Goal: Communication & Community: Answer question/provide support

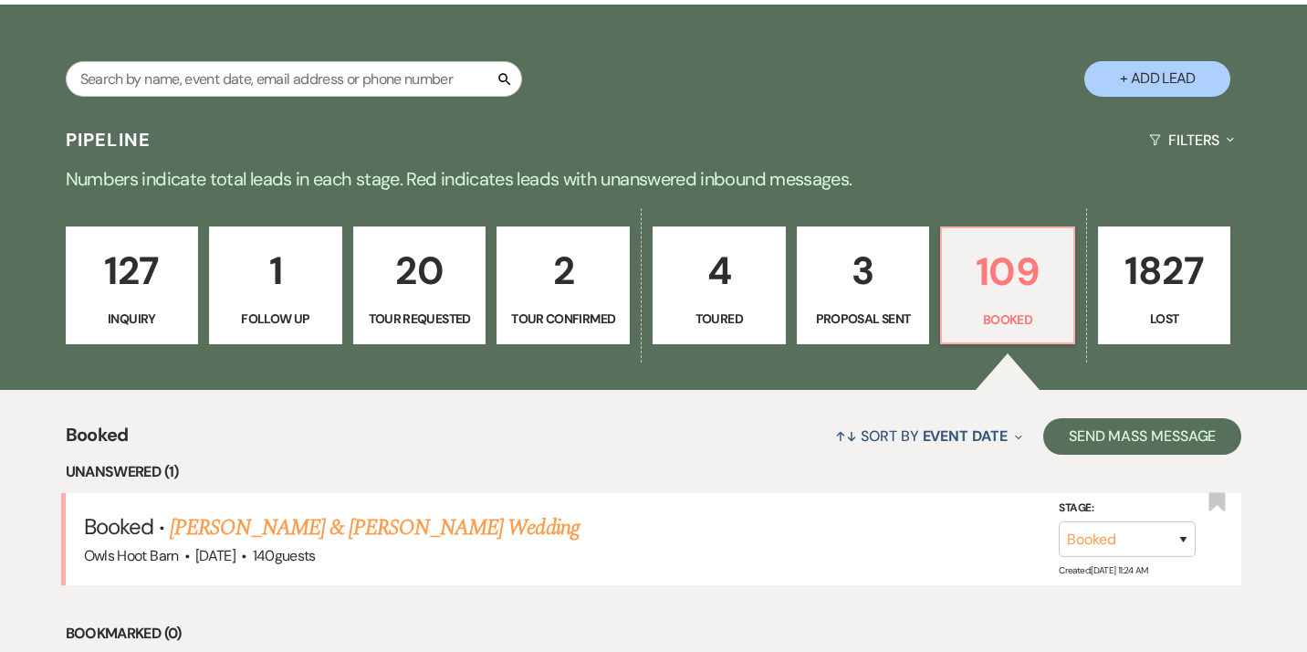
scroll to position [329, 0]
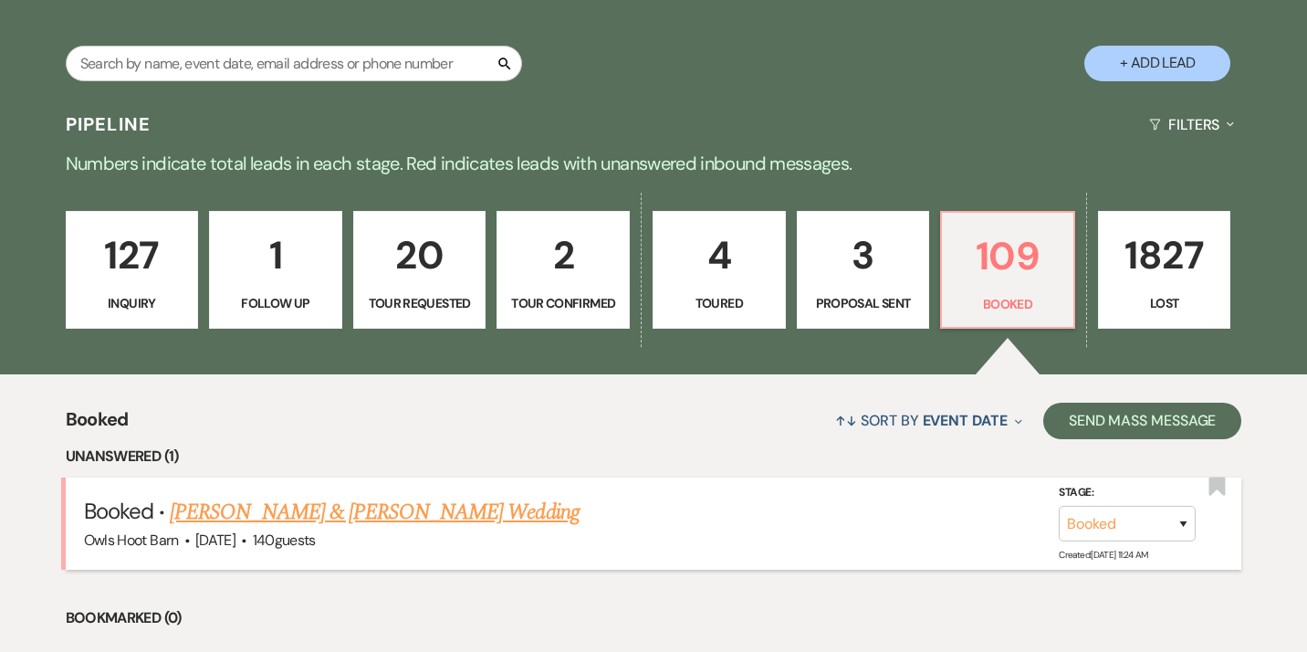
click at [423, 507] on link "[PERSON_NAME] & [PERSON_NAME] Wedding" at bounding box center [374, 512] width 409 height 33
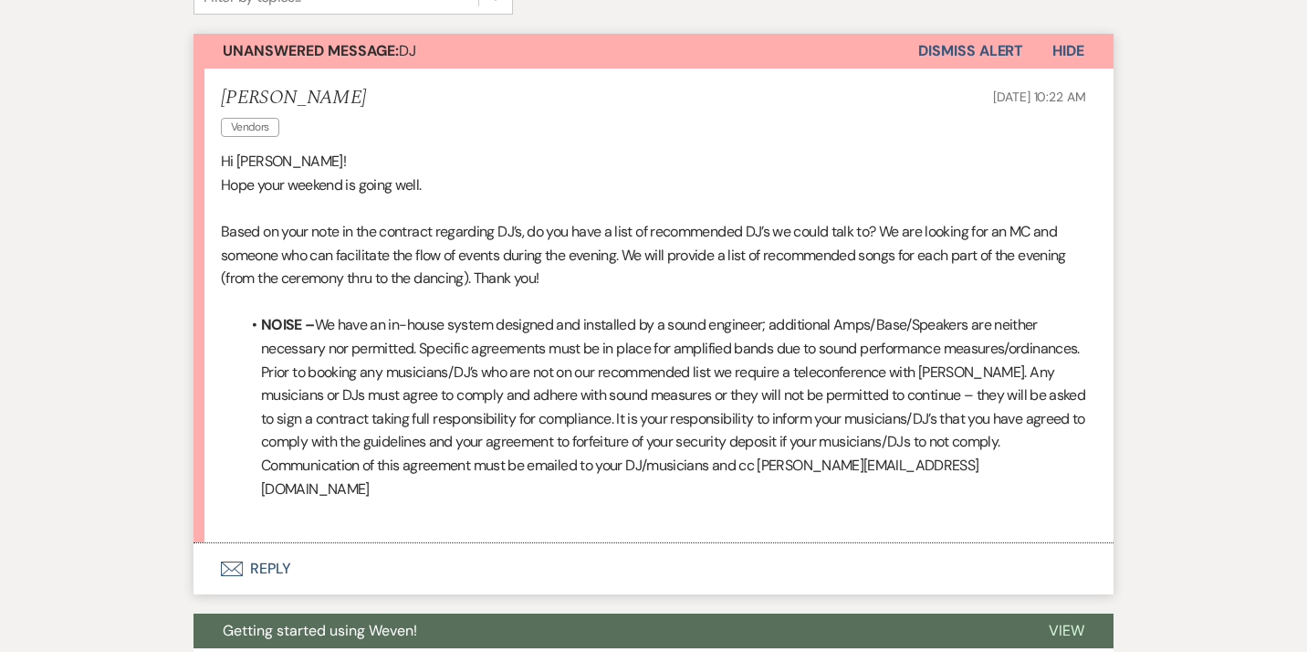
scroll to position [515, 0]
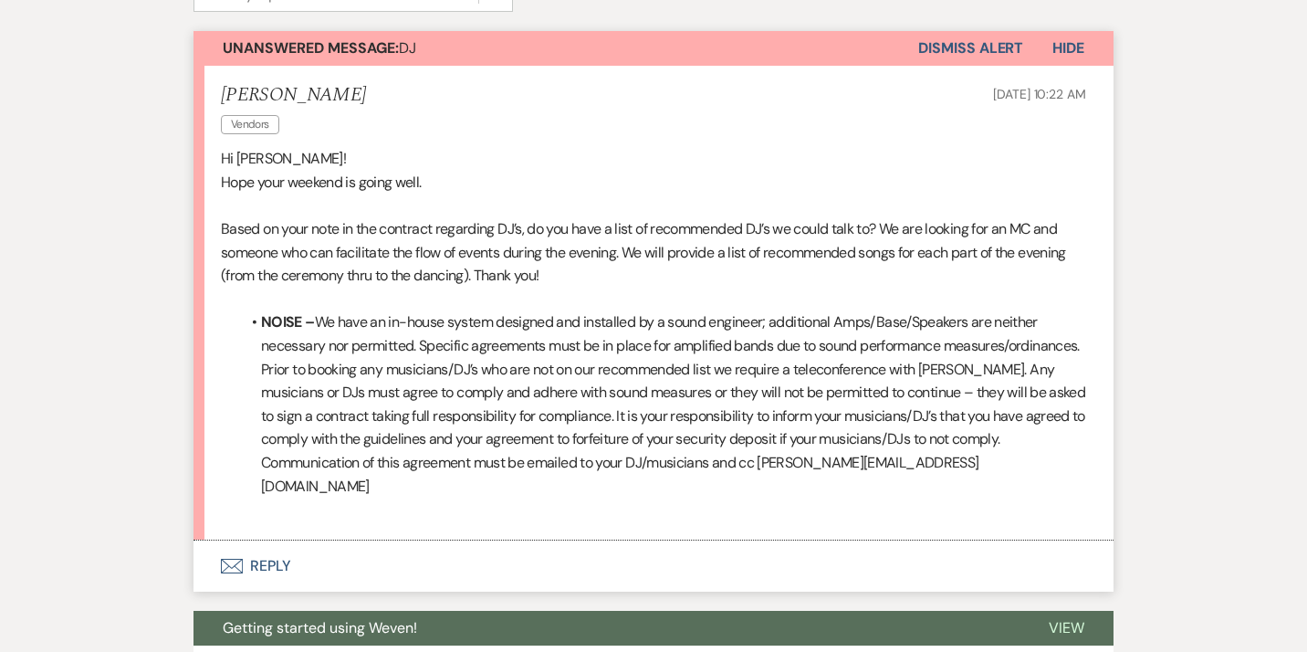
click at [269, 547] on button "Envelope Reply" at bounding box center [653, 565] width 920 height 51
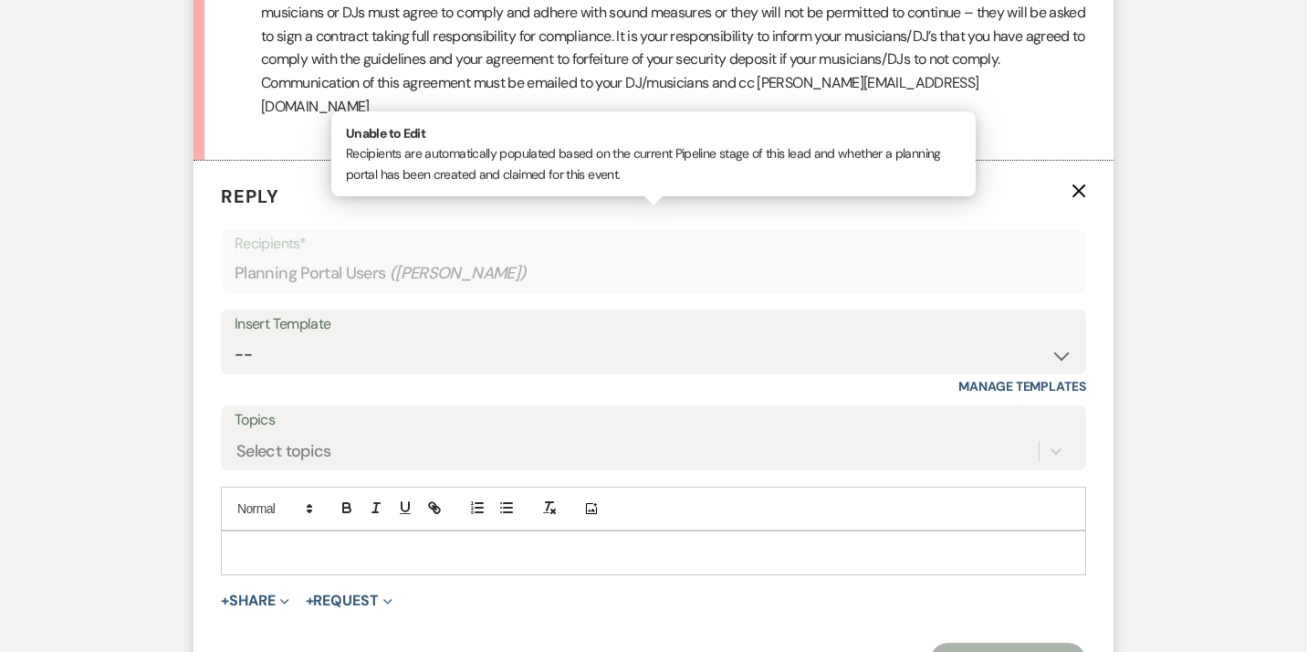
scroll to position [894, 0]
click at [288, 542] on p at bounding box center [653, 552] width 836 height 20
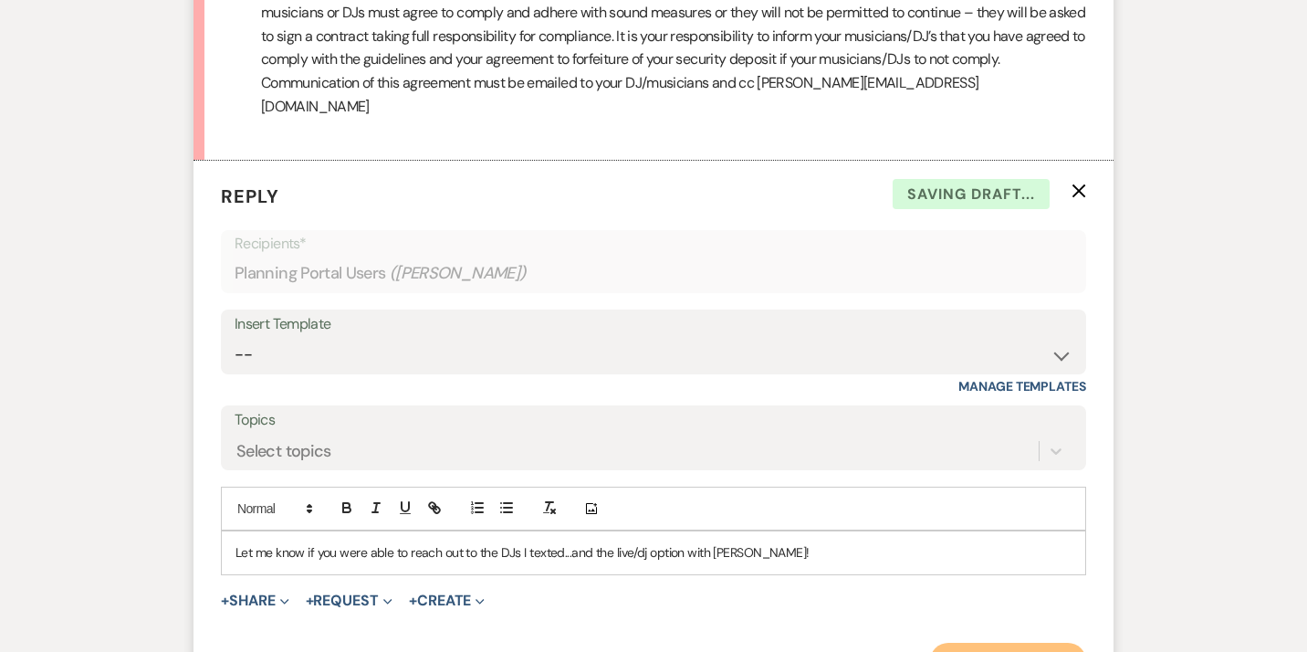
click at [999, 643] on button "Send Message" at bounding box center [1008, 661] width 156 height 37
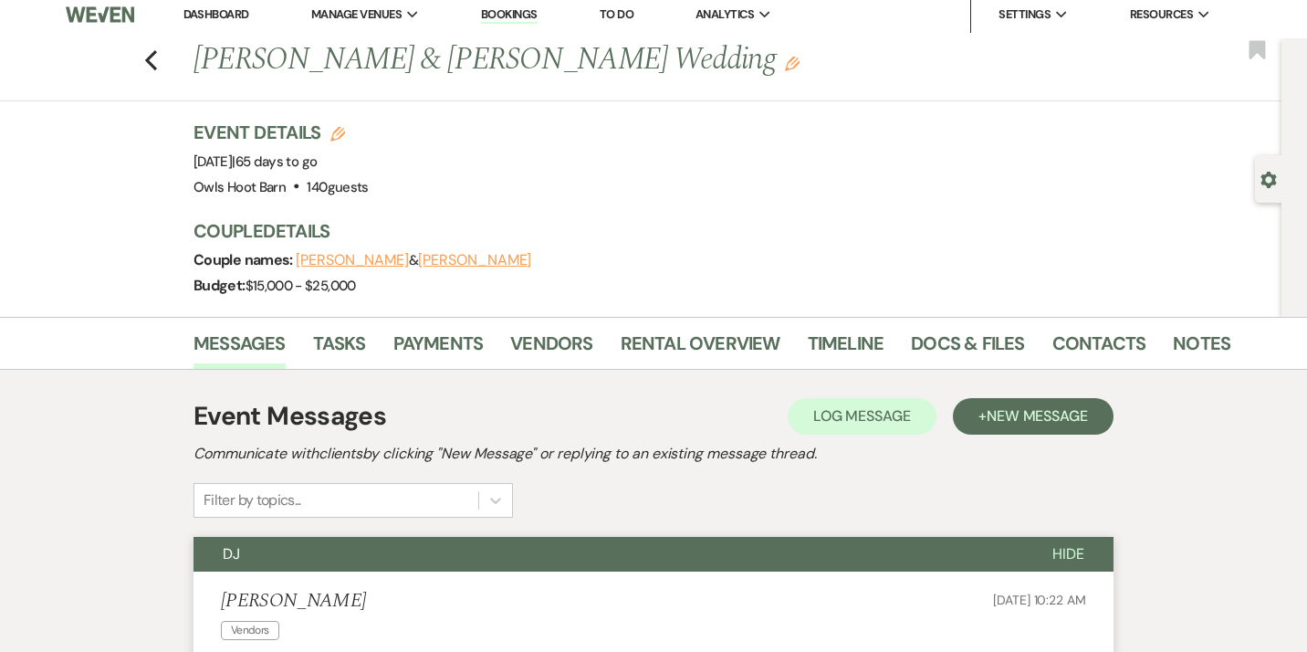
scroll to position [0, 0]
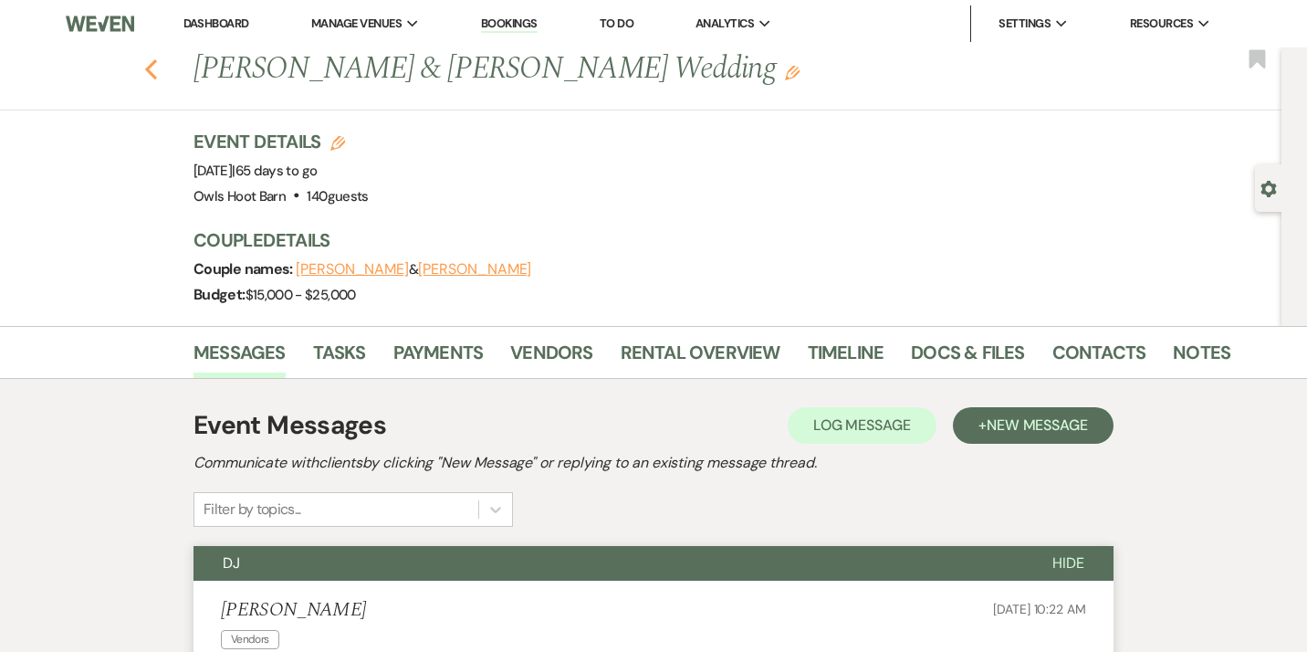
click at [152, 75] on use "button" at bounding box center [151, 69] width 12 height 20
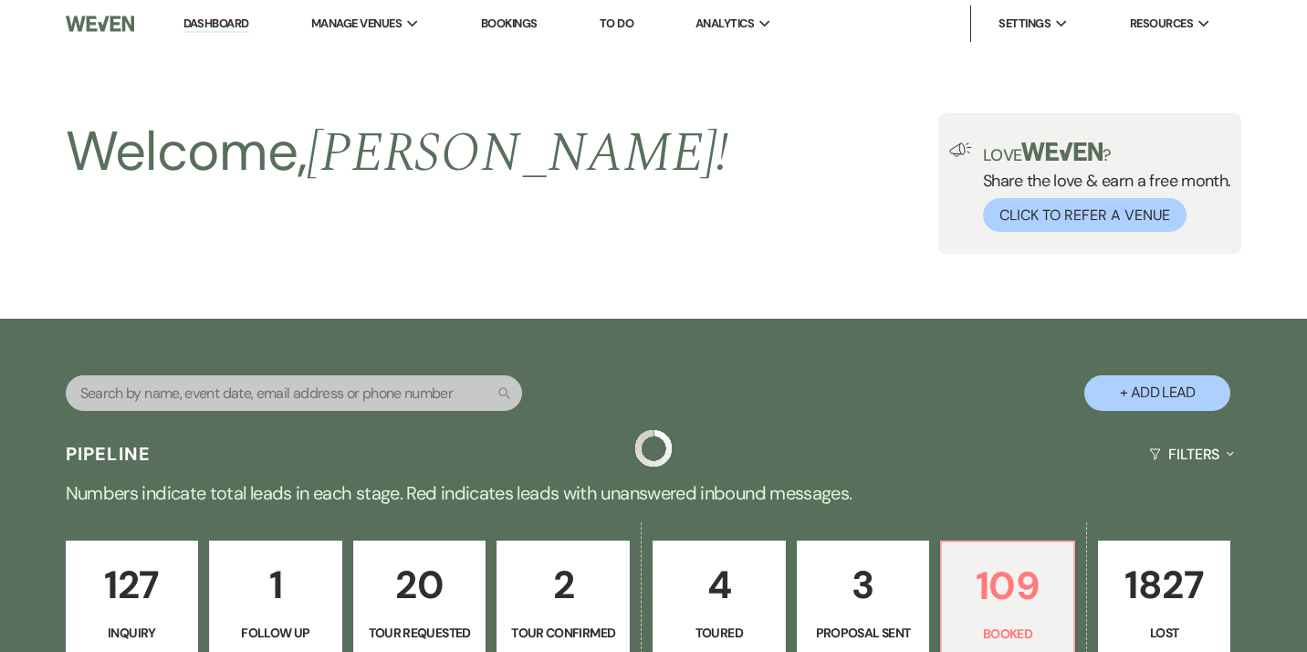
scroll to position [329, 0]
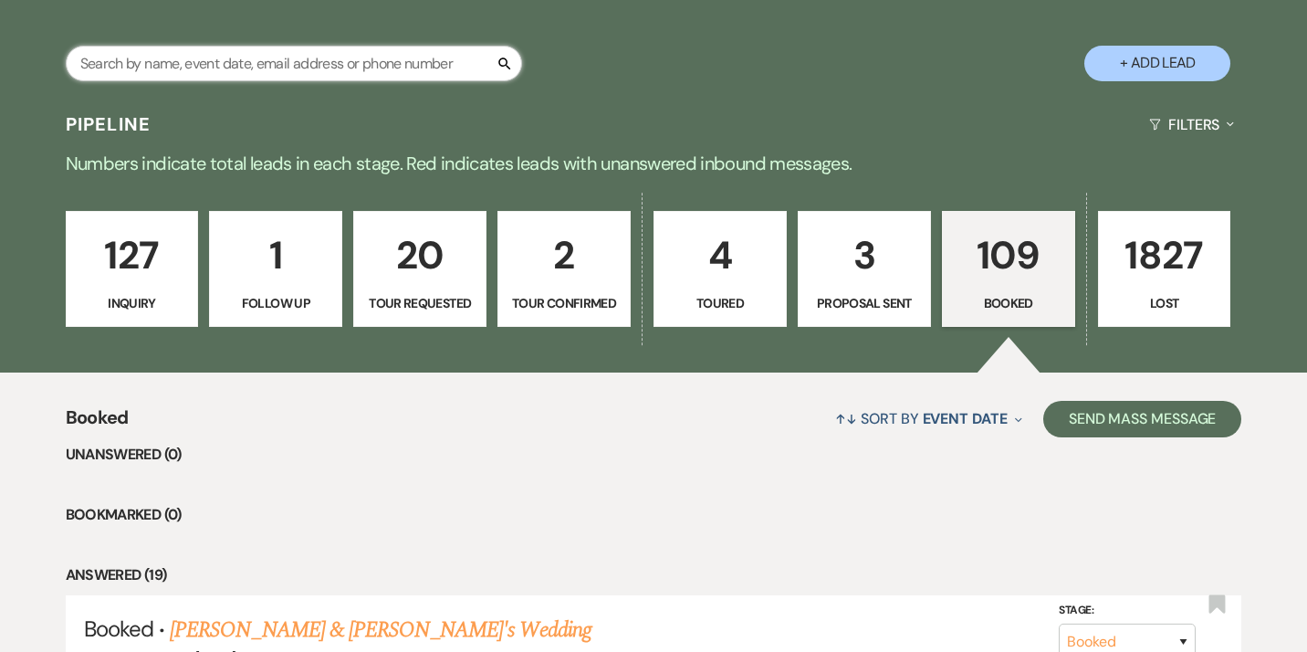
click at [301, 66] on input "text" at bounding box center [294, 64] width 456 height 36
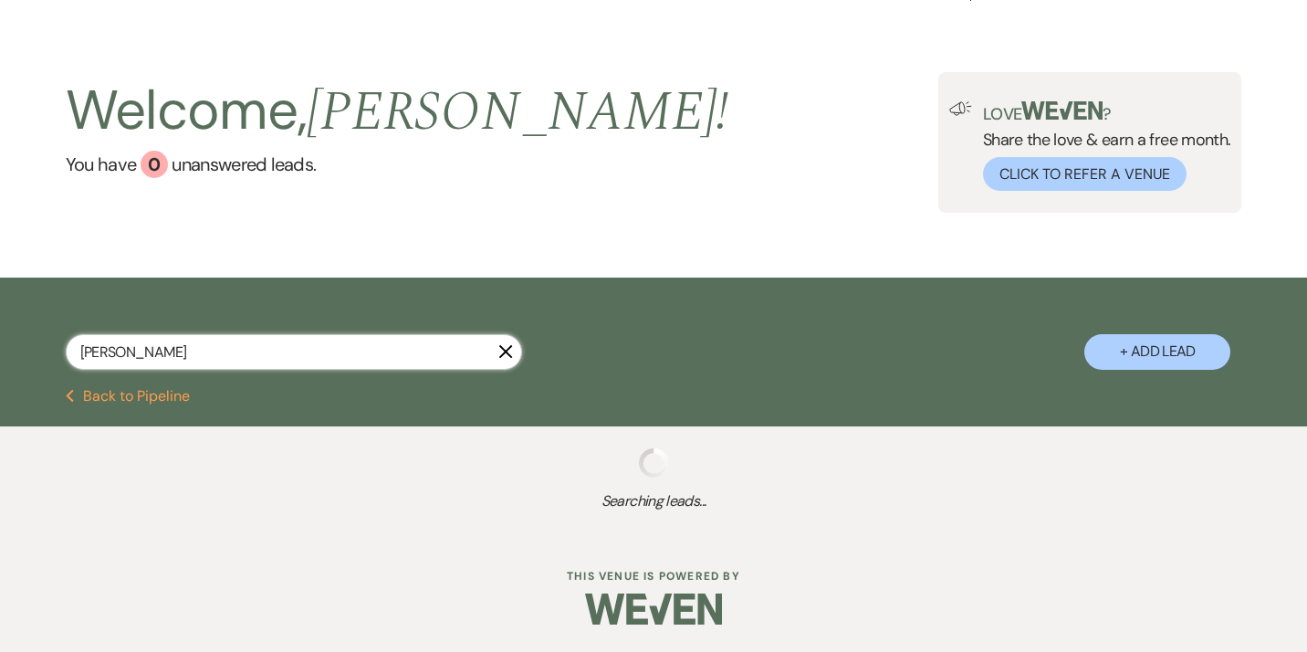
scroll to position [41, 0]
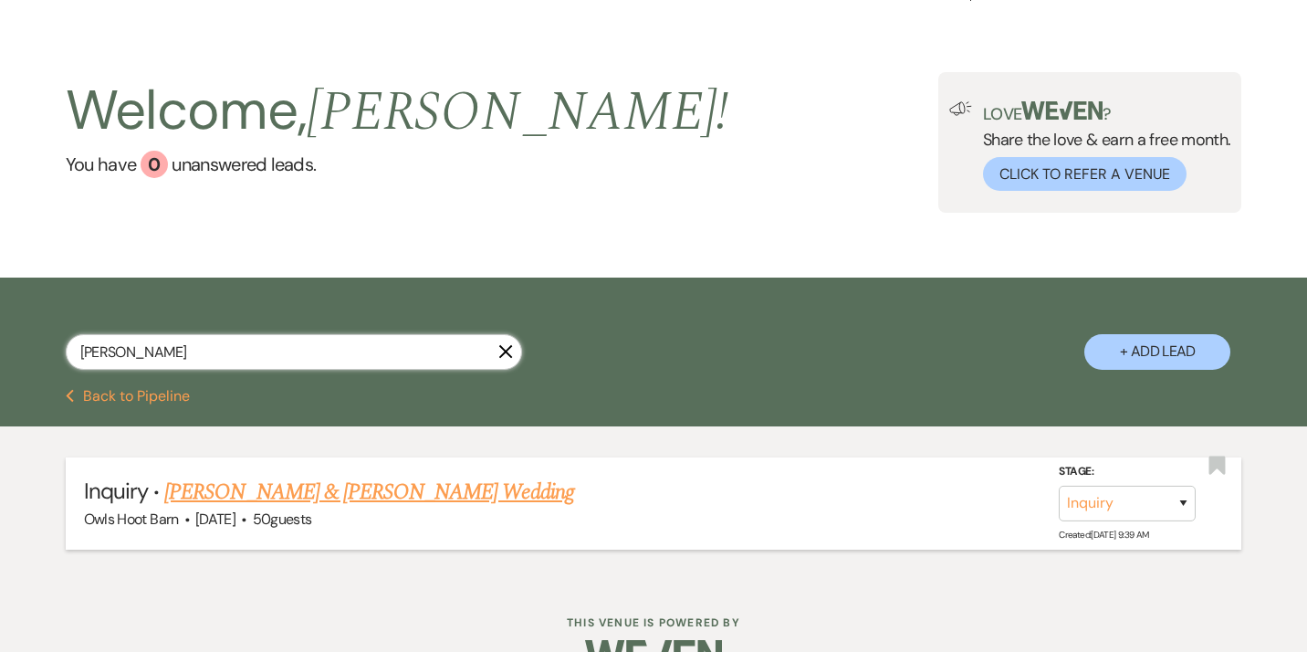
type input "[PERSON_NAME]"
click at [439, 497] on link "[PERSON_NAME] & [PERSON_NAME] Wedding" at bounding box center [368, 492] width 409 height 33
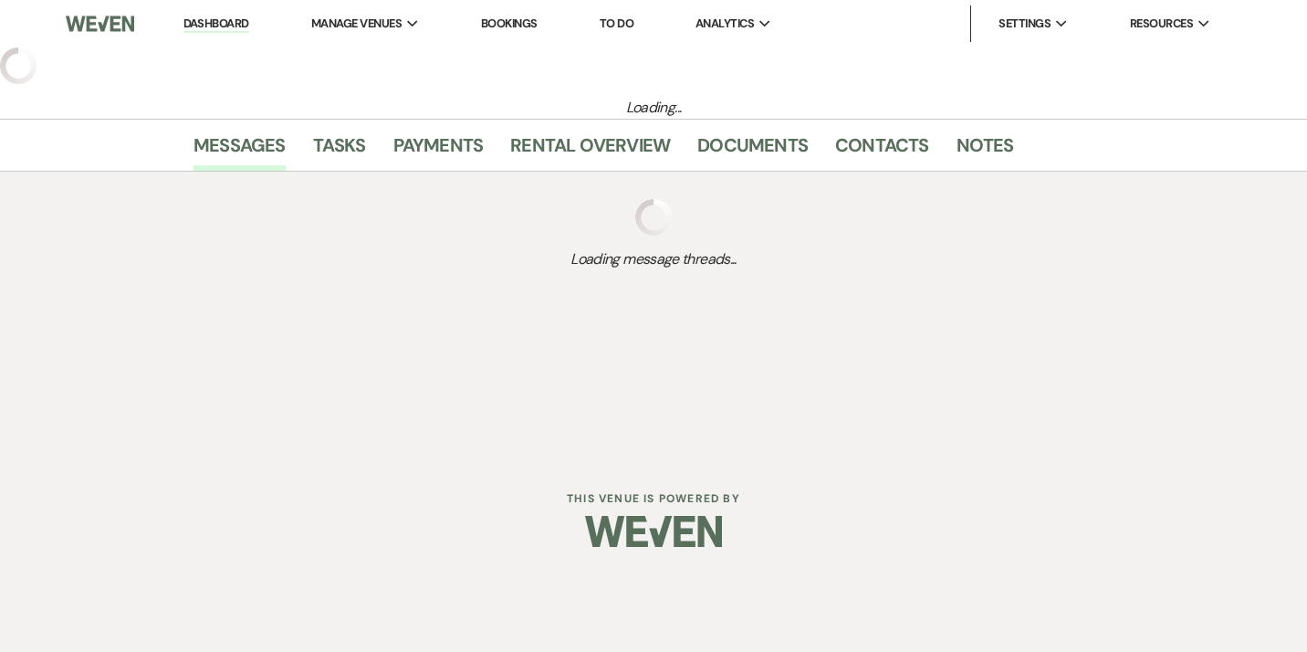
select select "5"
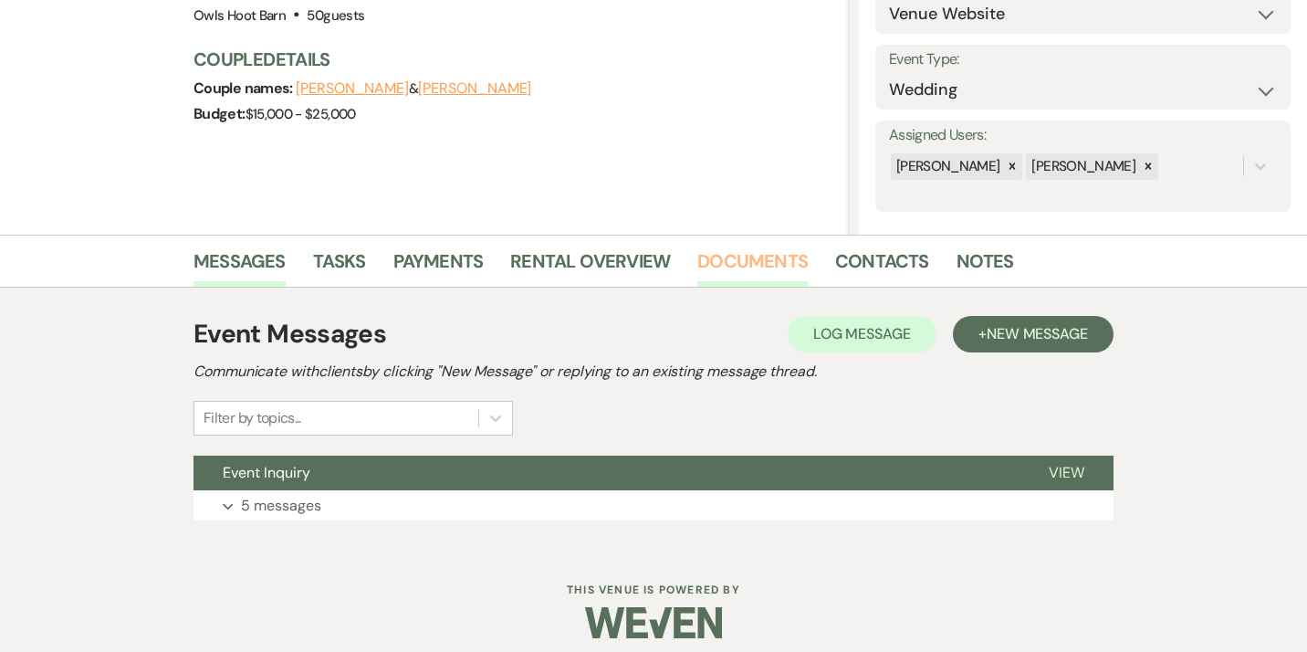
scroll to position [231, 0]
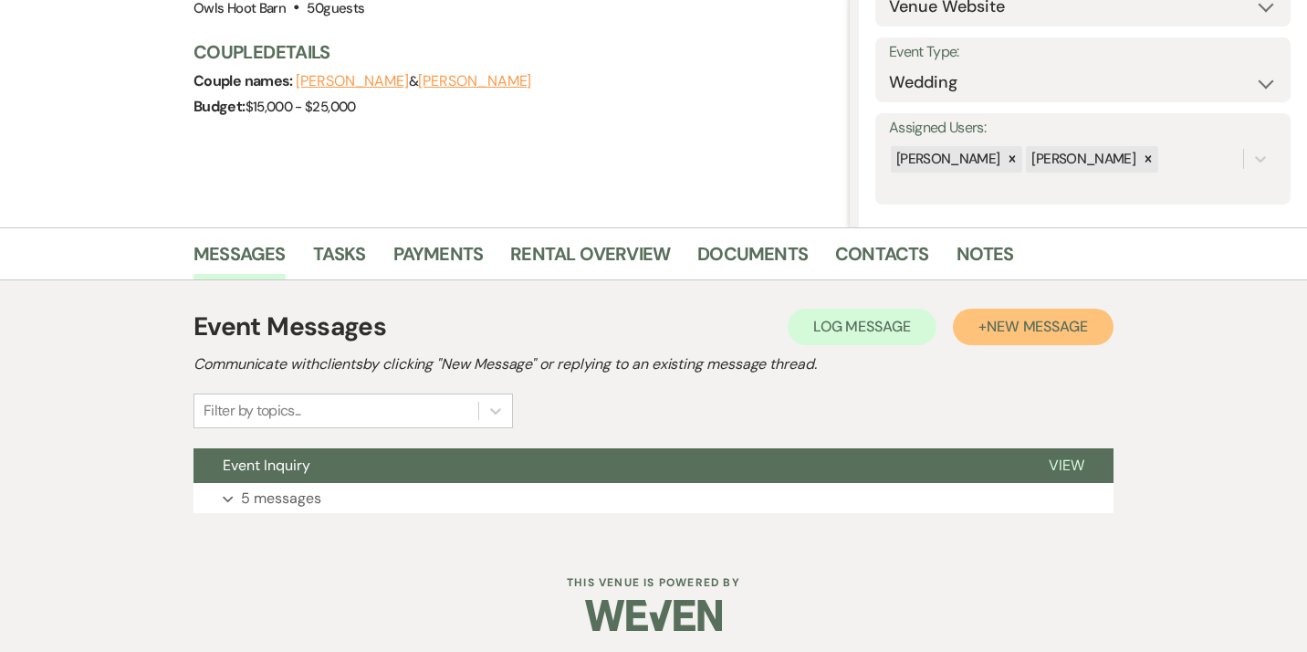
click at [987, 329] on span "New Message" at bounding box center [1037, 326] width 101 height 19
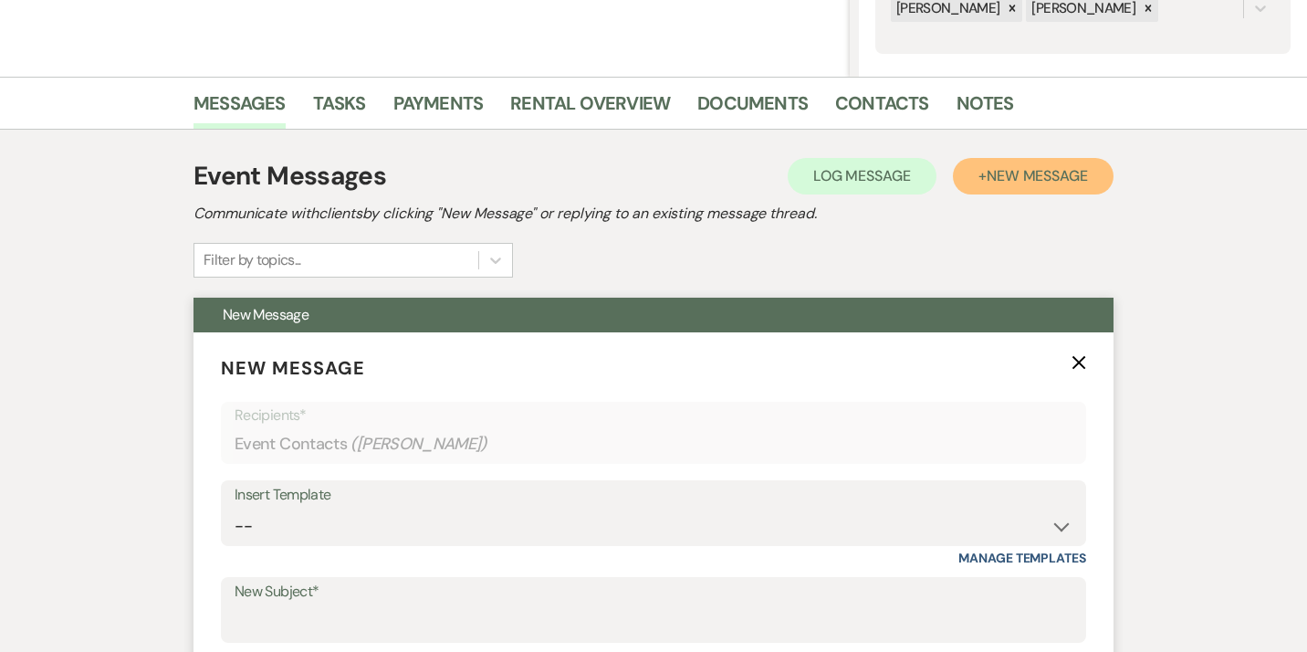
scroll to position [425, 0]
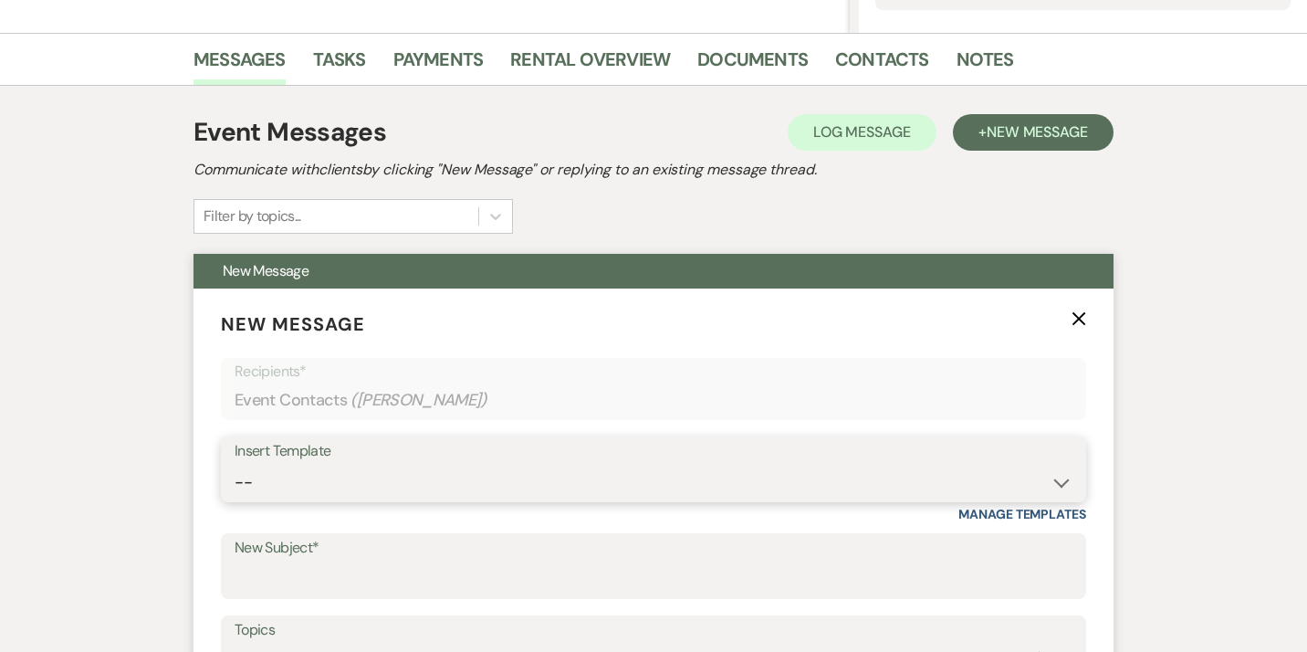
click at [235, 465] on select "-- Weven Planning Portal Introduction (Booked Events) [MEDICAL_DATA] OHB Bullet…" at bounding box center [654, 483] width 838 height 36
select select "4318"
click option "ESign to review" at bounding box center [0, 0] width 0 height 0
type input "e-Sign your OHB Contract!"
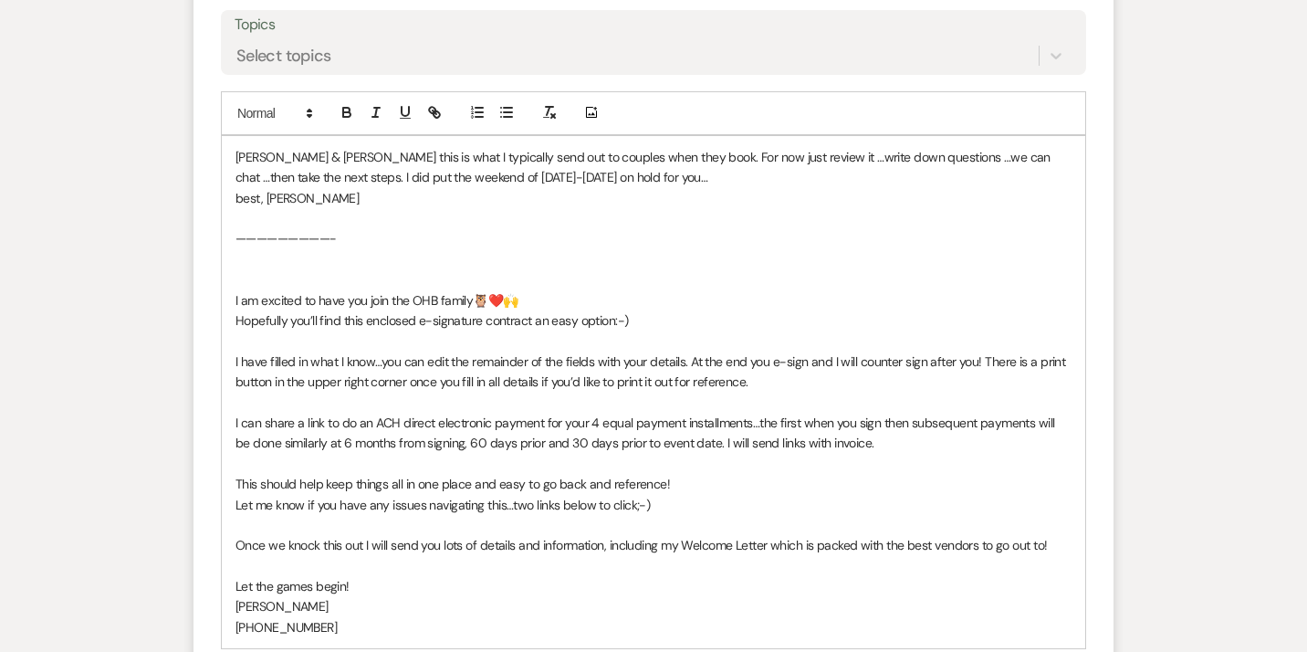
scroll to position [1029, 0]
drag, startPoint x: 334, startPoint y: 161, endPoint x: 74, endPoint y: 147, distance: 260.5
click at [222, 147] on div "[PERSON_NAME] & [PERSON_NAME] this is what I typically send out to couples when…" at bounding box center [653, 394] width 863 height 512
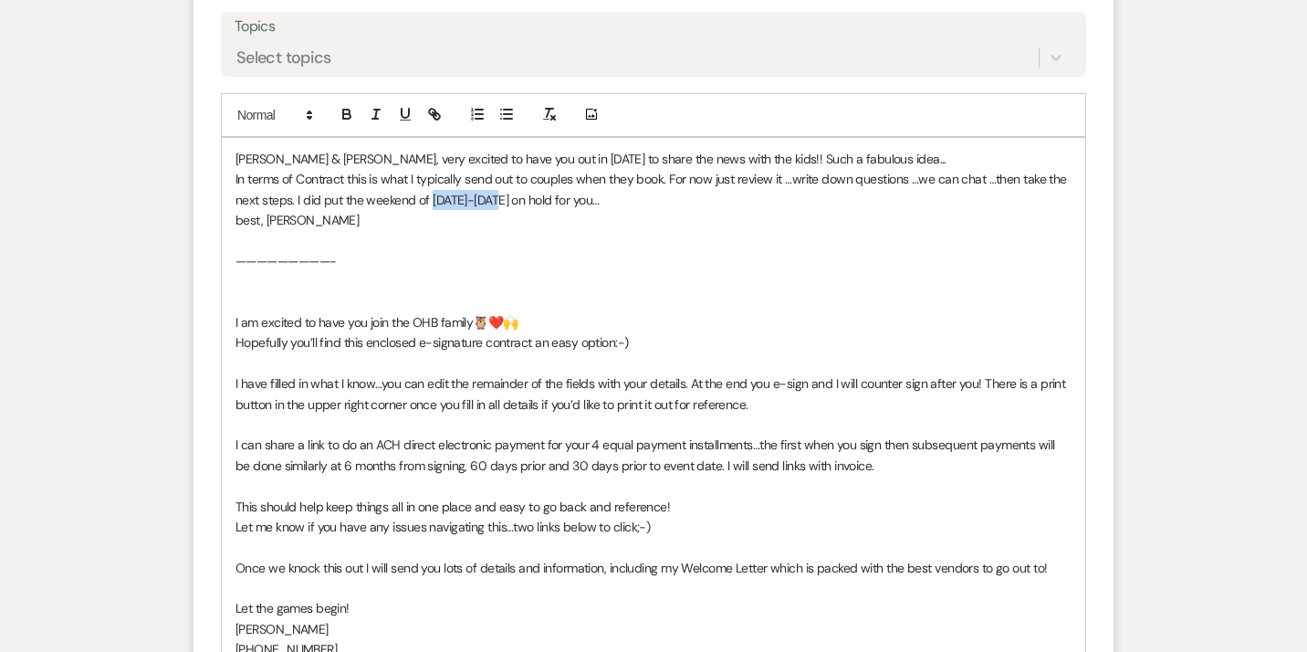
drag, startPoint x: 490, startPoint y: 197, endPoint x: 434, endPoint y: 199, distance: 56.6
click at [434, 199] on p "In terms of Contract this is what I typically send out to couples when they boo…" at bounding box center [653, 189] width 836 height 41
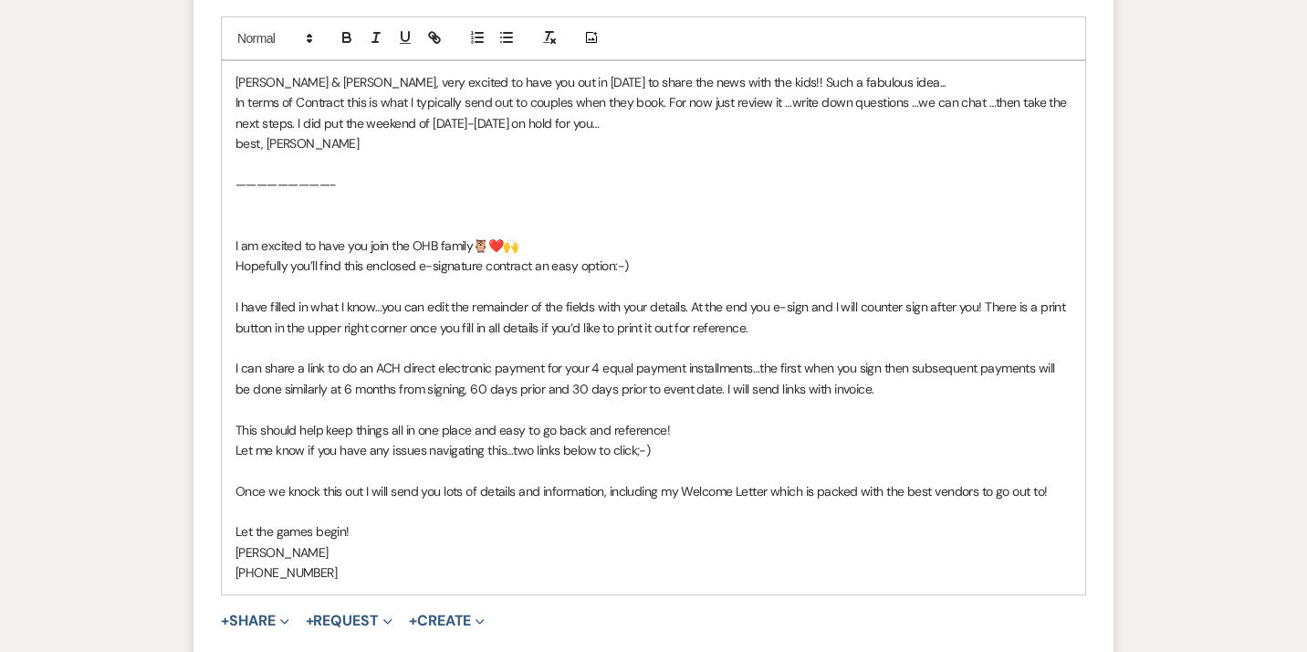
scroll to position [1108, 0]
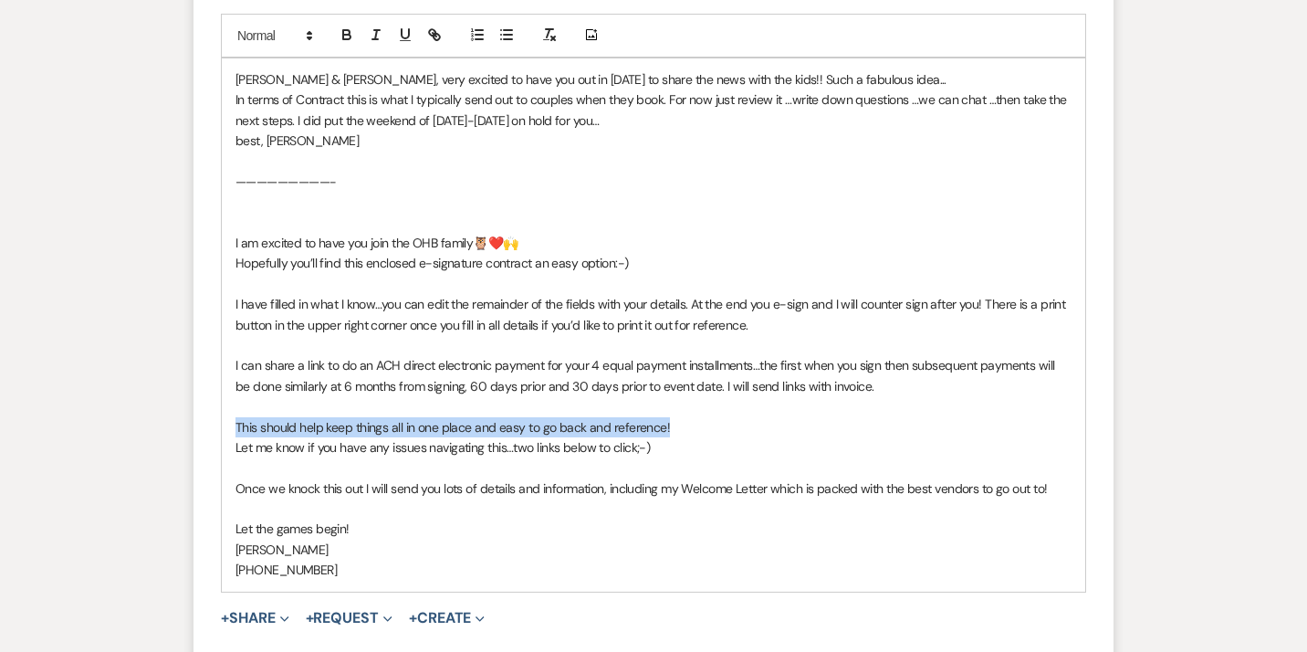
drag, startPoint x: 677, startPoint y: 427, endPoint x: 219, endPoint y: 429, distance: 458.2
click at [222, 431] on div "[PERSON_NAME] & [PERSON_NAME], very excited to have you out in [DATE] to share …" at bounding box center [653, 324] width 863 height 533
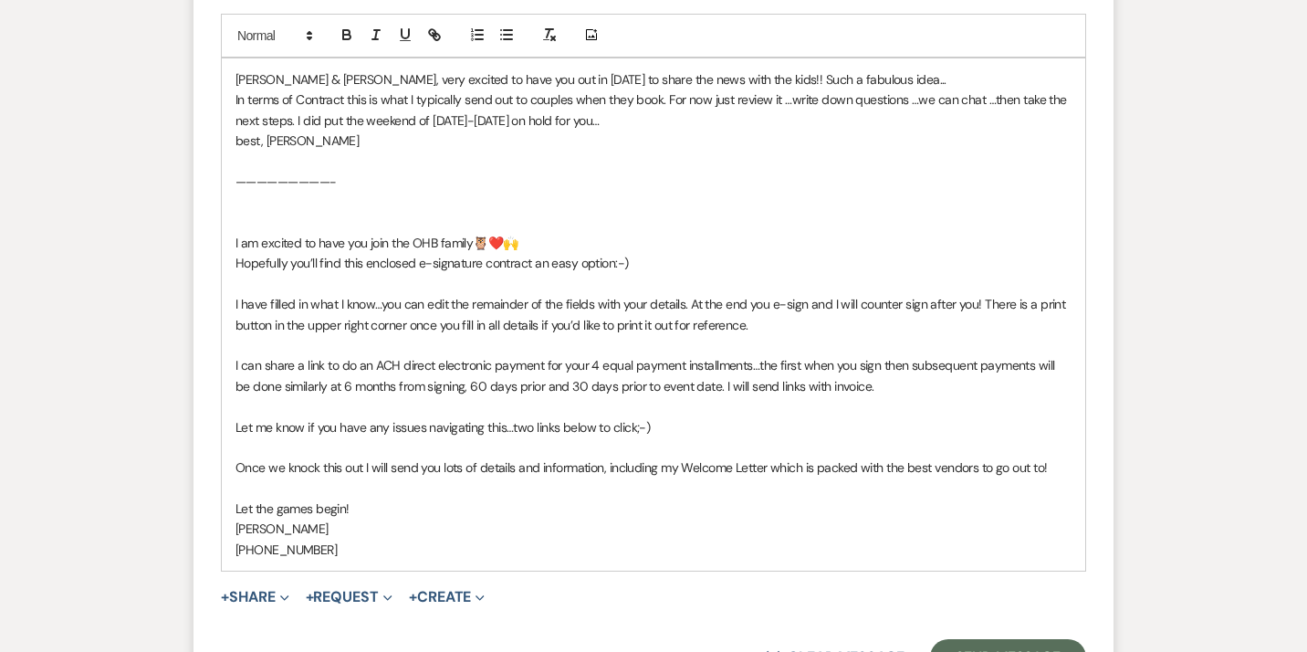
drag, startPoint x: 1050, startPoint y: 465, endPoint x: 604, endPoint y: 470, distance: 445.4
click at [604, 471] on p "Once we knock this out I will send you lots of details and information, includi…" at bounding box center [653, 467] width 836 height 20
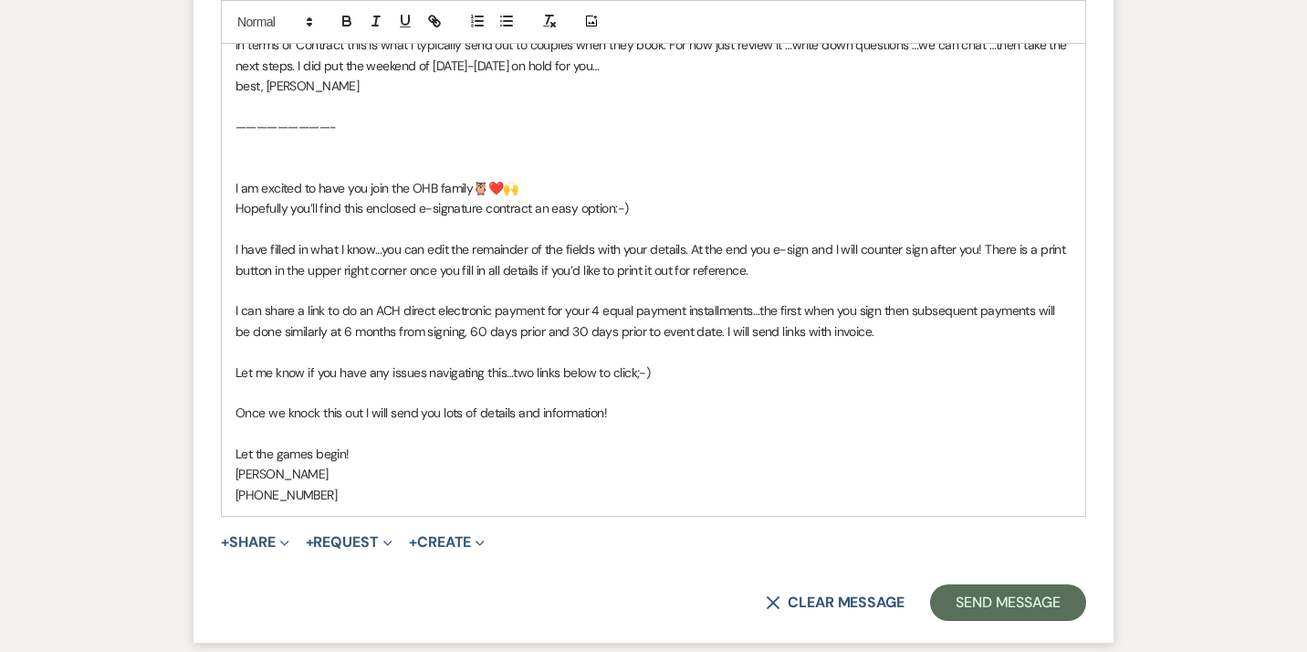
scroll to position [1167, 0]
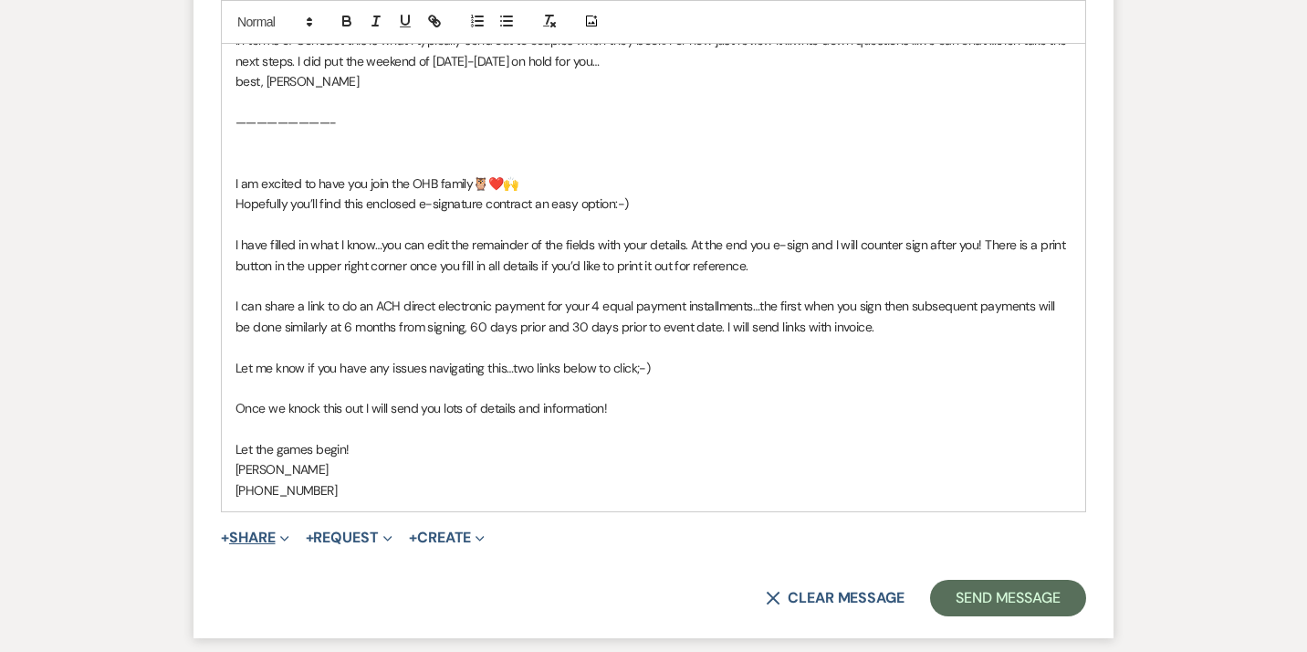
click at [263, 536] on button "+ Share Expand" at bounding box center [255, 537] width 68 height 15
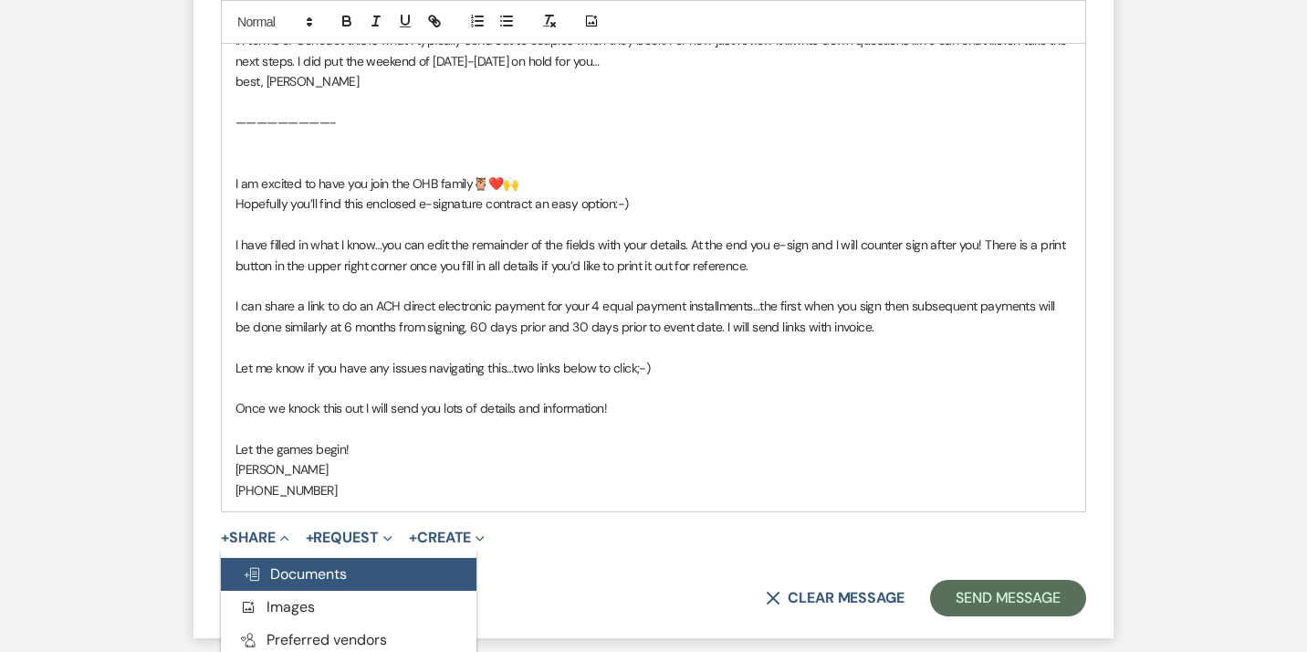
click at [293, 579] on span "Doc Upload Documents" at bounding box center [295, 573] width 104 height 19
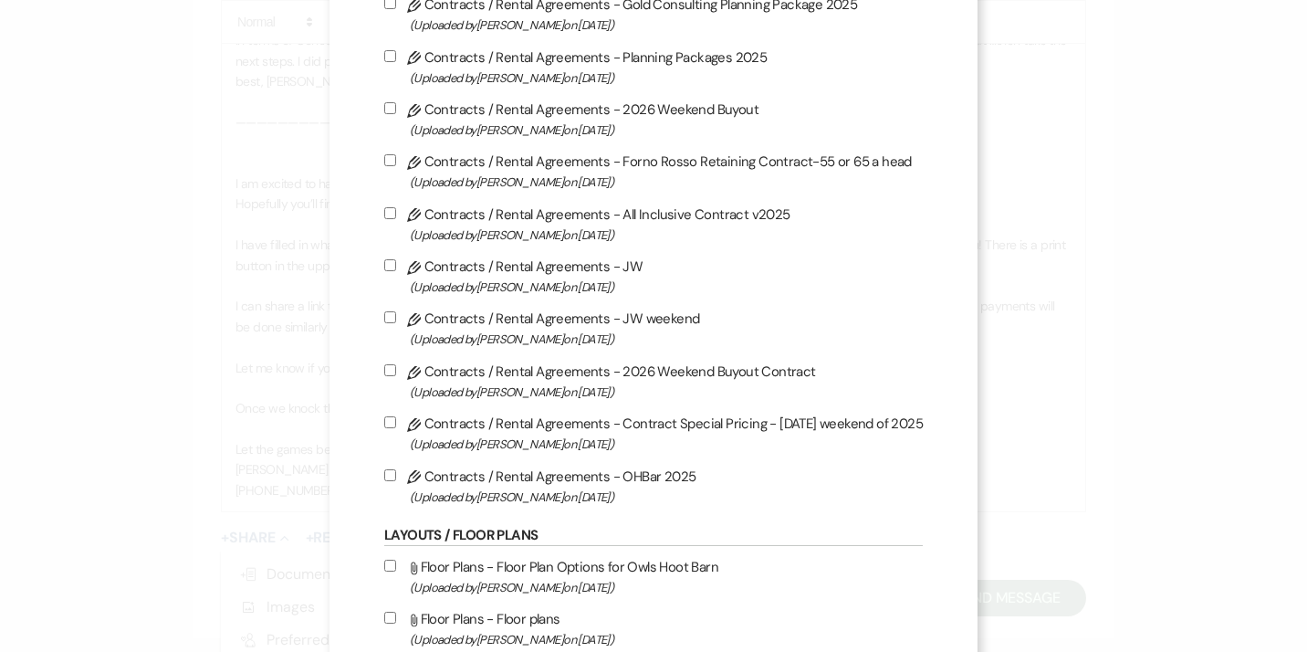
scroll to position [538, 0]
click at [531, 389] on label "Pencil Contracts / Rental Agreements - 2026 Weekend Buyout Contract (Uploaded b…" at bounding box center [653, 379] width 539 height 43
click at [396, 374] on input "Pencil Contracts / Rental Agreements - 2026 Weekend Buyout Contract (Uploaded b…" at bounding box center [390, 368] width 12 height 12
checkbox input "true"
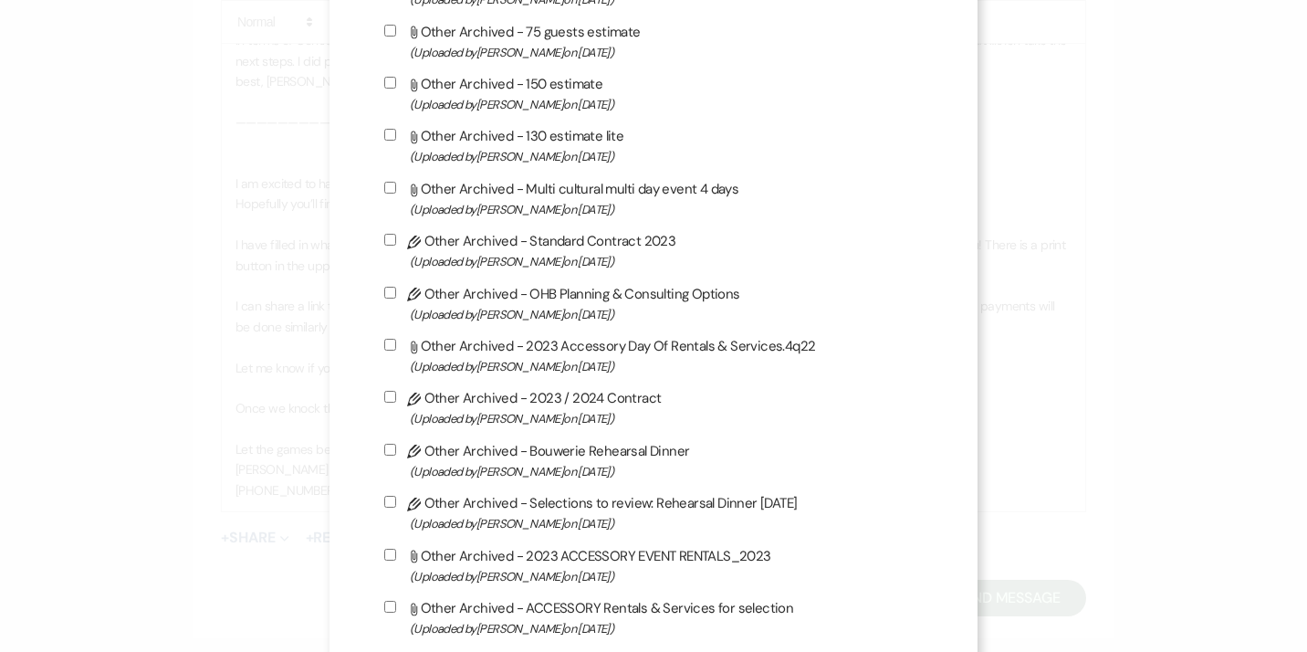
scroll to position [6098, 0]
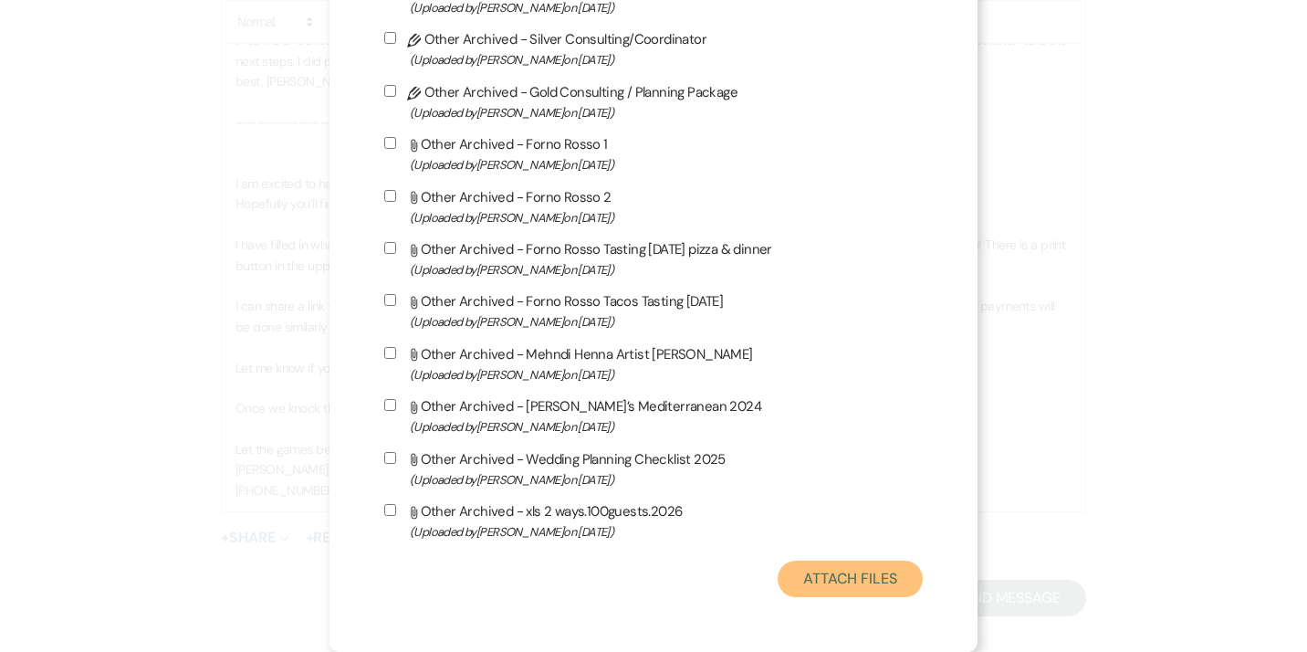
click at [838, 575] on button "Attach Files" at bounding box center [850, 578] width 145 height 37
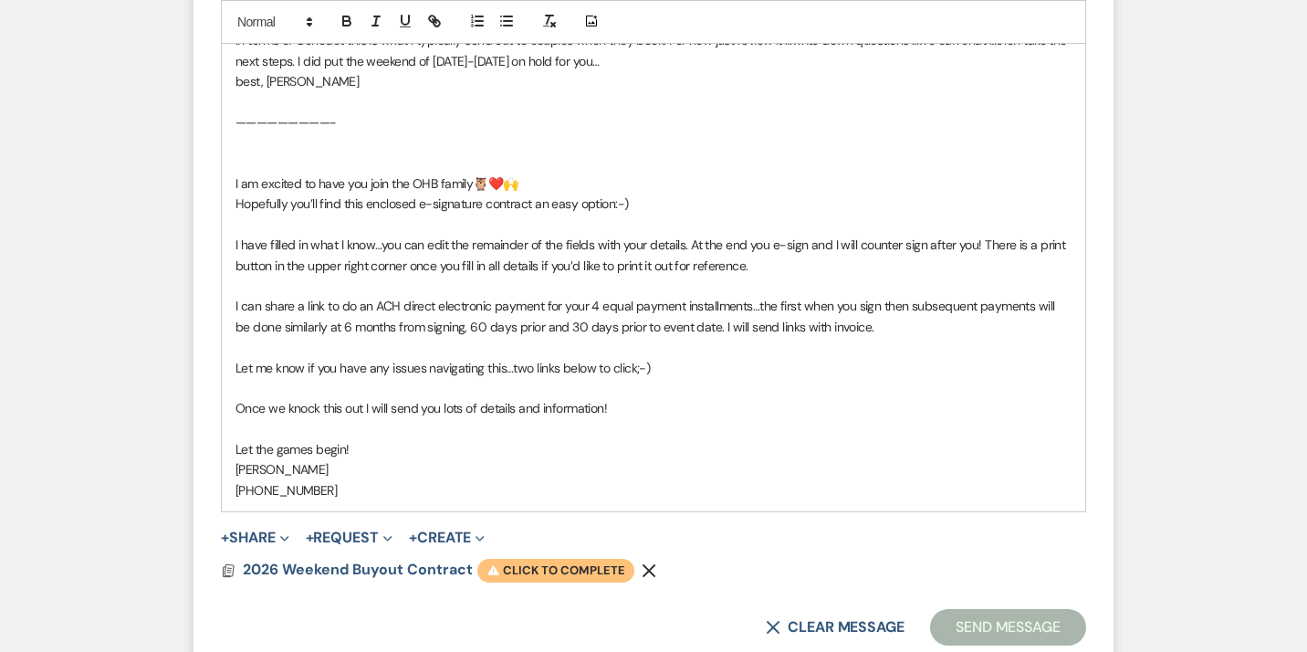
click at [549, 570] on span "Warning Click to complete" at bounding box center [555, 571] width 157 height 24
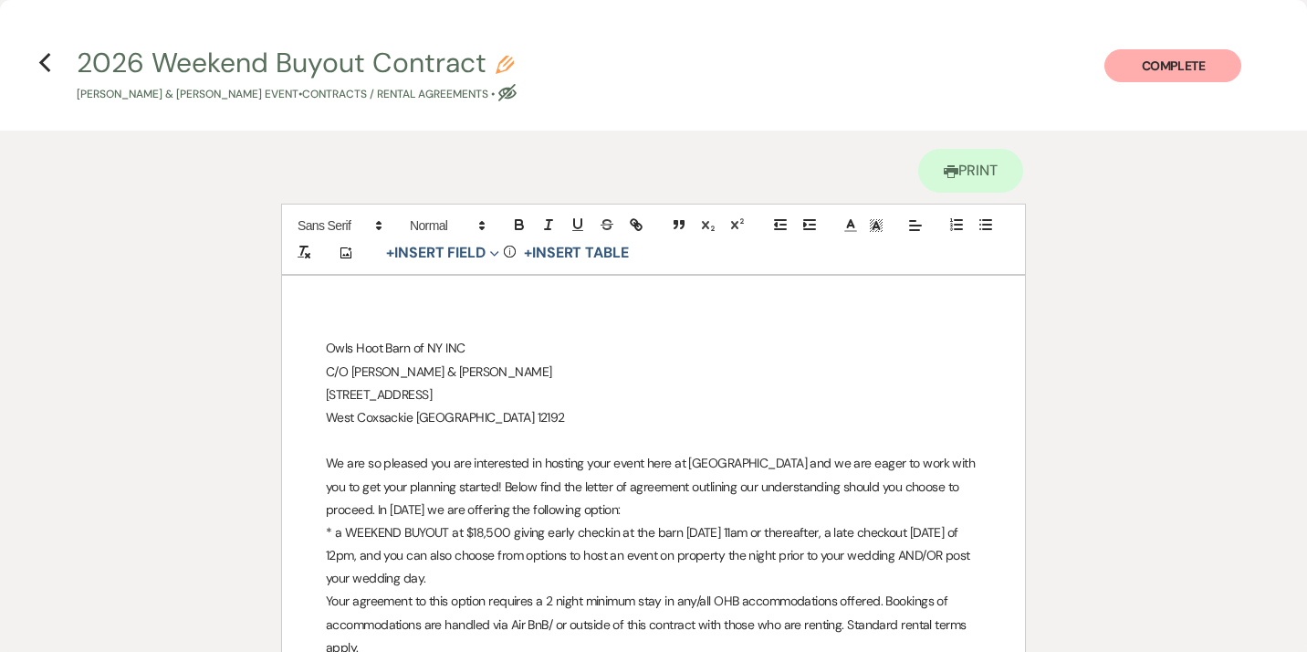
click at [482, 531] on p "* a WEEKEND BUYOUT at $18,500 giving early checkin at the barn [DATE] 11am or t…" at bounding box center [653, 555] width 655 height 69
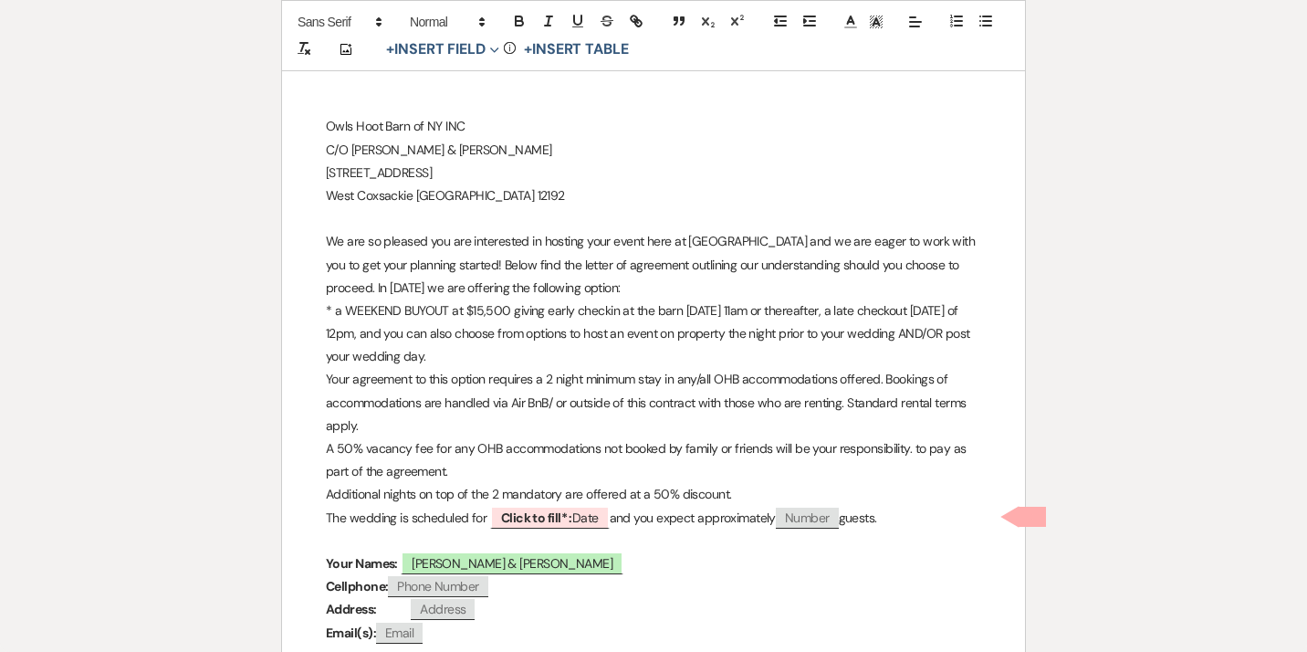
scroll to position [227, 0]
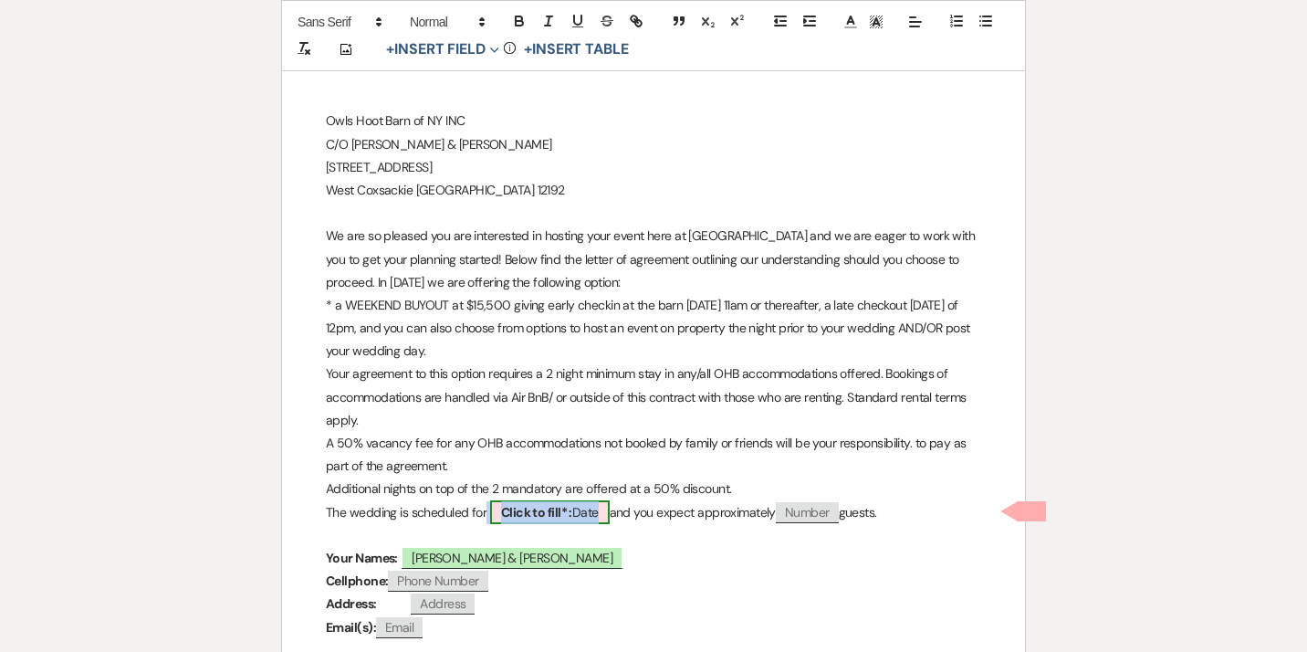
click at [548, 510] on b "Click to fill* :" at bounding box center [536, 512] width 71 height 16
select select "owner"
select select "Date"
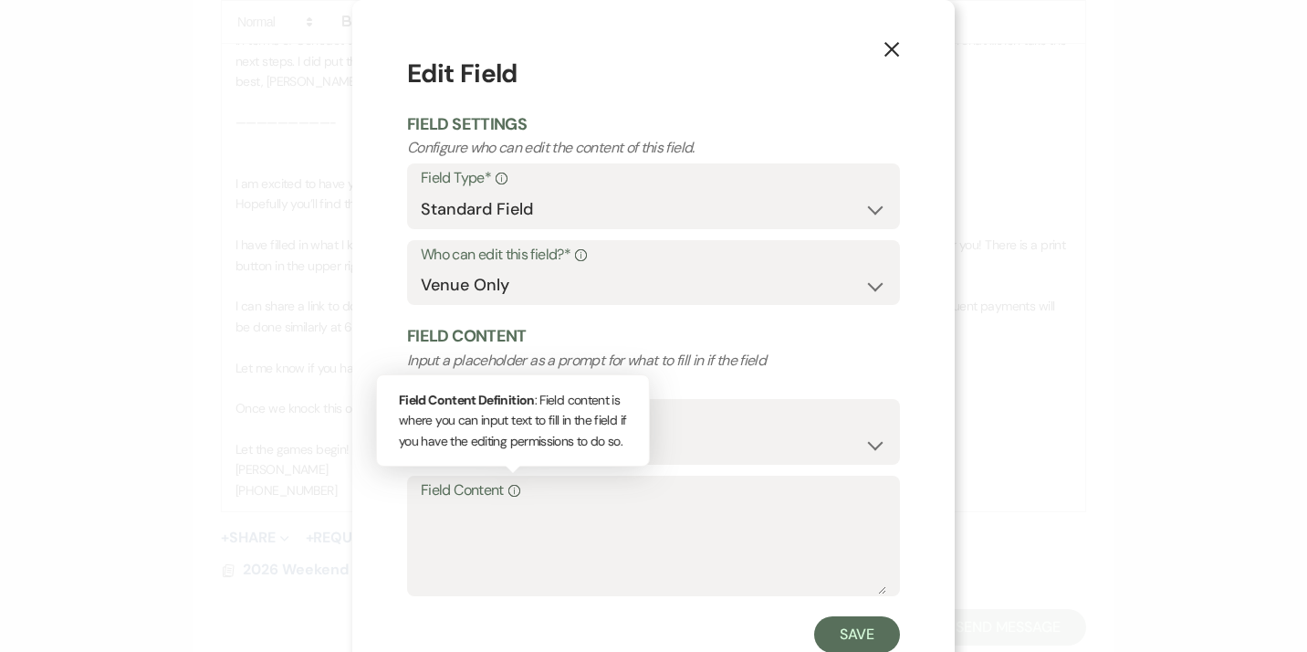
click at [520, 499] on div "Info" at bounding box center [512, 490] width 16 height 26
click at [520, 503] on textarea "Field Content Info Field Content Definition : Field content is where you can in…" at bounding box center [653, 548] width 465 height 91
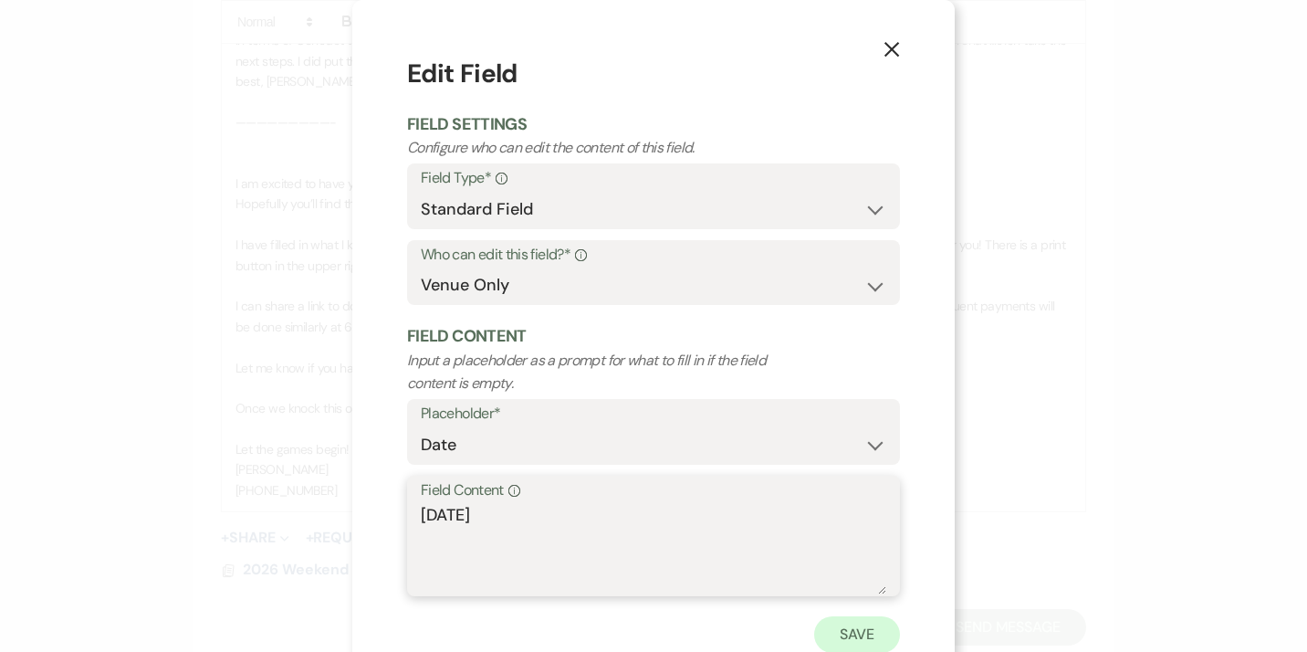
type textarea "[DATE]"
click at [866, 635] on button "Save" at bounding box center [857, 634] width 86 height 37
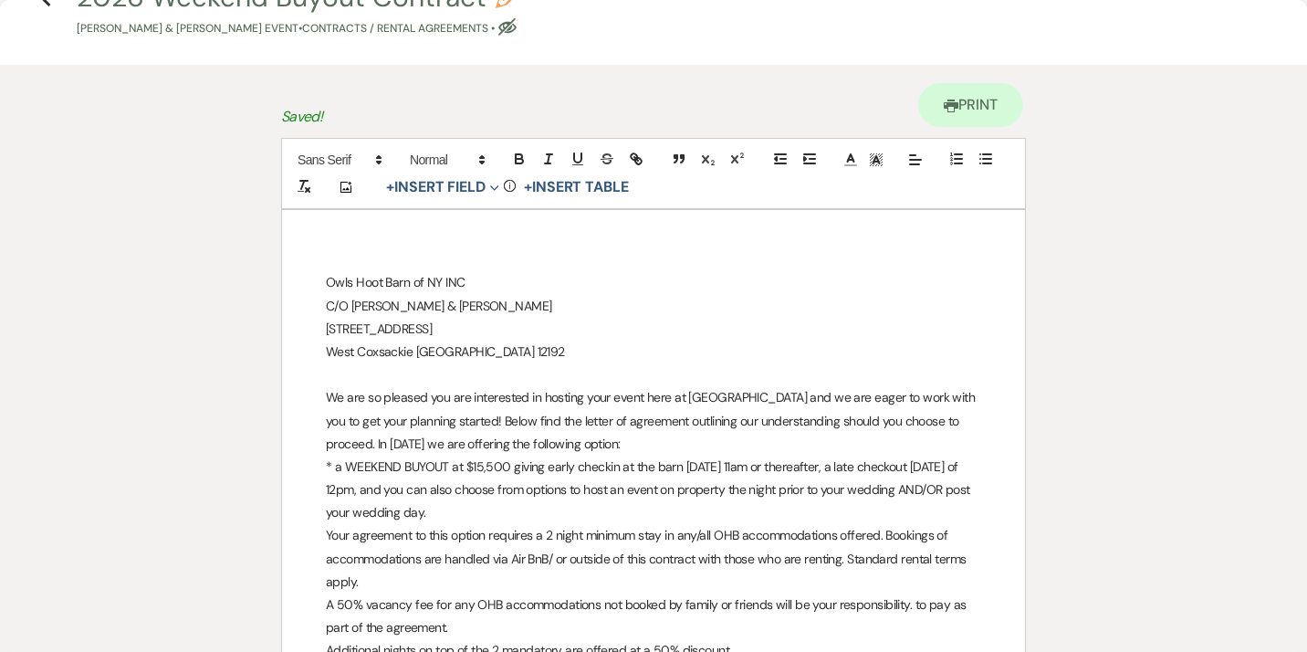
scroll to position [69, 0]
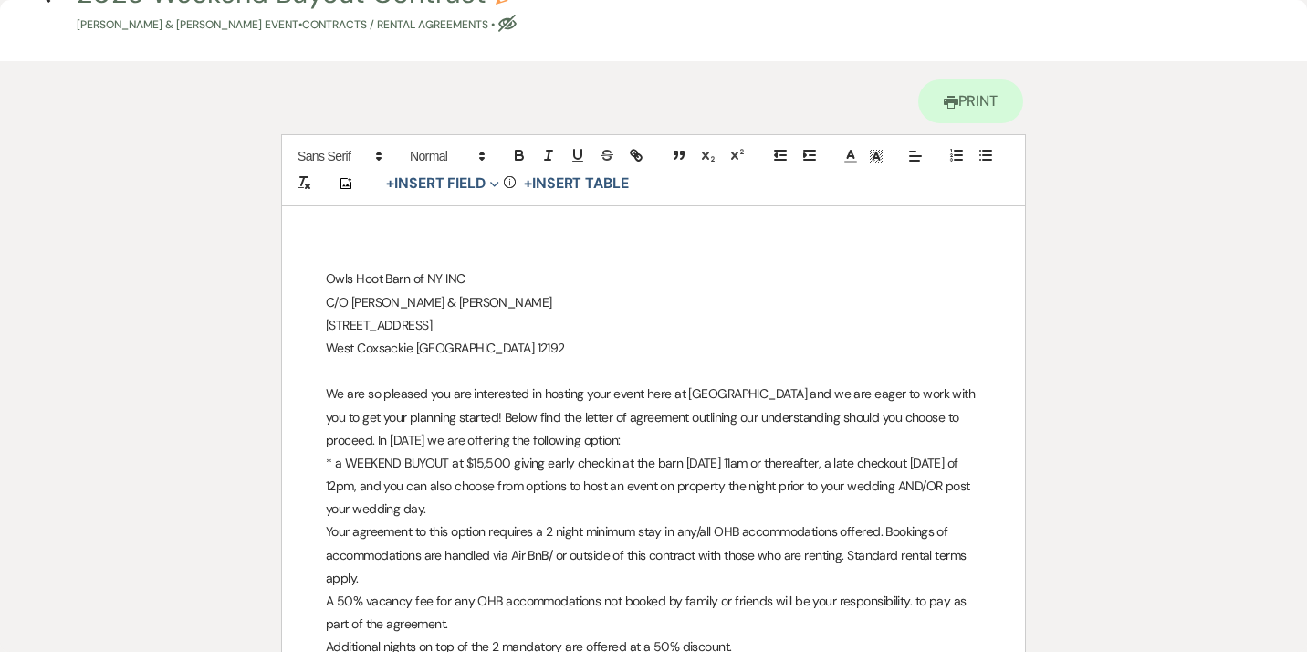
click at [744, 463] on p "* a WEEKEND BUYOUT at $15,500 giving early checkin at the barn [DATE] 11am or t…" at bounding box center [653, 486] width 655 height 69
click at [833, 465] on p "* a WEEKEND BUYOUT at $15,500 giving early checkin at the barn [DATE] 12pm or t…" at bounding box center [653, 486] width 655 height 69
click at [607, 488] on p "* a WEEKEND BUYOUT at $15,500 giving early checkin at the barn [DATE] 12pm or t…" at bounding box center [653, 486] width 655 height 69
click at [812, 511] on p "* a WEEKEND BUYOUT at $15,500 giving early checkin at the barn [DATE] 12pm or t…" at bounding box center [653, 486] width 655 height 69
click at [636, 513] on p "* a WEEKEND BUYOUT at $15,500 giving early checkin at the barn [DATE] 12pm or t…" at bounding box center [653, 486] width 655 height 69
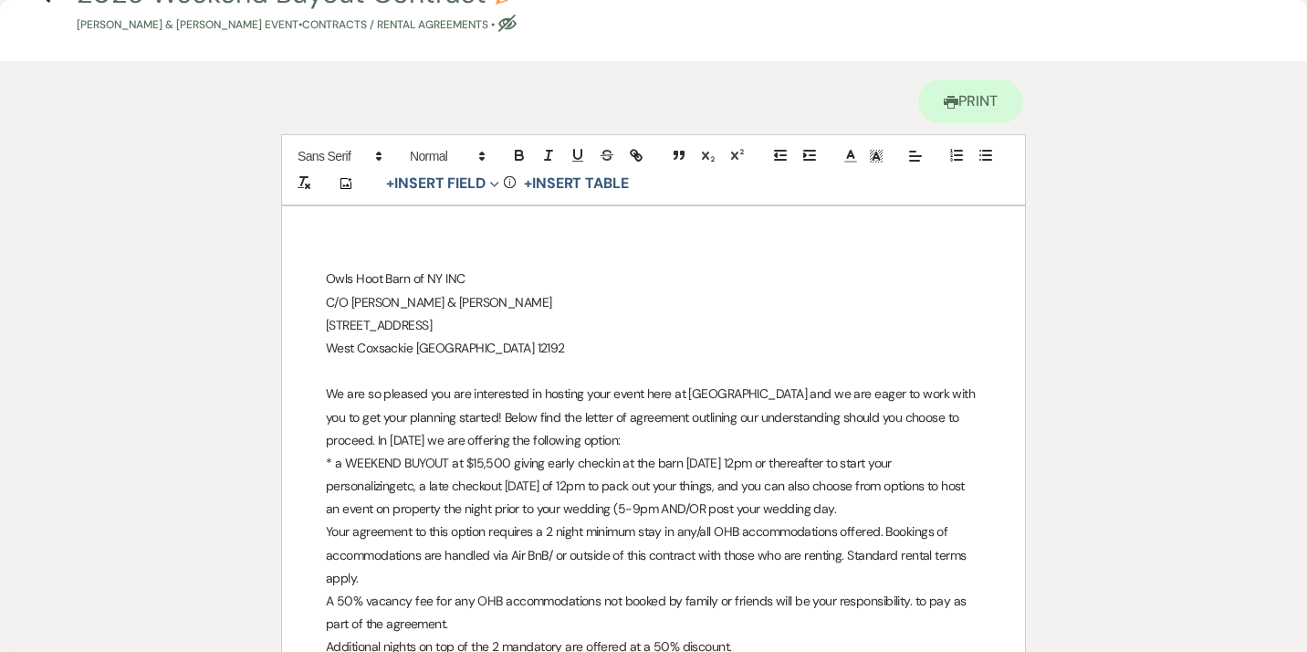
click at [653, 505] on p "* a WEEKEND BUYOUT at $15,500 giving early checkin at the barn [DATE] 12pm or t…" at bounding box center [653, 486] width 655 height 69
click at [701, 511] on p "* a WEEKEND BUYOUT at $15,500 giving early checkin at the barn [DATE] 12pm or t…" at bounding box center [653, 486] width 655 height 69
click at [882, 508] on p "* a WEEKEND BUYOUT at $15,500 giving early checkin at the barn [DATE] 12pm or t…" at bounding box center [653, 486] width 655 height 69
drag, startPoint x: 573, startPoint y: 554, endPoint x: 494, endPoint y: 553, distance: 79.4
click at [494, 553] on p "Your agreement to this option requires a 2 night minimum stay in any/all OHB ac…" at bounding box center [653, 554] width 655 height 69
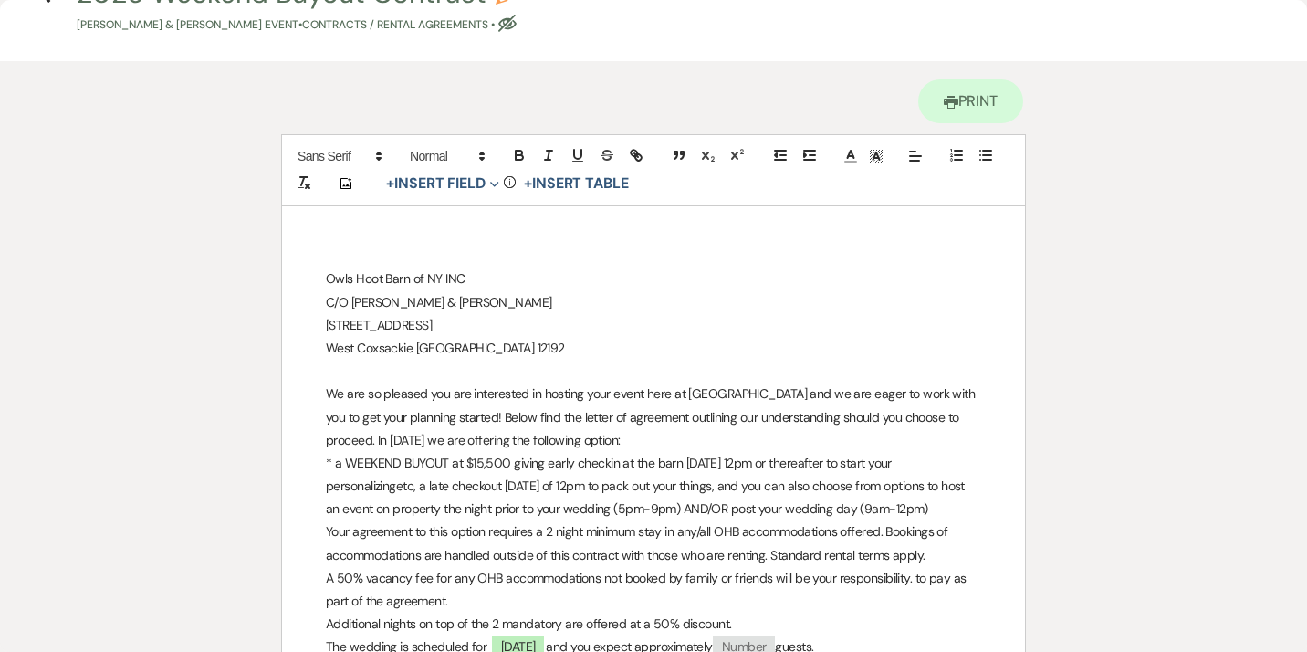
click at [911, 580] on p "A 50% vacancy fee for any OHB accommodations not booked by family or friends wi…" at bounding box center [653, 590] width 655 height 46
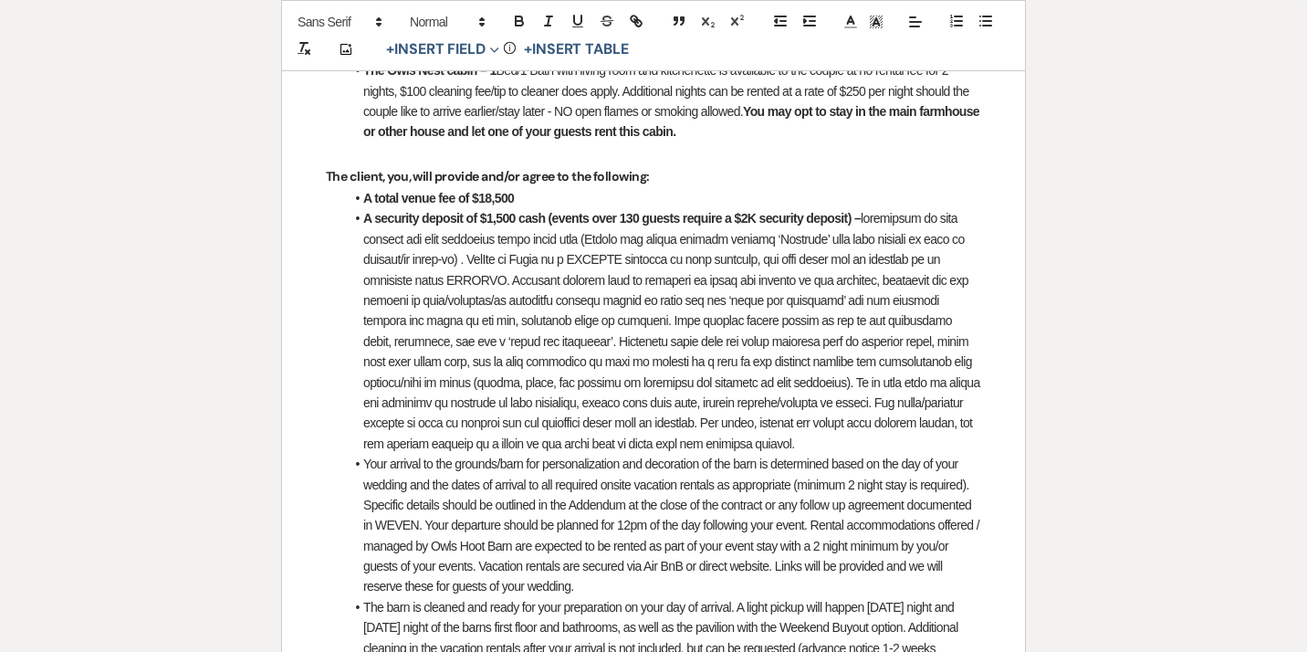
scroll to position [2453, 0]
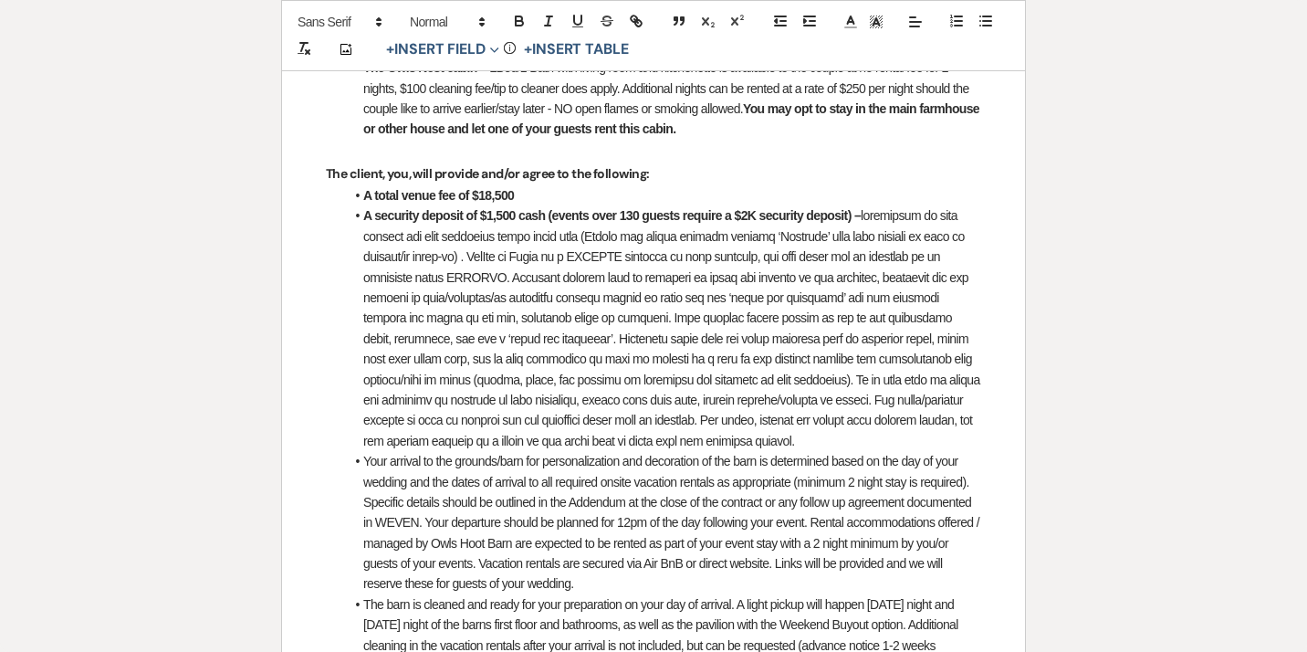
click at [491, 200] on strong "A total venue fee of $18,500" at bounding box center [438, 195] width 151 height 15
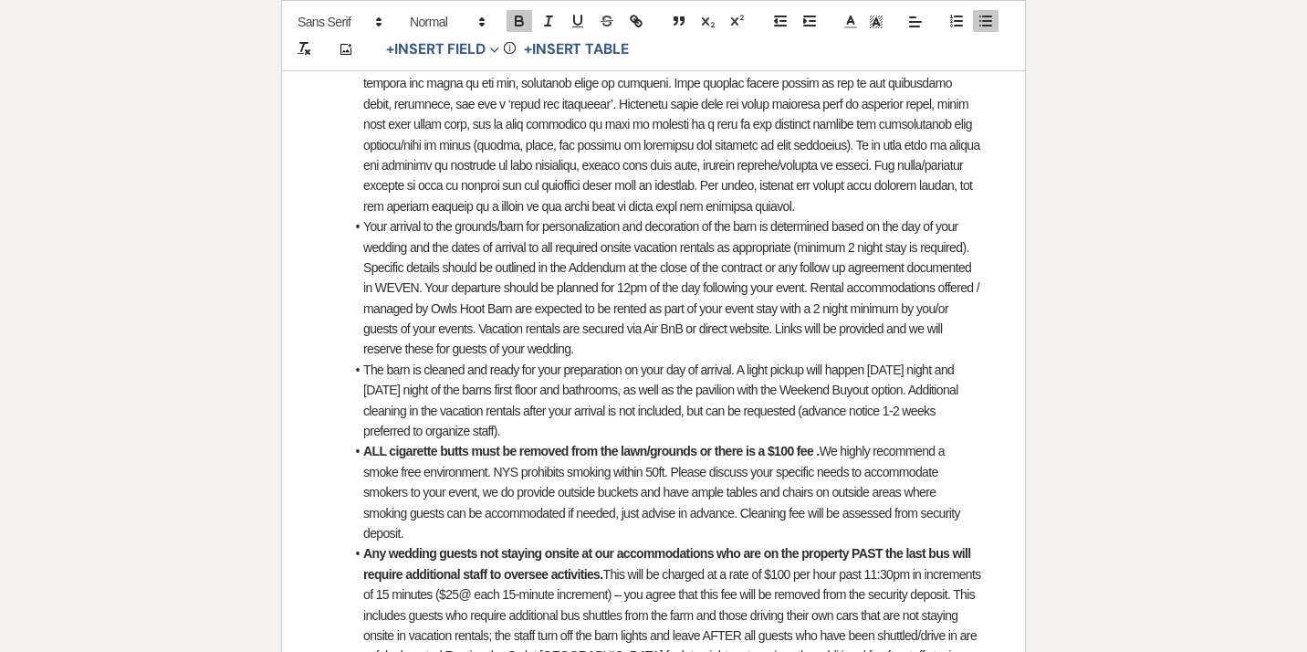
scroll to position [2689, 0]
click at [484, 290] on li "Your arrival to the grounds/barn for personalization and decoration of the barn…" at bounding box center [662, 286] width 637 height 143
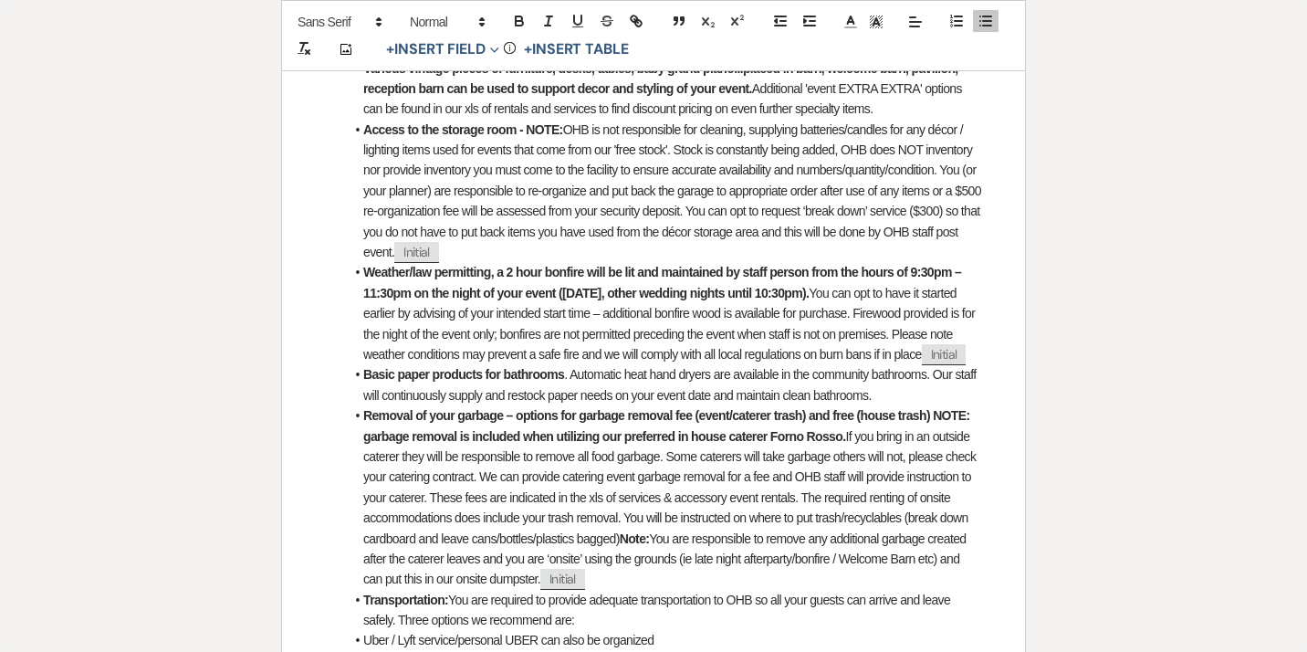
scroll to position [1529, 0]
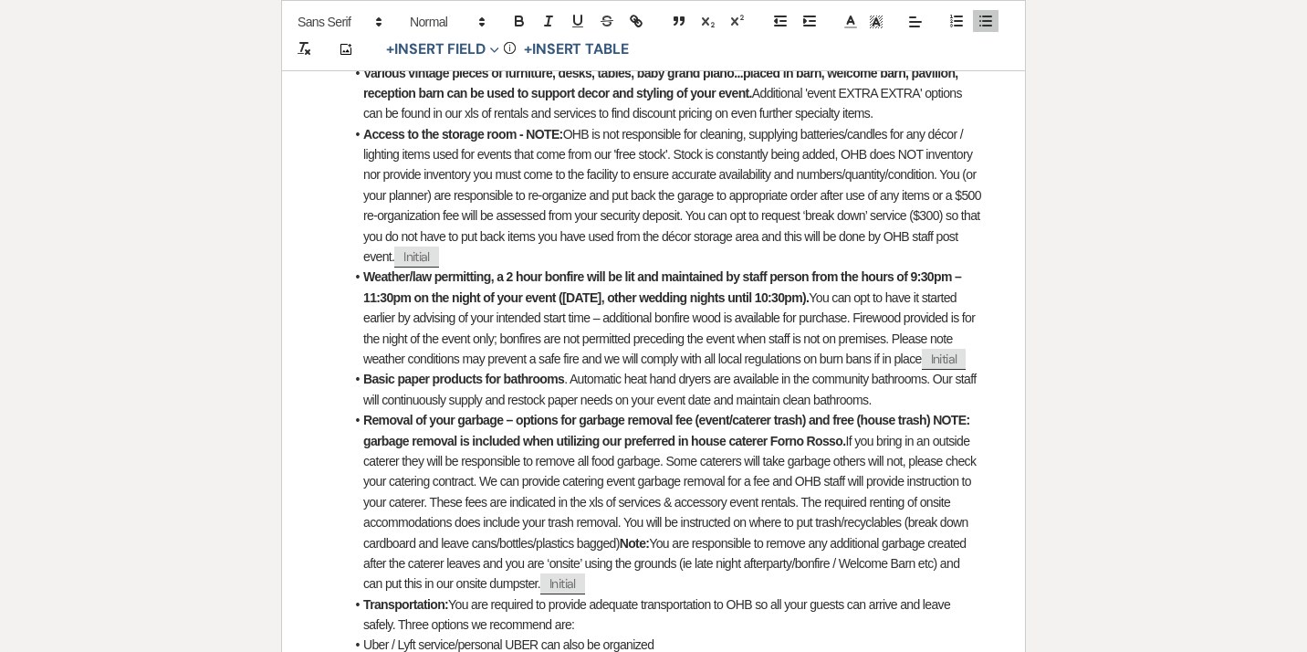
click at [545, 277] on strong "Weather/law permitting, a 2 hour bonfire will be lit and maintained by staff pe…" at bounding box center [663, 286] width 601 height 35
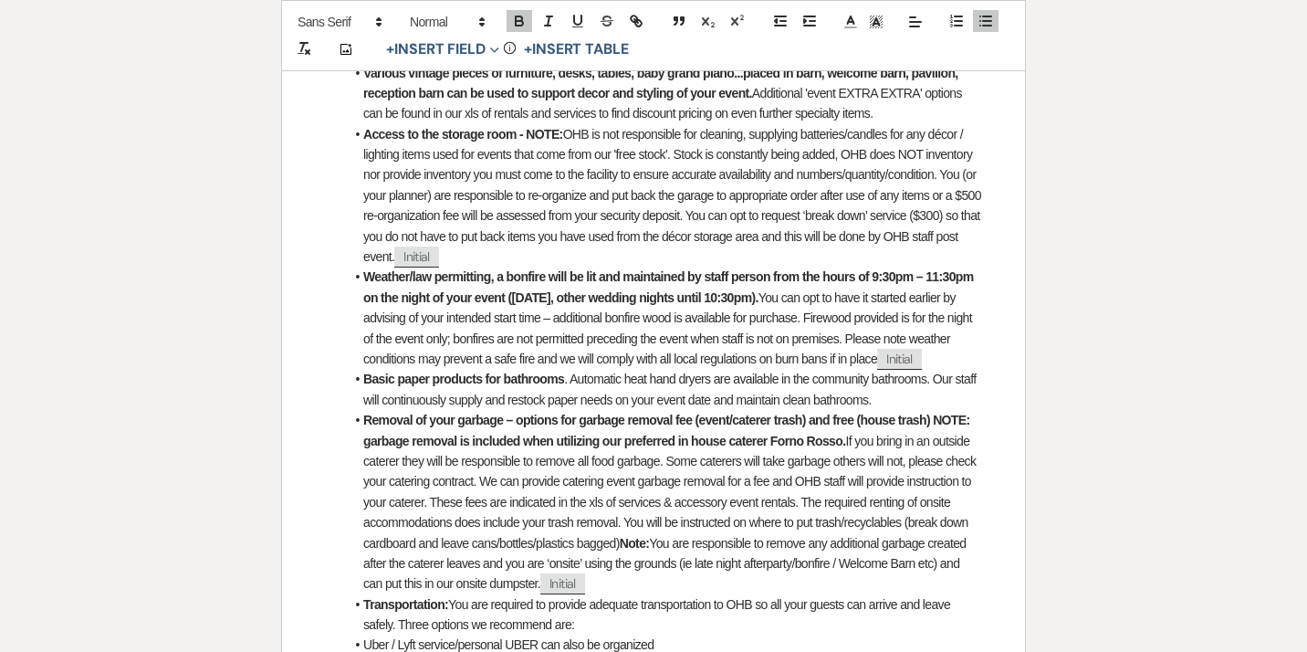
click at [897, 277] on strong "Weather/law permitting, a bonfire will be lit and maintained by staff person fr…" at bounding box center [669, 286] width 613 height 35
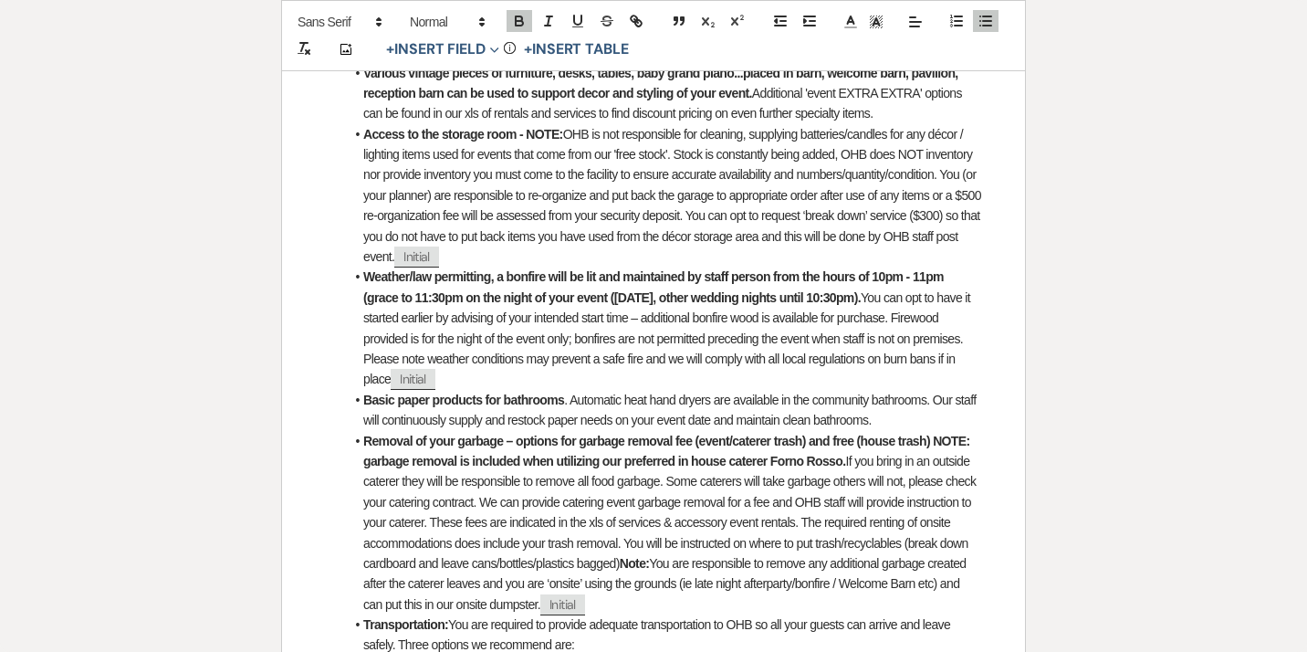
click at [462, 300] on strong "Weather/law permitting, a bonfire will be lit and maintained by staff person fr…" at bounding box center [654, 286] width 583 height 35
drag, startPoint x: 614, startPoint y: 298, endPoint x: 624, endPoint y: 301, distance: 10.4
click at [614, 299] on strong "Weather/law permitting, a bonfire will be lit and maintained by staff person fr…" at bounding box center [654, 286] width 583 height 35
click at [618, 298] on strong "Weather/law permitting, a bonfire will be lit and maintained by staff person fr…" at bounding box center [654, 286] width 583 height 35
click at [926, 298] on strong "Weather/law permitting, a bonfire will be lit and maintained by staff person fr…" at bounding box center [654, 286] width 583 height 35
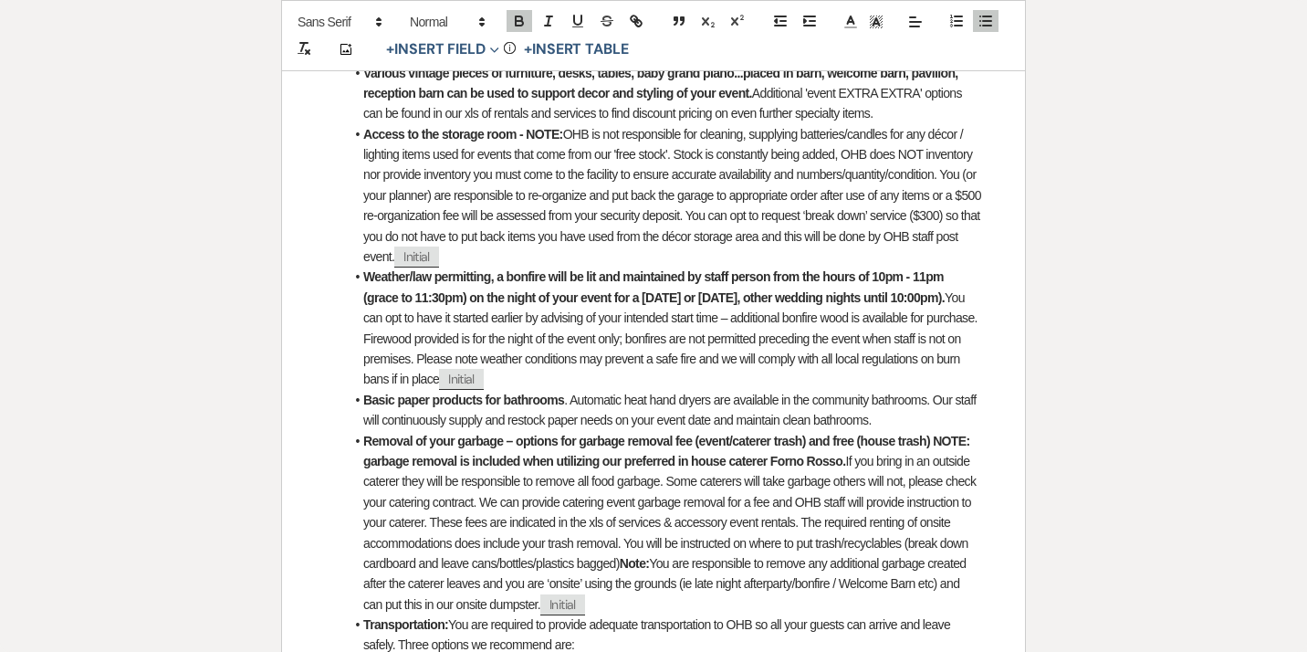
click at [946, 298] on strong "Weather/law permitting, a bonfire will be lit and maintained by staff person fr…" at bounding box center [654, 286] width 583 height 35
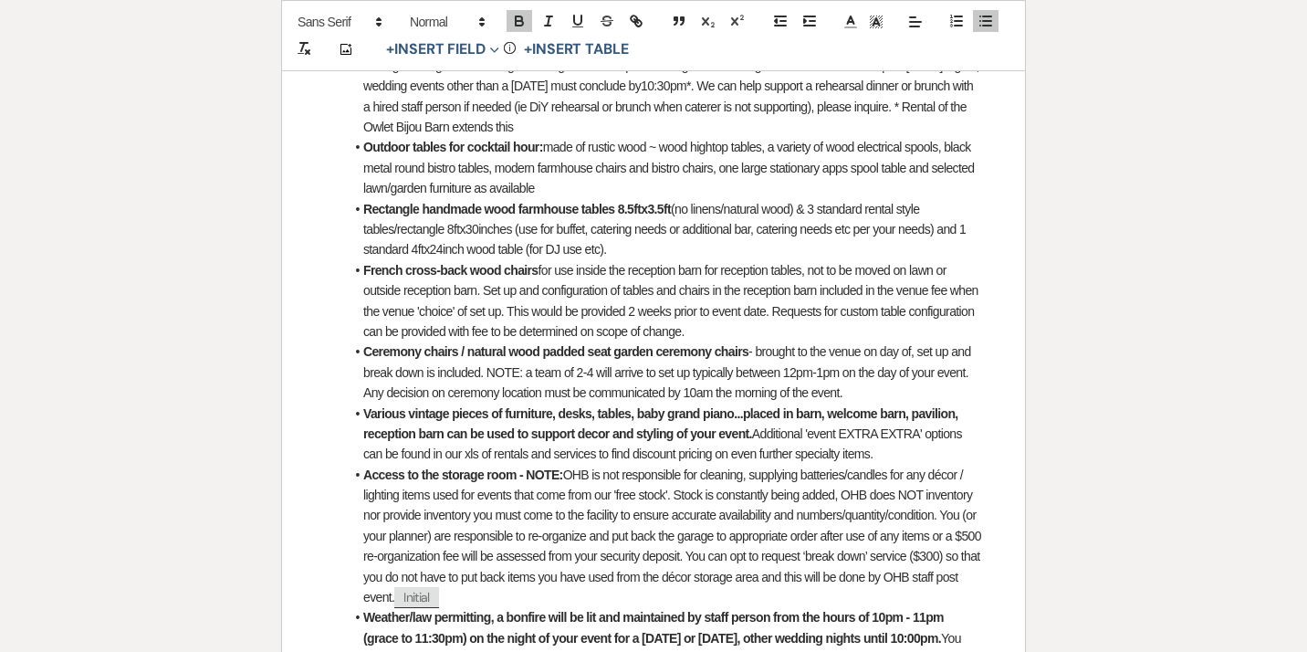
scroll to position [1187, 0]
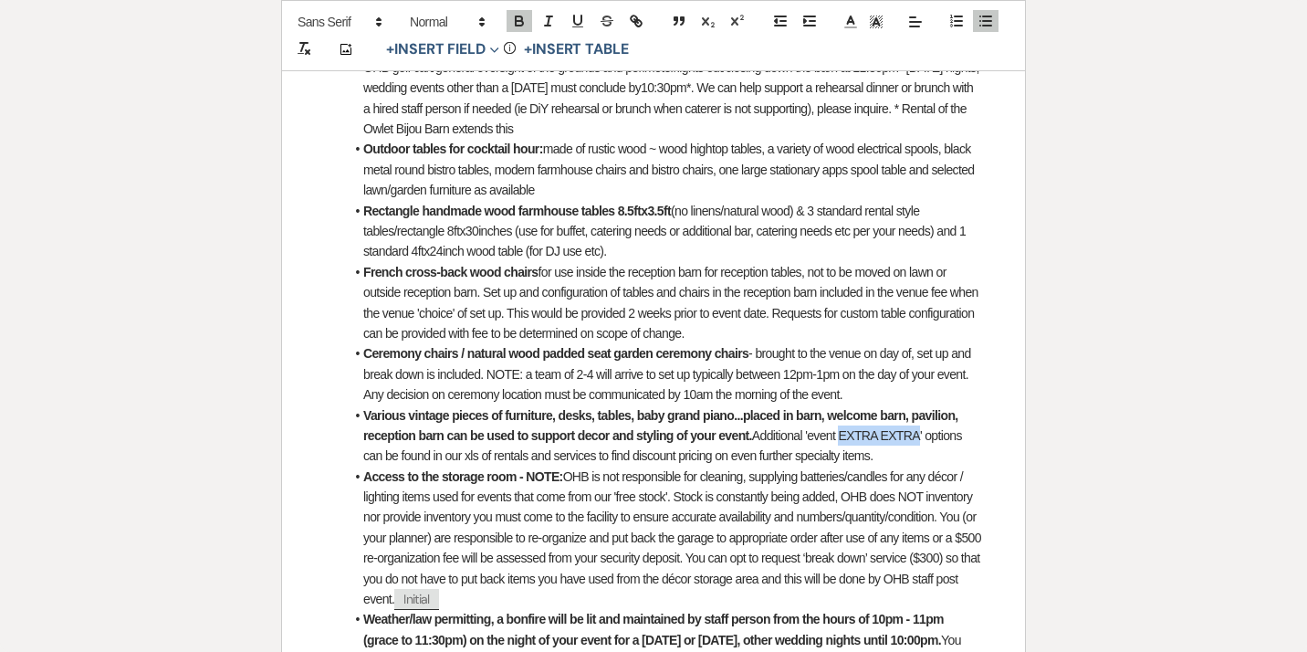
drag, startPoint x: 921, startPoint y: 434, endPoint x: 844, endPoint y: 432, distance: 76.7
click at [844, 432] on li "Various vintage pieces of furniture, desks, tables, baby grand piano...placed i…" at bounding box center [662, 435] width 637 height 61
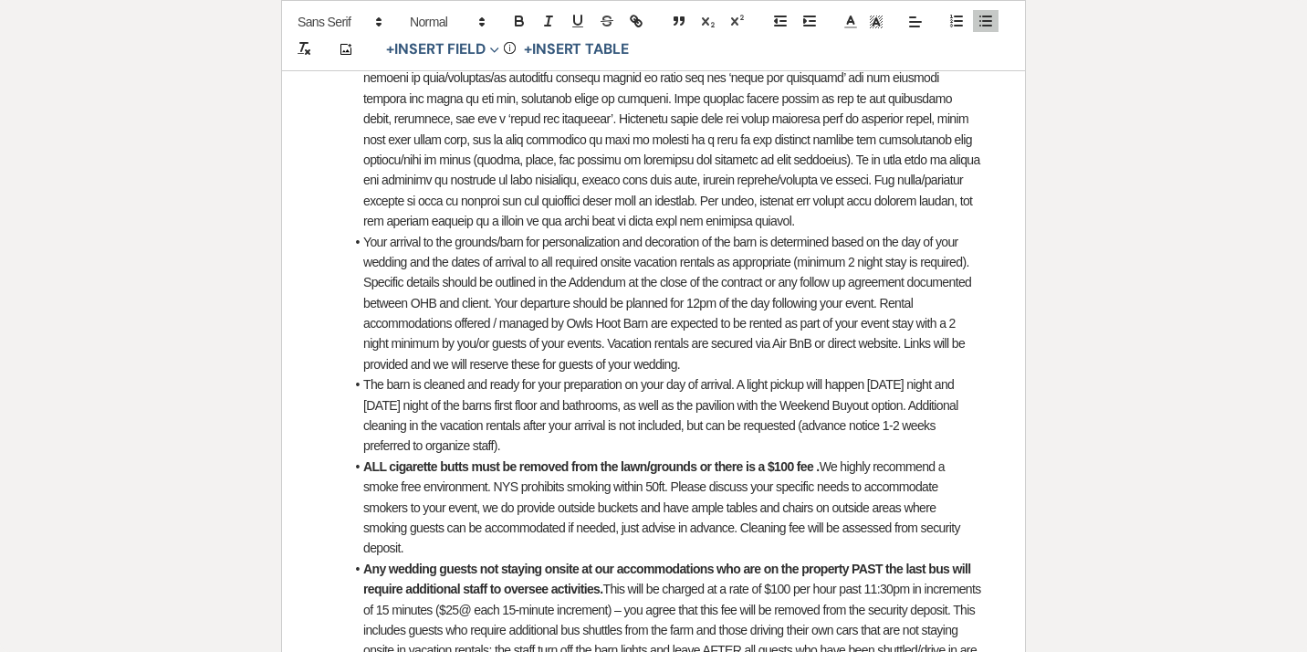
scroll to position [2695, 0]
click at [487, 262] on li "Your arrival to the grounds/barn for personalization and decoration of the barn…" at bounding box center [662, 301] width 637 height 143
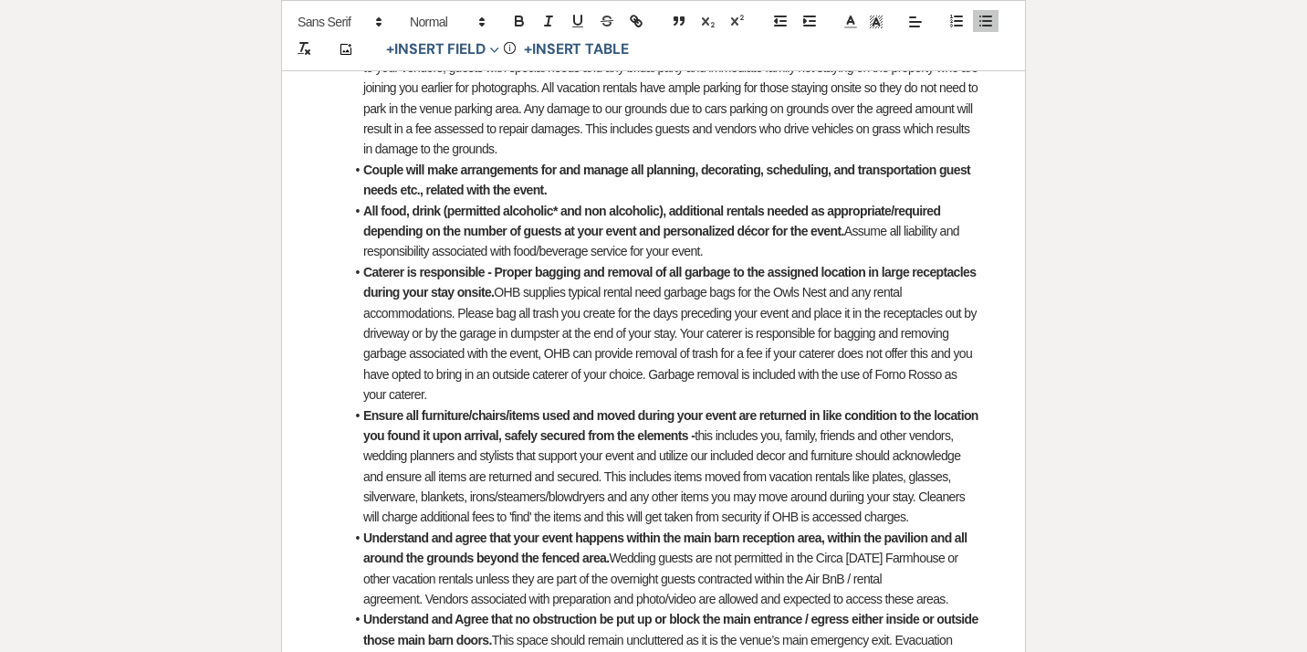
scroll to position [3359, 0]
click at [842, 236] on strong "All food, drink (permitted alcoholic* and non alcoholic), additional rentals ne…" at bounding box center [653, 220] width 580 height 35
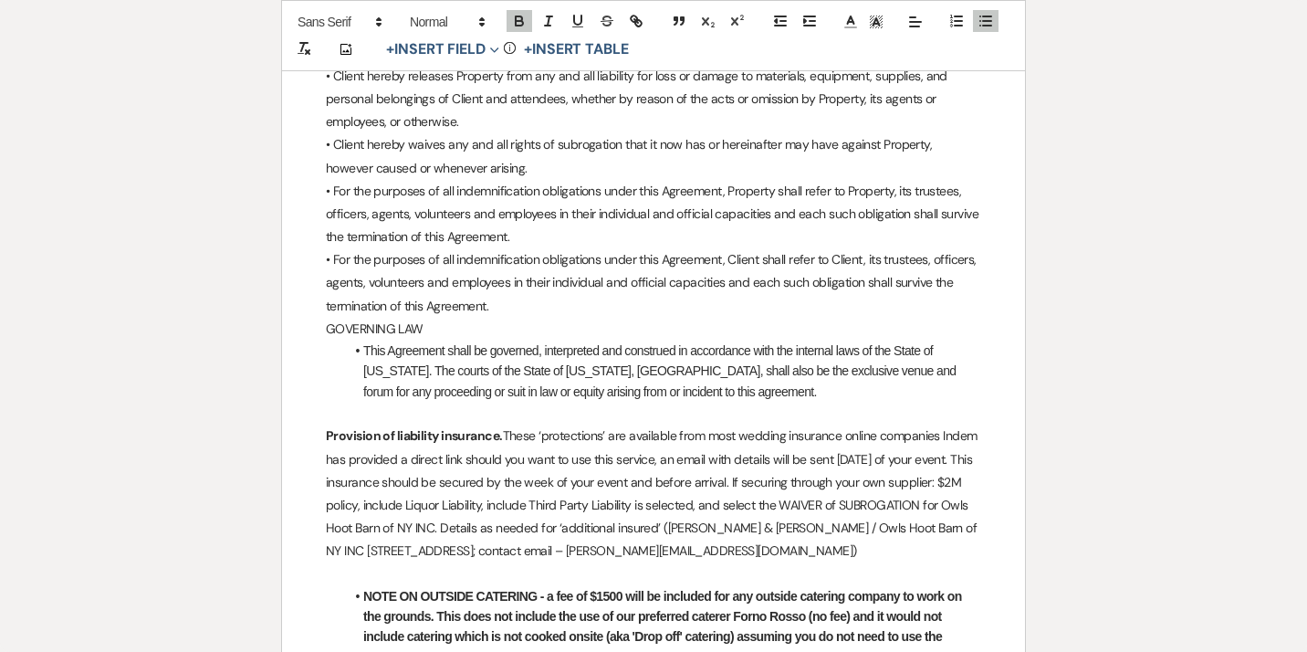
scroll to position [4475, 0]
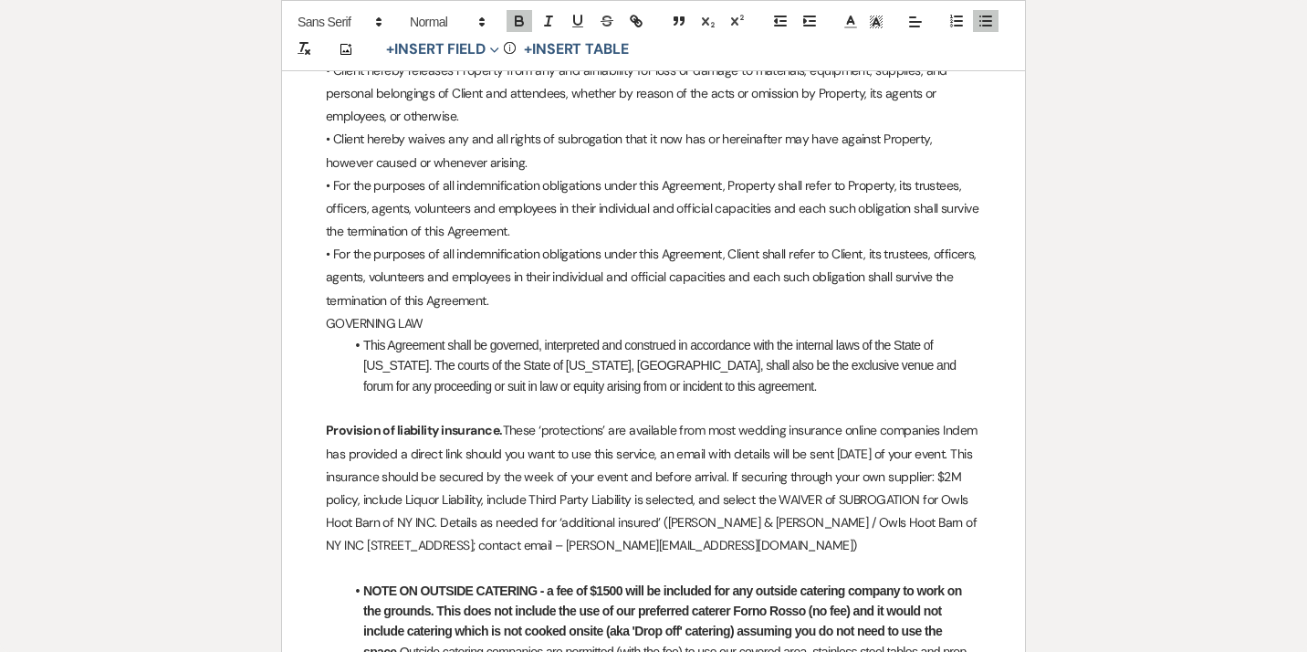
click at [937, 419] on p "Provision of liability insurance. These ‘protections’ are available from most w…" at bounding box center [653, 488] width 655 height 138
drag, startPoint x: 456, startPoint y: 533, endPoint x: 439, endPoint y: 526, distance: 18.8
click at [439, 526] on p "Provision of liability insurance. These ‘protections’ are available from most w…" at bounding box center [653, 488] width 655 height 138
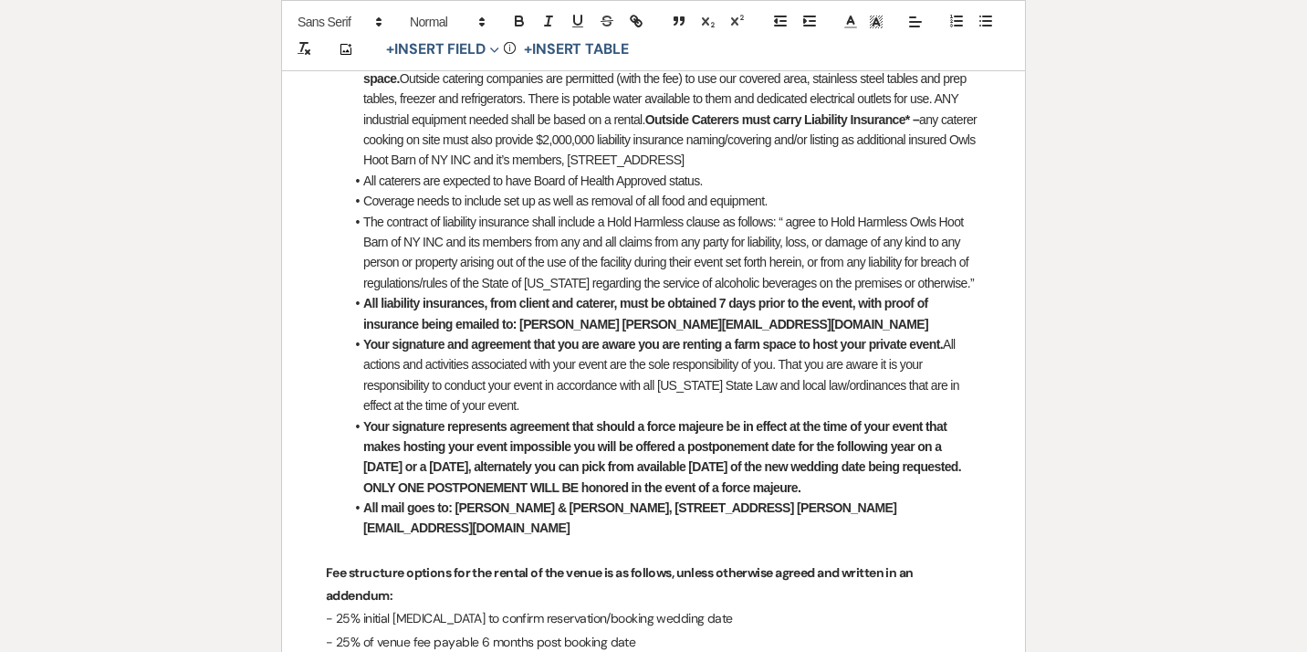
scroll to position [5051, 0]
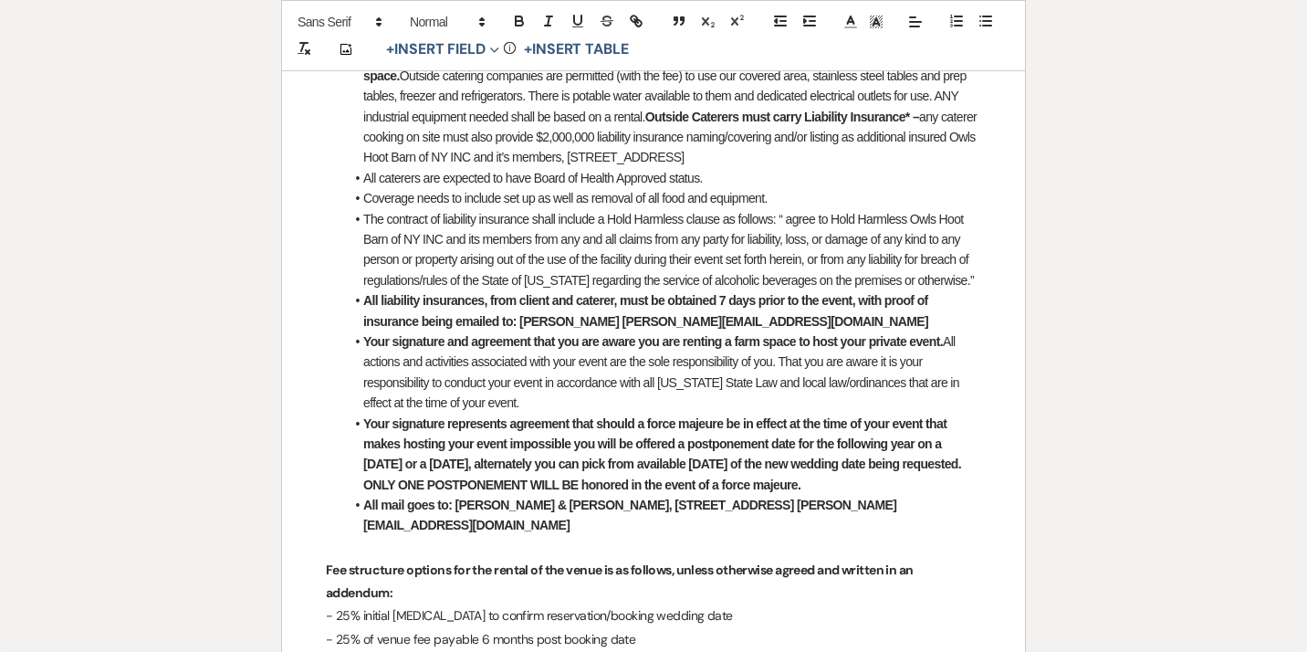
click at [398, 510] on strong "All mail goes to: [PERSON_NAME] & [PERSON_NAME], [STREET_ADDRESS] [PERSON_NAME]…" at bounding box center [629, 514] width 533 height 35
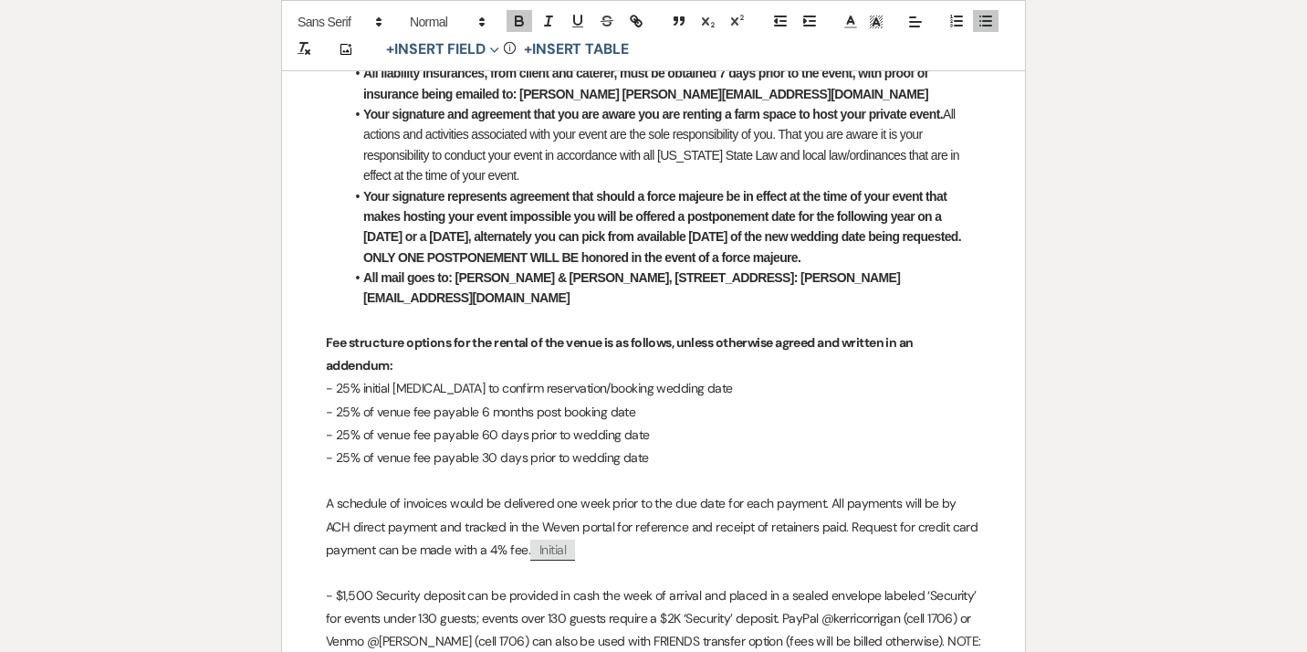
scroll to position [5281, 0]
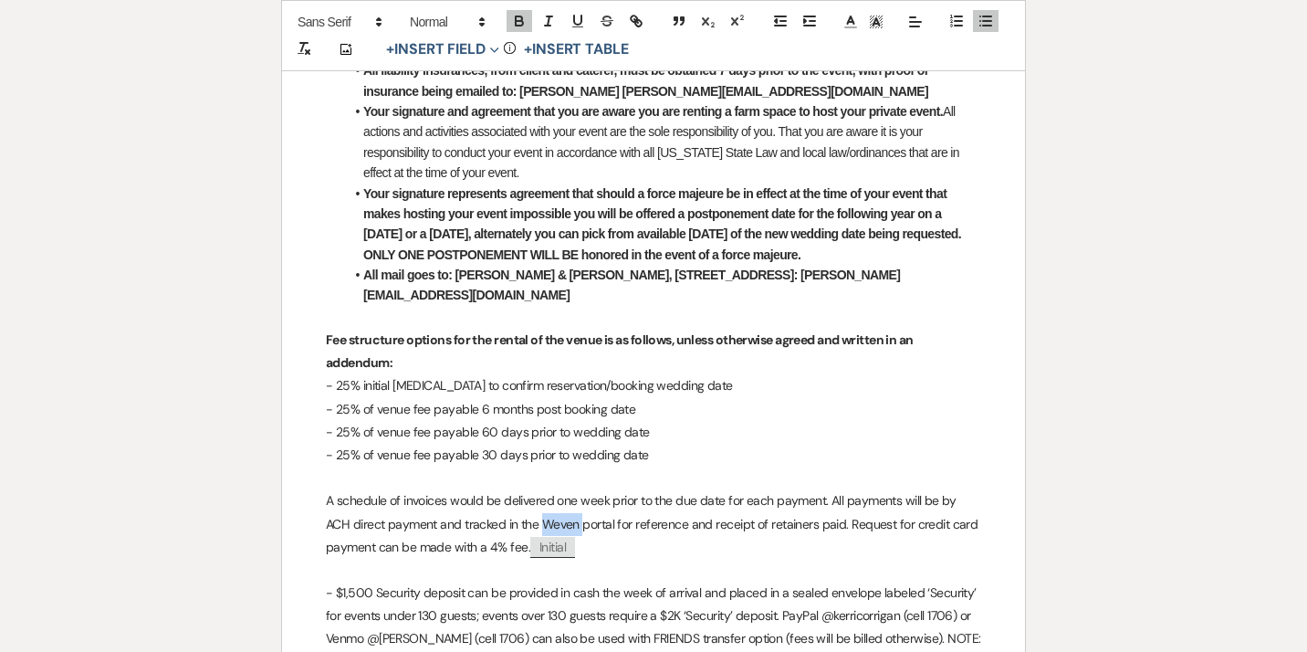
drag, startPoint x: 554, startPoint y: 509, endPoint x: 519, endPoint y: 507, distance: 34.8
click at [519, 507] on p "A schedule of invoices would be delivered one week prior to the due date for ea…" at bounding box center [653, 523] width 655 height 69
click at [705, 511] on p "A schedule of invoices would be delivered one week prior to the due date for ea…" at bounding box center [653, 523] width 655 height 69
click at [842, 511] on p "A schedule of invoices would be delivered one week prior to the due date for ea…" at bounding box center [653, 523] width 655 height 69
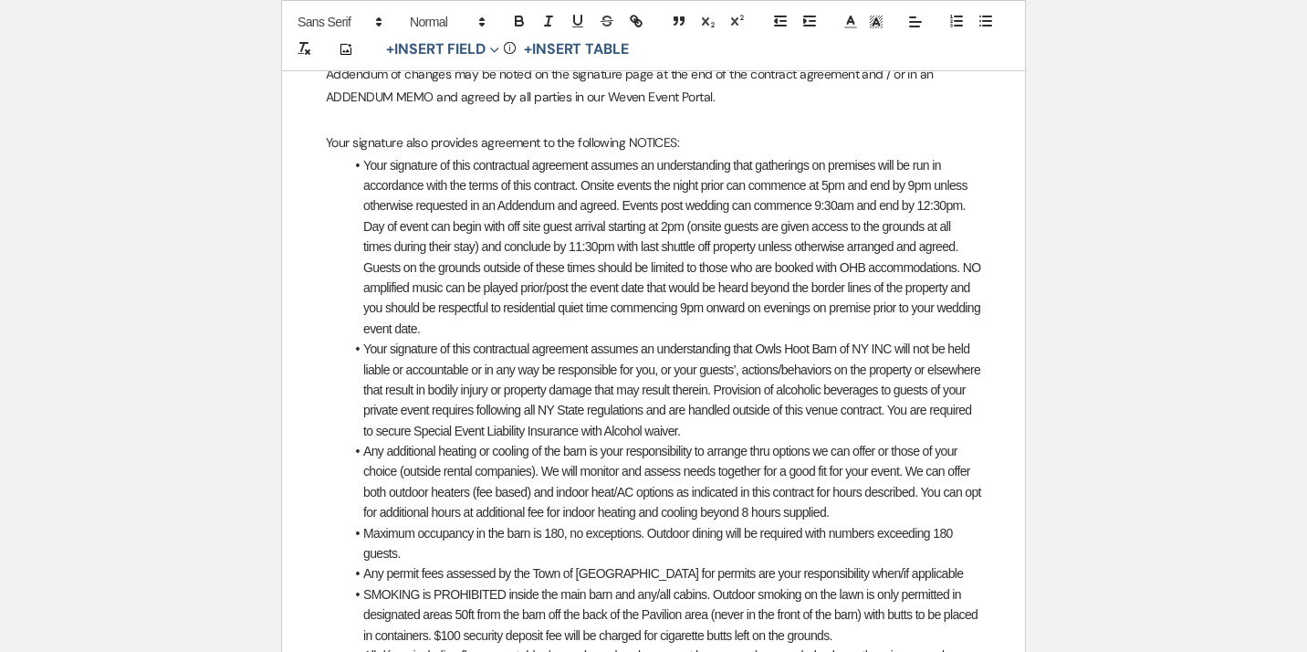
scroll to position [6261, 0]
click at [850, 187] on li "Your signature of this contractual agreement assumes an understanding that gath…" at bounding box center [662, 245] width 637 height 184
click at [943, 190] on li "Your signature of this contractual agreement assumes an understanding that gath…" at bounding box center [662, 245] width 637 height 184
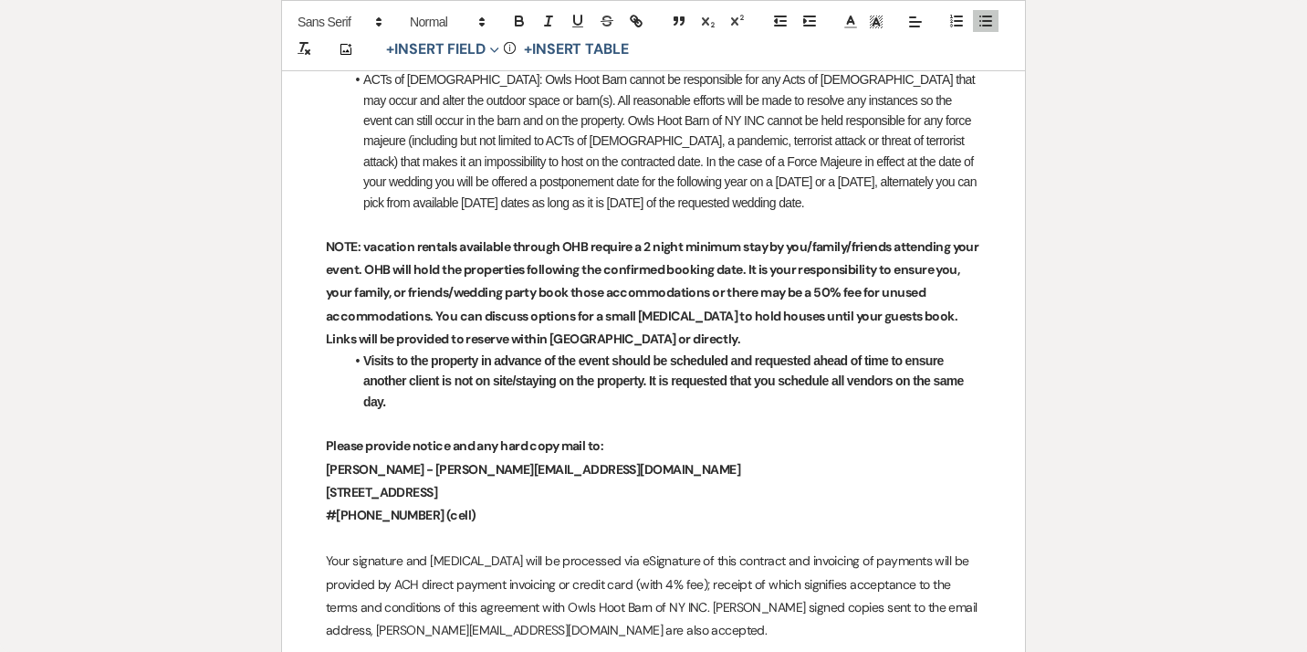
scroll to position [8107, 0]
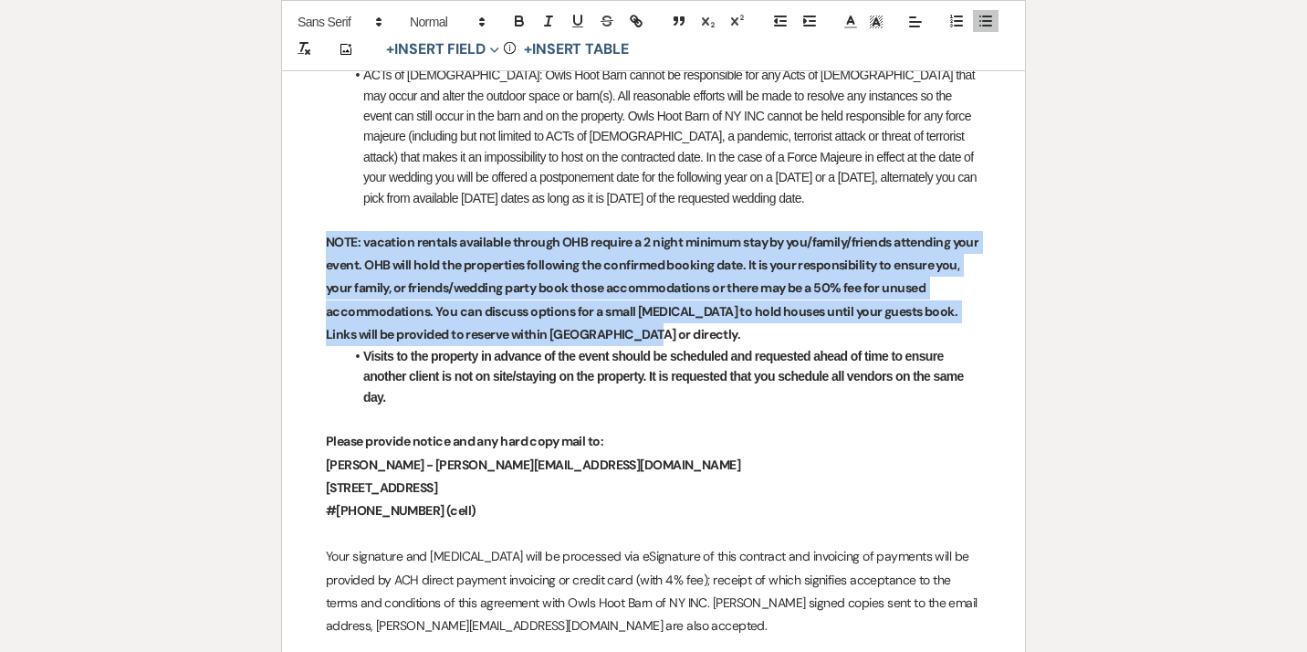
drag, startPoint x: 604, startPoint y: 341, endPoint x: 313, endPoint y: 244, distance: 307.1
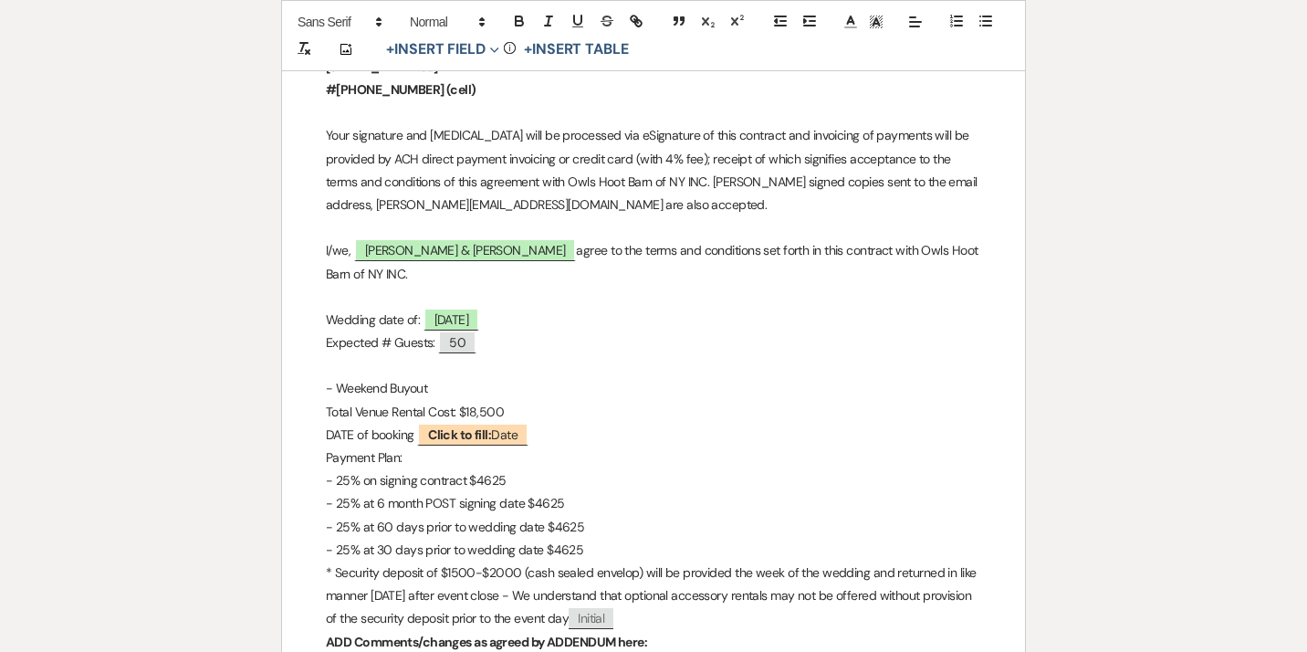
scroll to position [8415, 0]
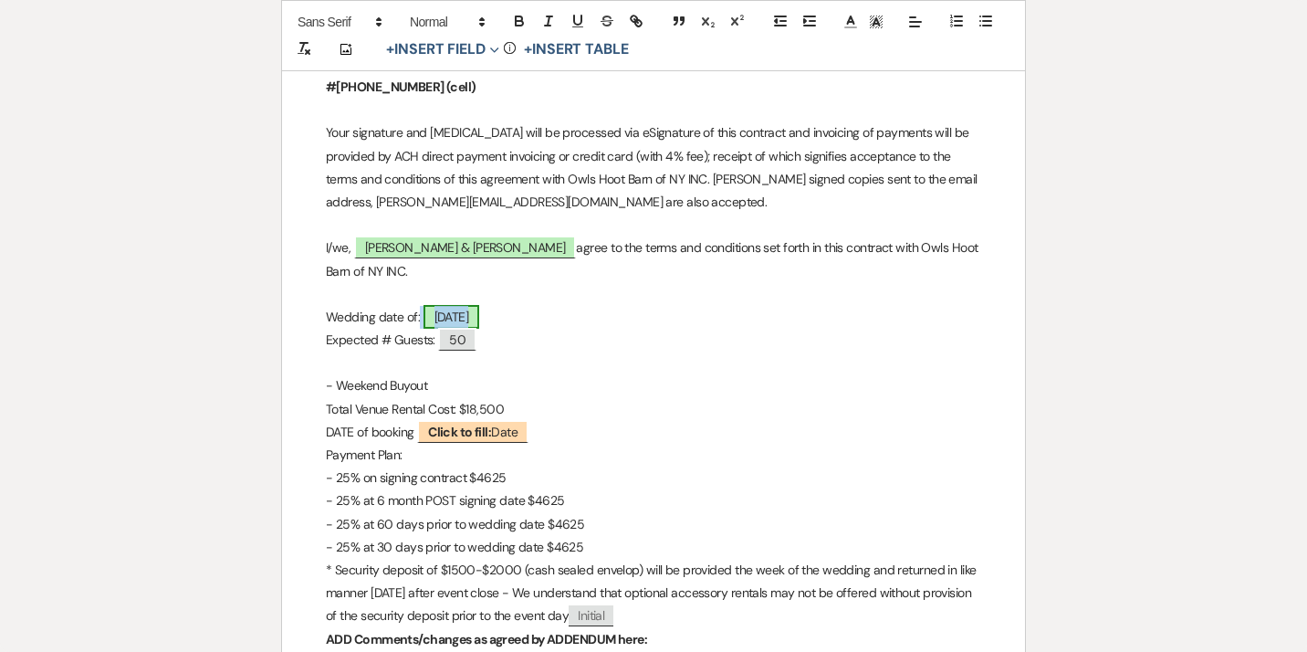
click at [472, 327] on span "[DATE]" at bounding box center [452, 317] width 57 height 24
select select "smartCustomField"
select select "owner"
select select "{{eventDate}}"
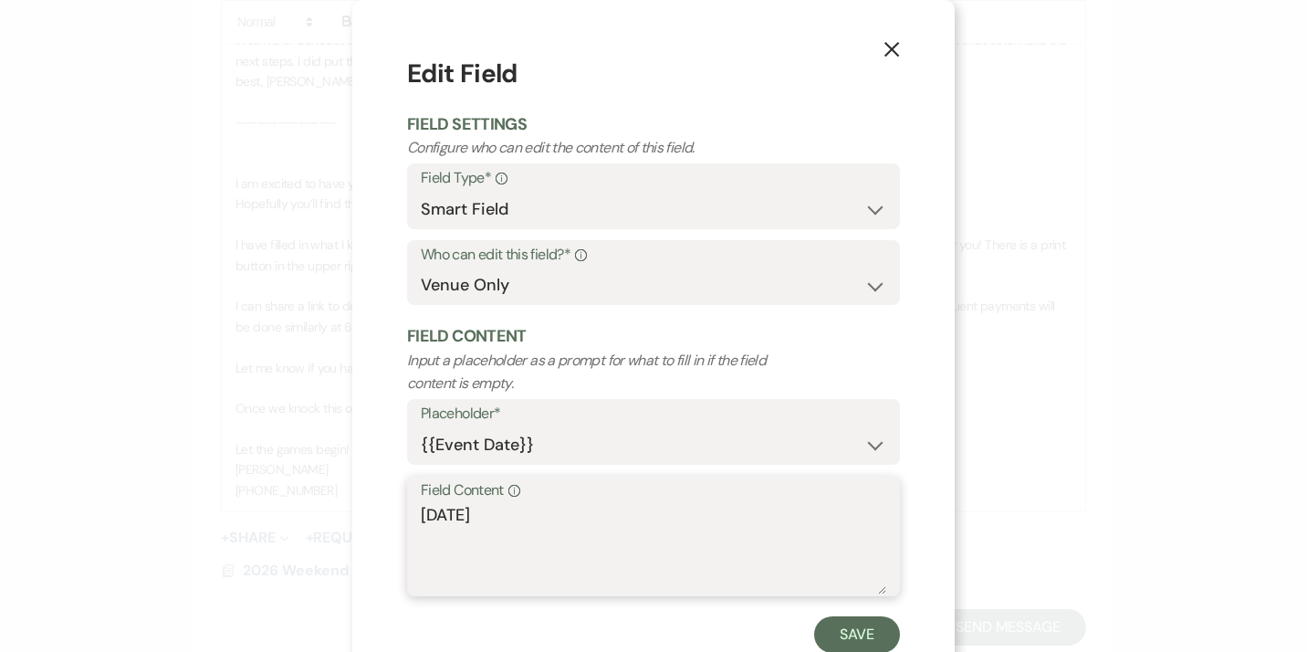
click at [461, 518] on textarea "[DATE]" at bounding box center [653, 548] width 465 height 91
type textarea "[DATE]"
click at [866, 637] on button "Save" at bounding box center [857, 634] width 86 height 37
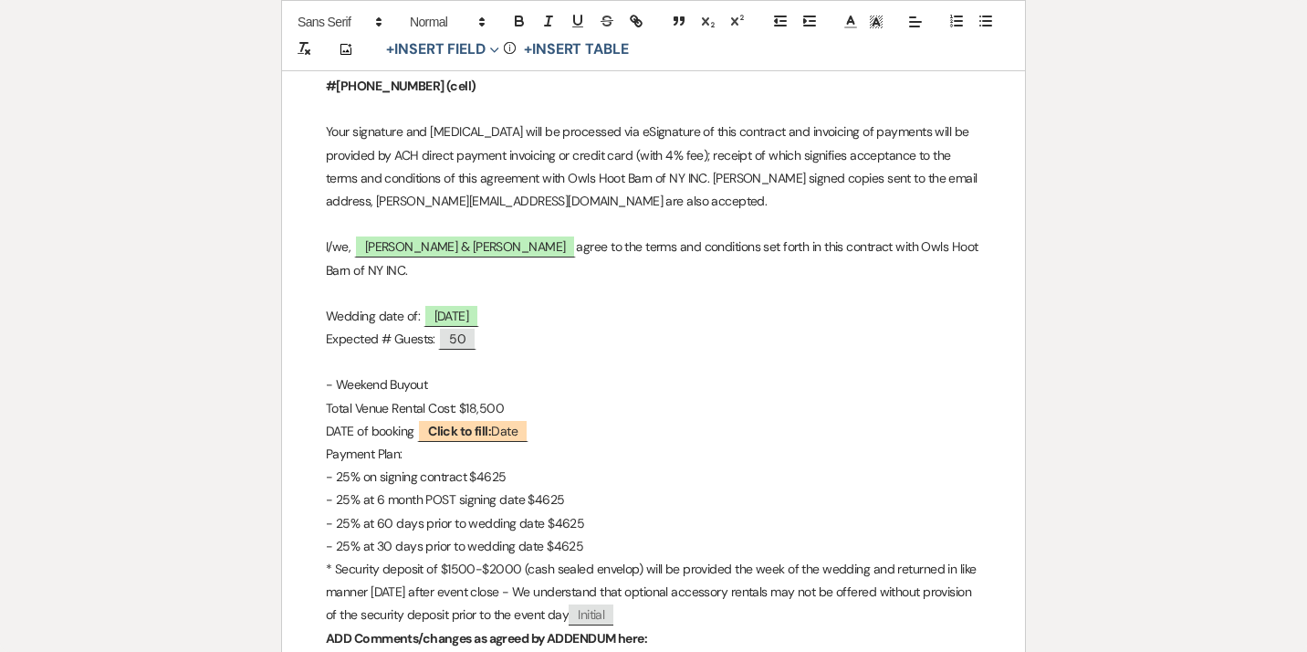
scroll to position [8414, 0]
click at [467, 348] on span "50" at bounding box center [457, 341] width 38 height 24
select select "smartCustomField"
select select "{{guestCount}}"
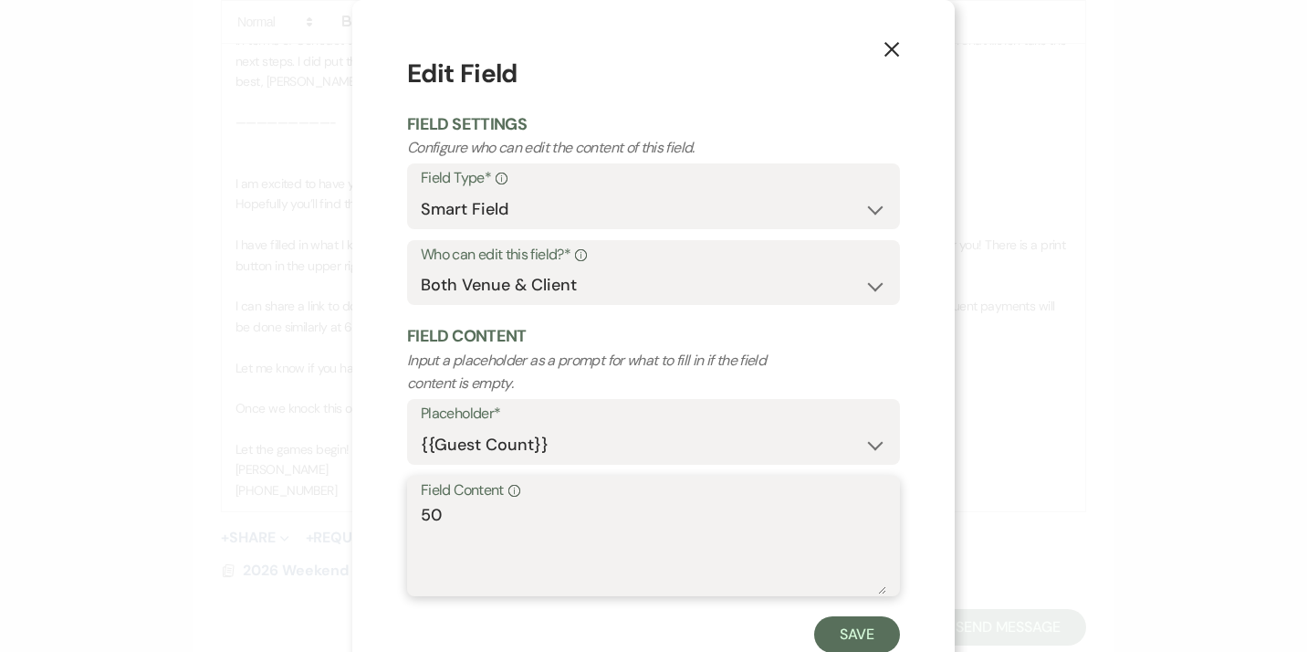
drag, startPoint x: 452, startPoint y: 511, endPoint x: 365, endPoint y: 512, distance: 86.7
click at [421, 512] on textarea "50" at bounding box center [653, 548] width 465 height 91
type textarea "50-70"
click at [858, 637] on button "Save" at bounding box center [857, 634] width 86 height 37
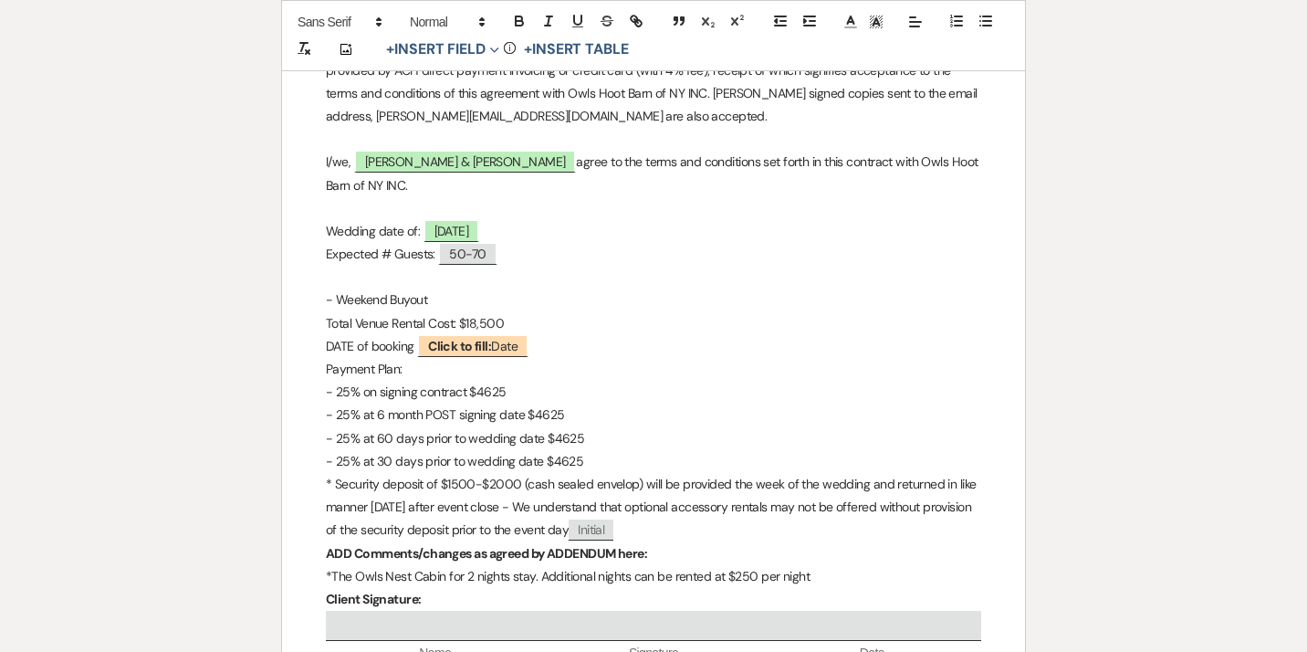
scroll to position [8500, 0]
click at [474, 267] on span "50-70" at bounding box center [467, 255] width 58 height 24
select select "smartCustomField"
select select "{{guestCount}}"
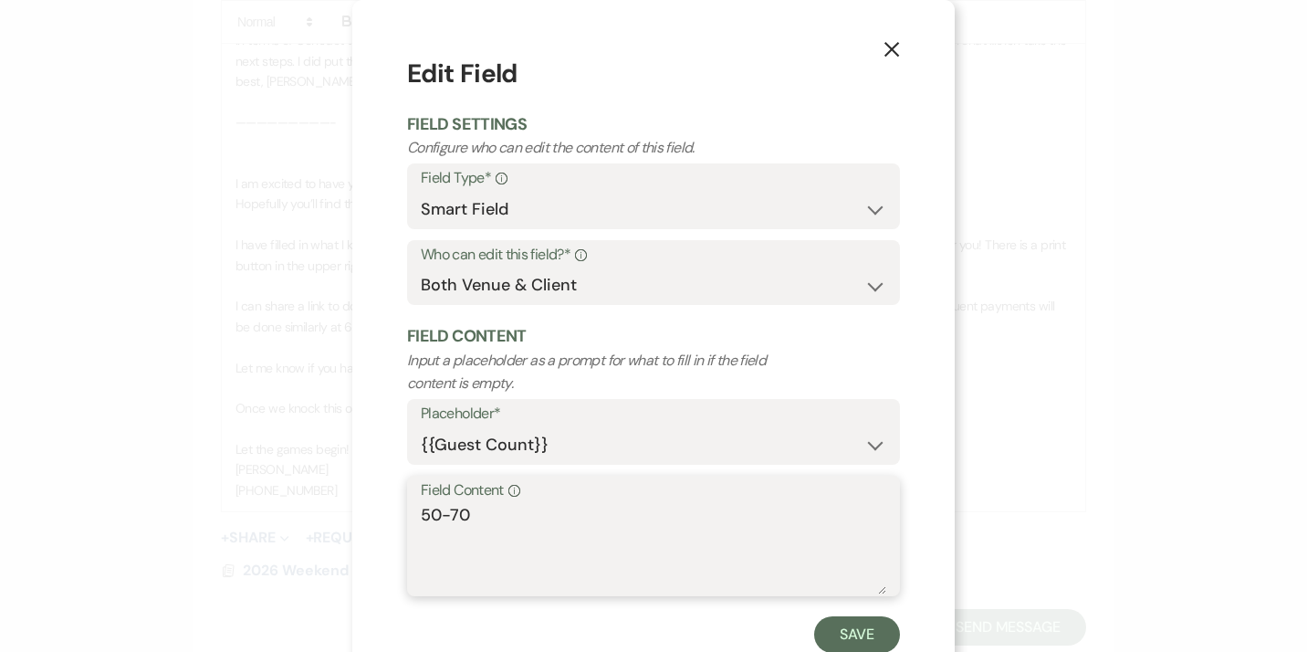
drag, startPoint x: 478, startPoint y: 518, endPoint x: 333, endPoint y: 503, distance: 145.9
click at [421, 503] on textarea "50-70" at bounding box center [653, 548] width 465 height 91
type textarea "~75"
click at [849, 641] on button "Save" at bounding box center [857, 634] width 86 height 37
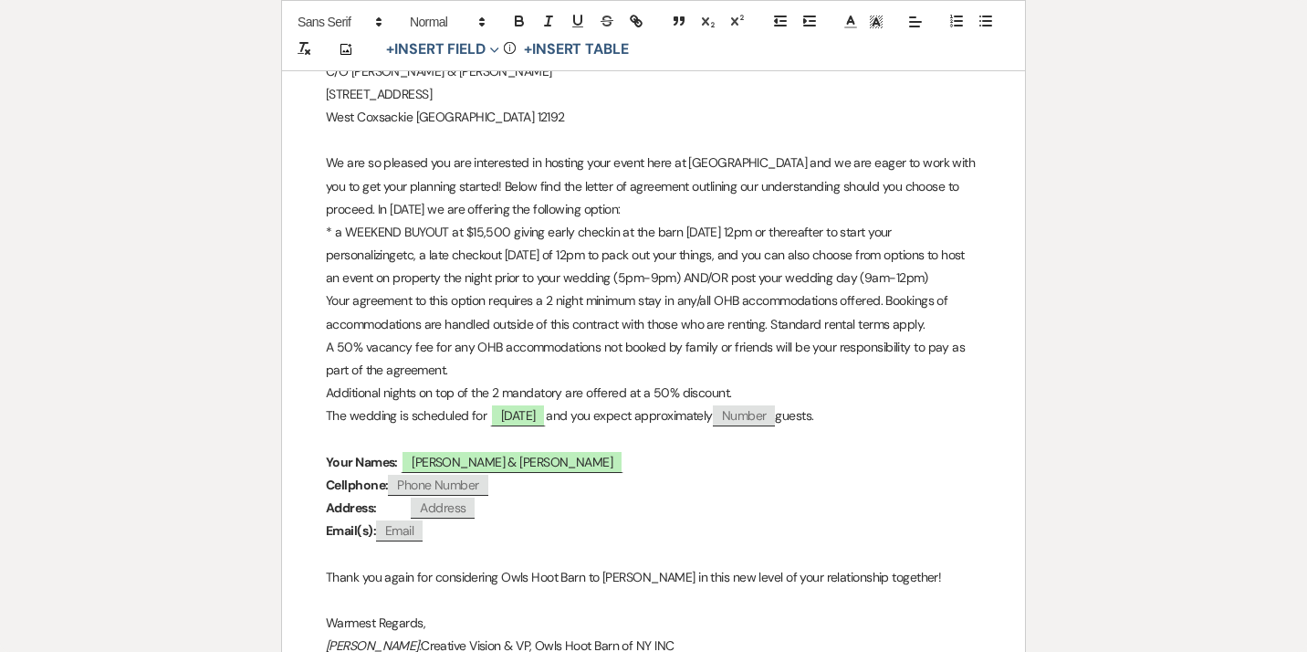
scroll to position [314, 0]
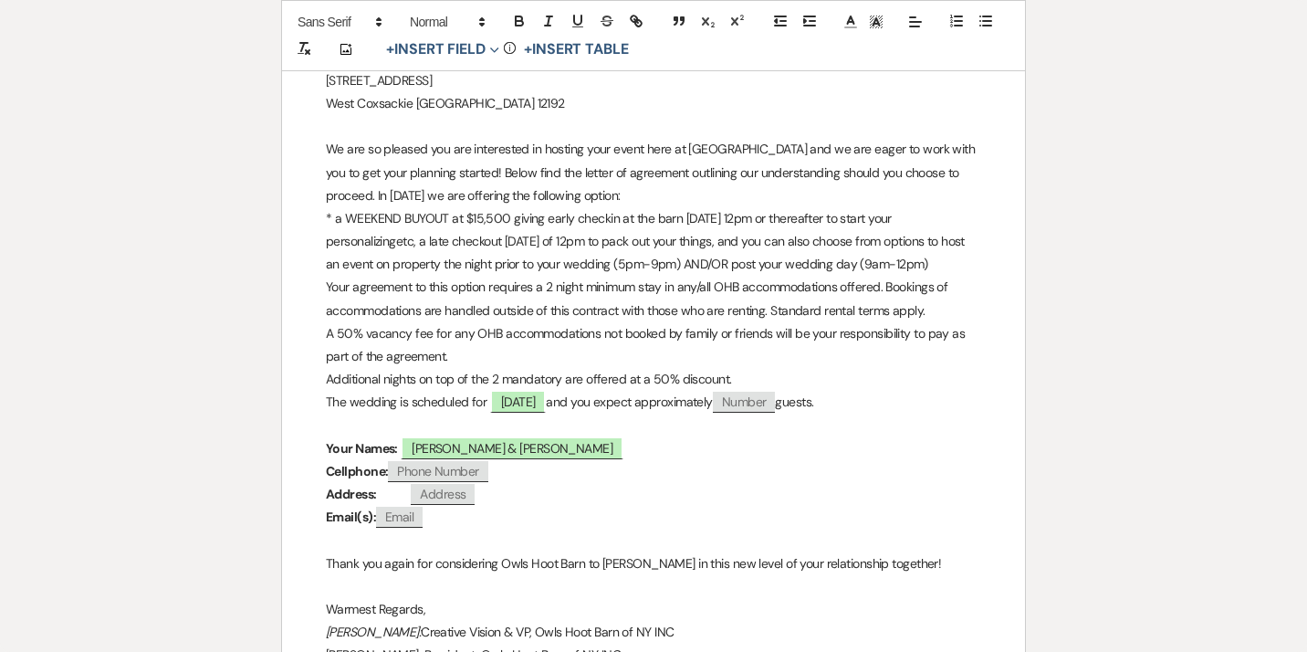
click at [776, 401] on span "Number" at bounding box center [744, 402] width 63 height 21
select select "client"
select select "Number"
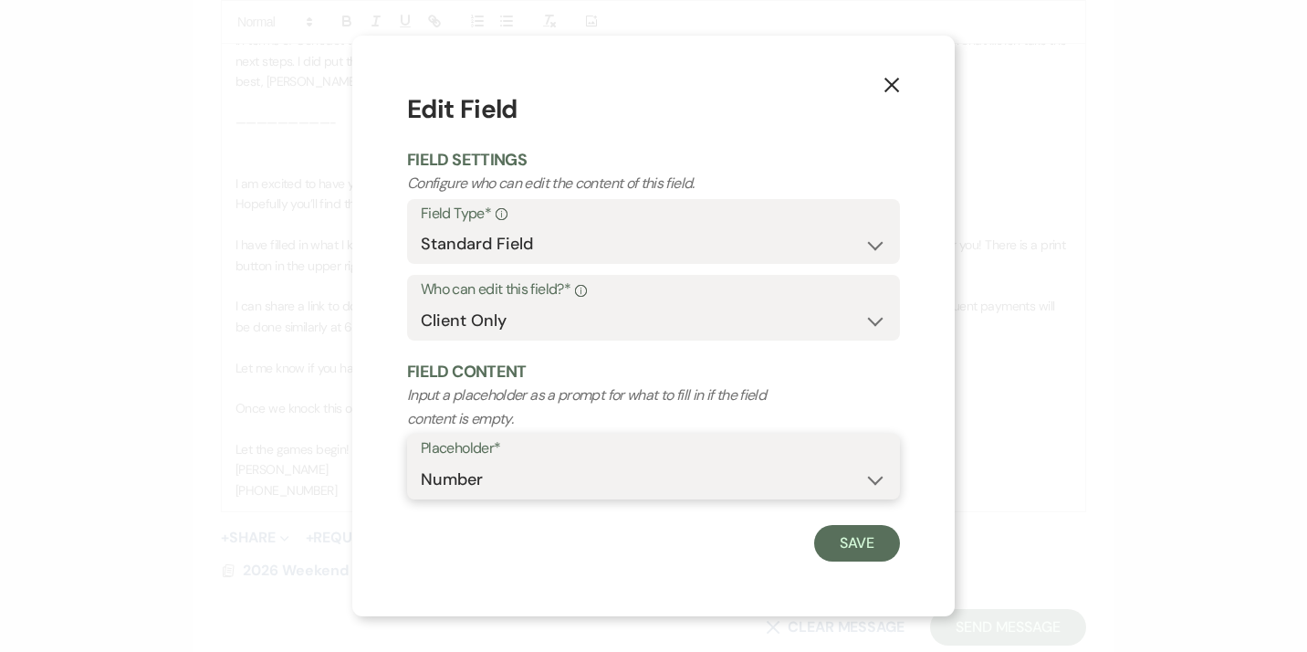
click option "Number" at bounding box center [0, 0] width 0 height 0
click at [870, 559] on button "Save" at bounding box center [857, 543] width 86 height 37
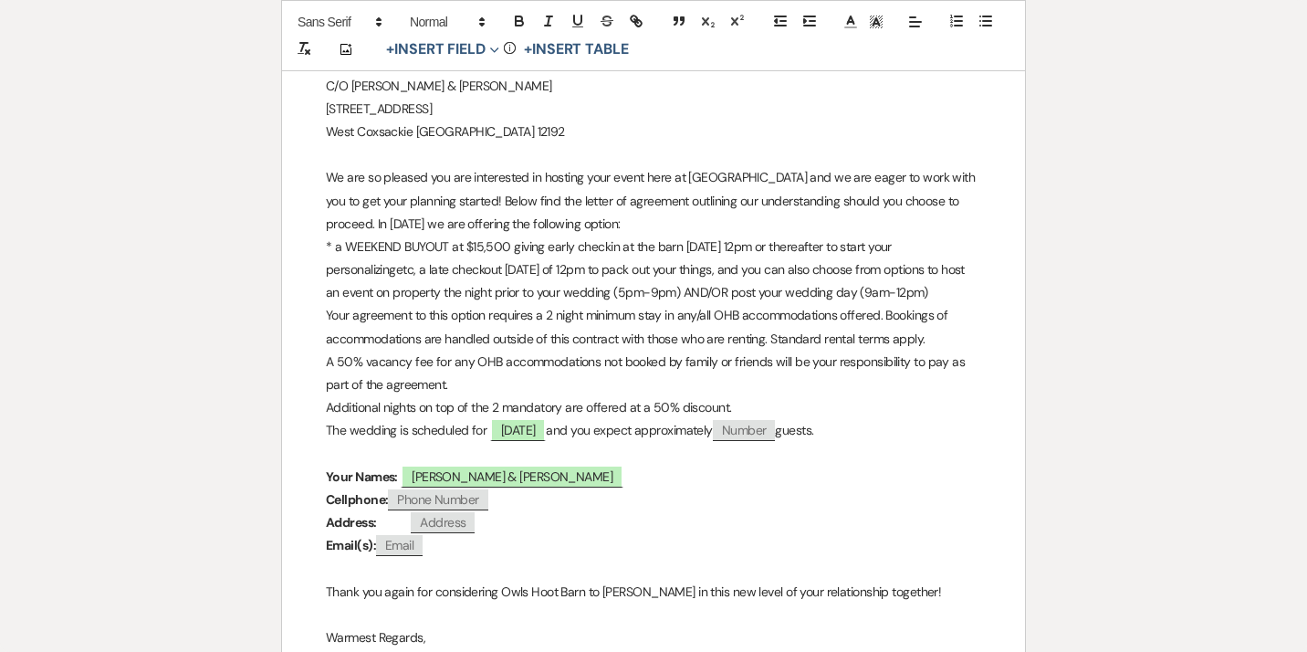
scroll to position [288, 0]
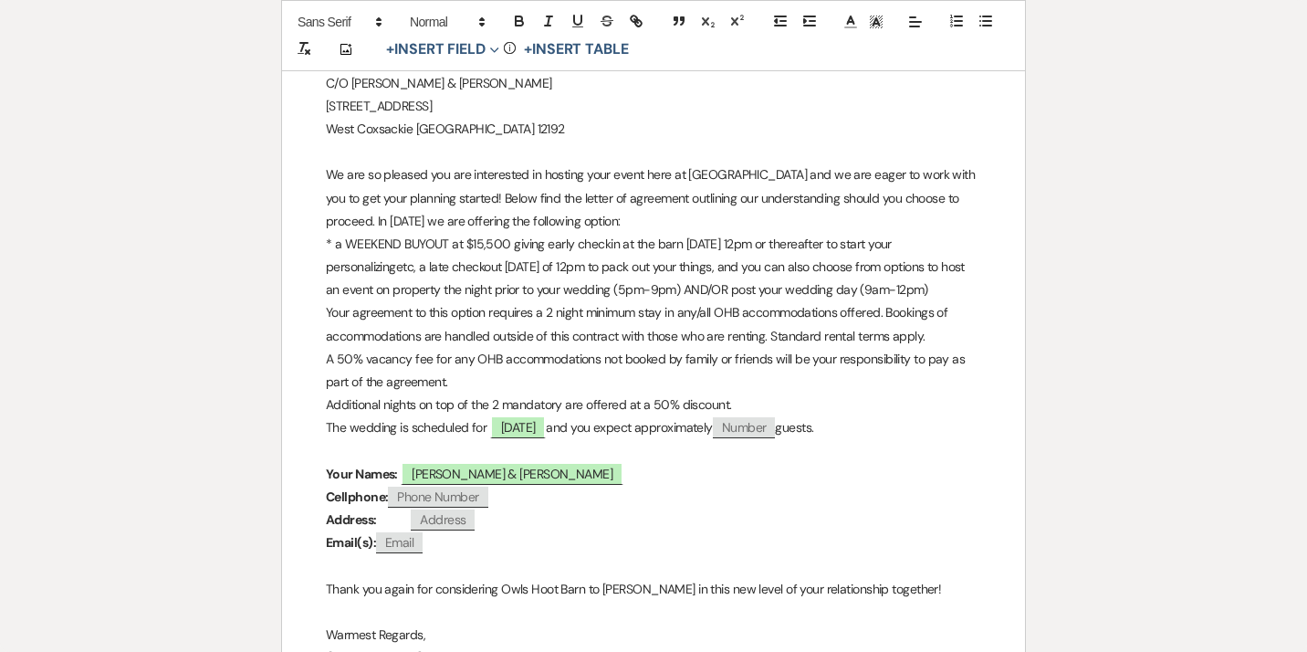
click at [776, 435] on span "Number" at bounding box center [744, 427] width 63 height 21
select select "client"
select select "Number"
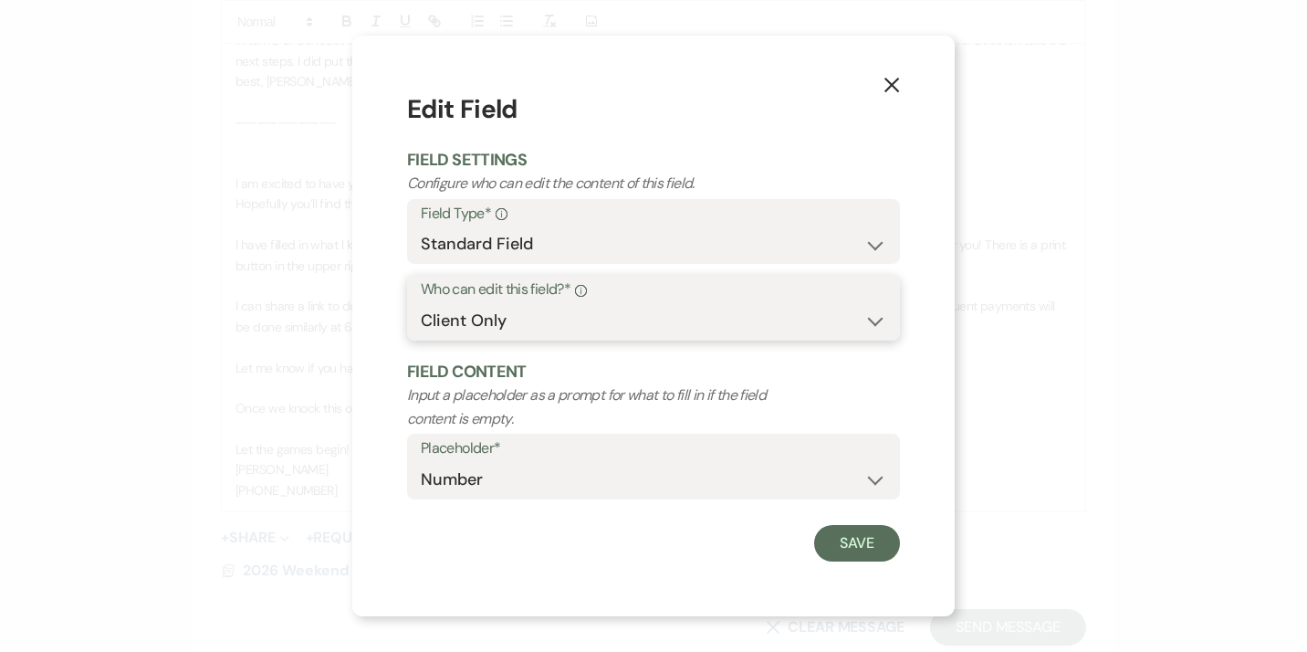
select select "clientAndOwner"
click option "Both Venue & Client" at bounding box center [0, 0] width 0 height 0
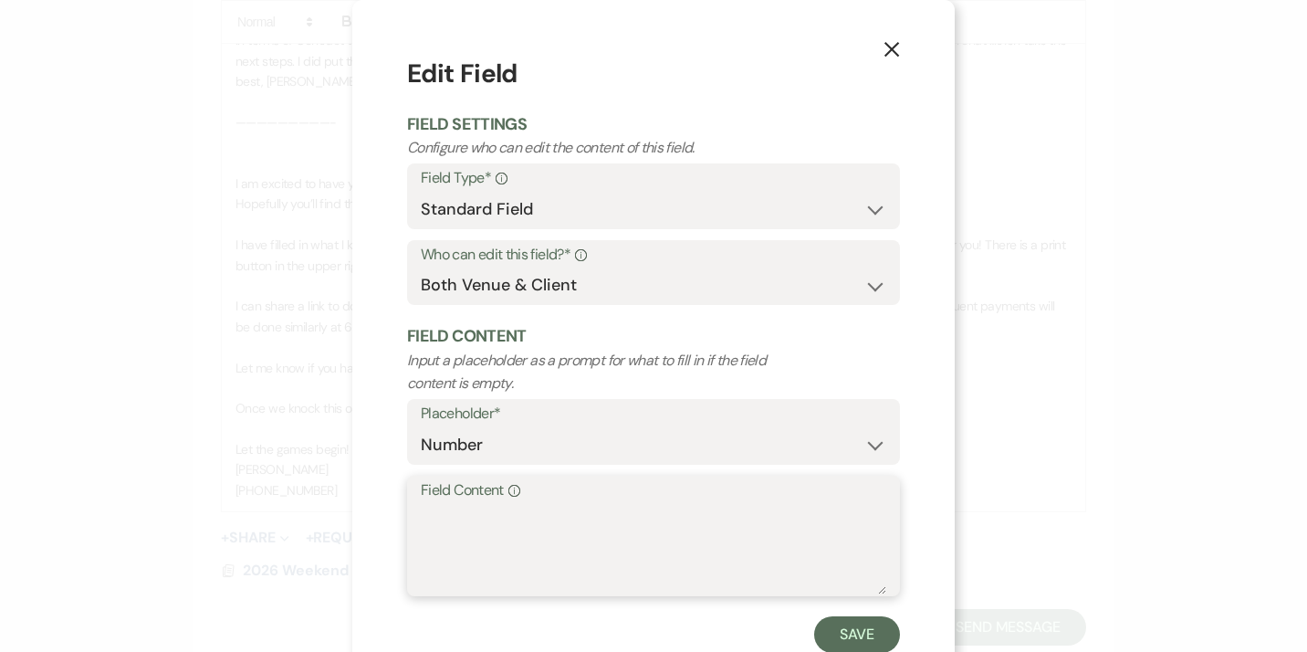
click at [483, 525] on textarea "Field Content Info" at bounding box center [653, 548] width 465 height 91
type textarea "~75"
click at [872, 627] on button "Save" at bounding box center [857, 634] width 86 height 37
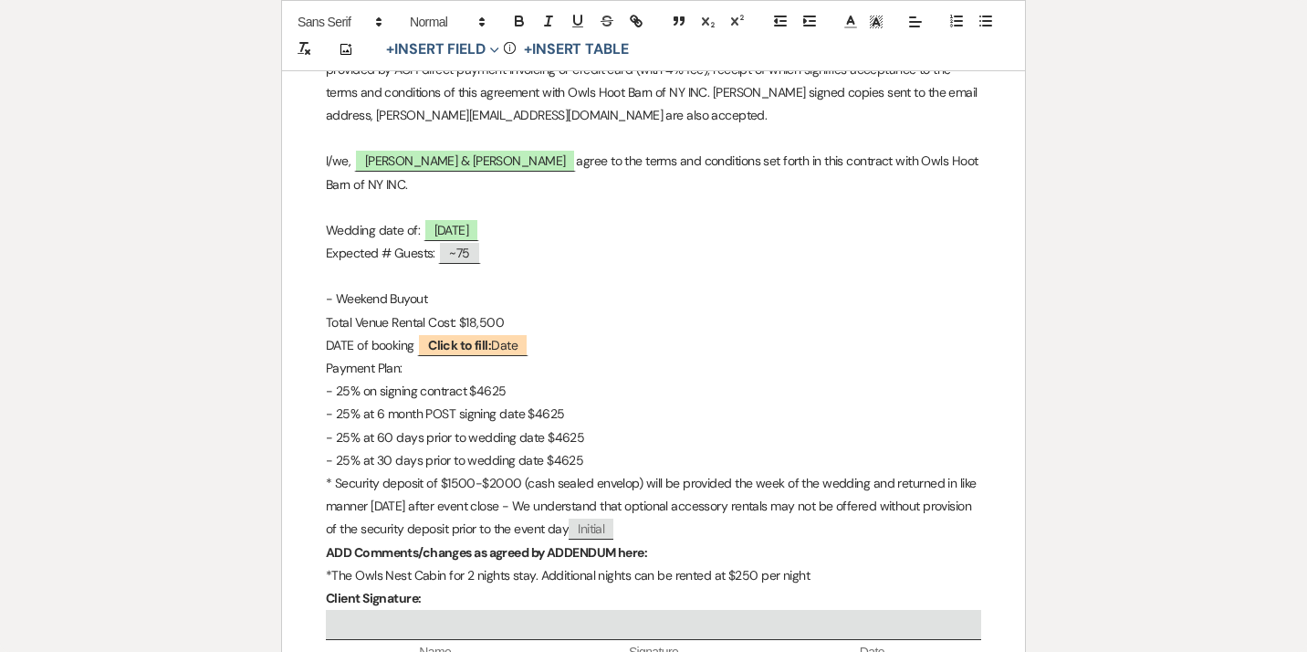
scroll to position [8488, 0]
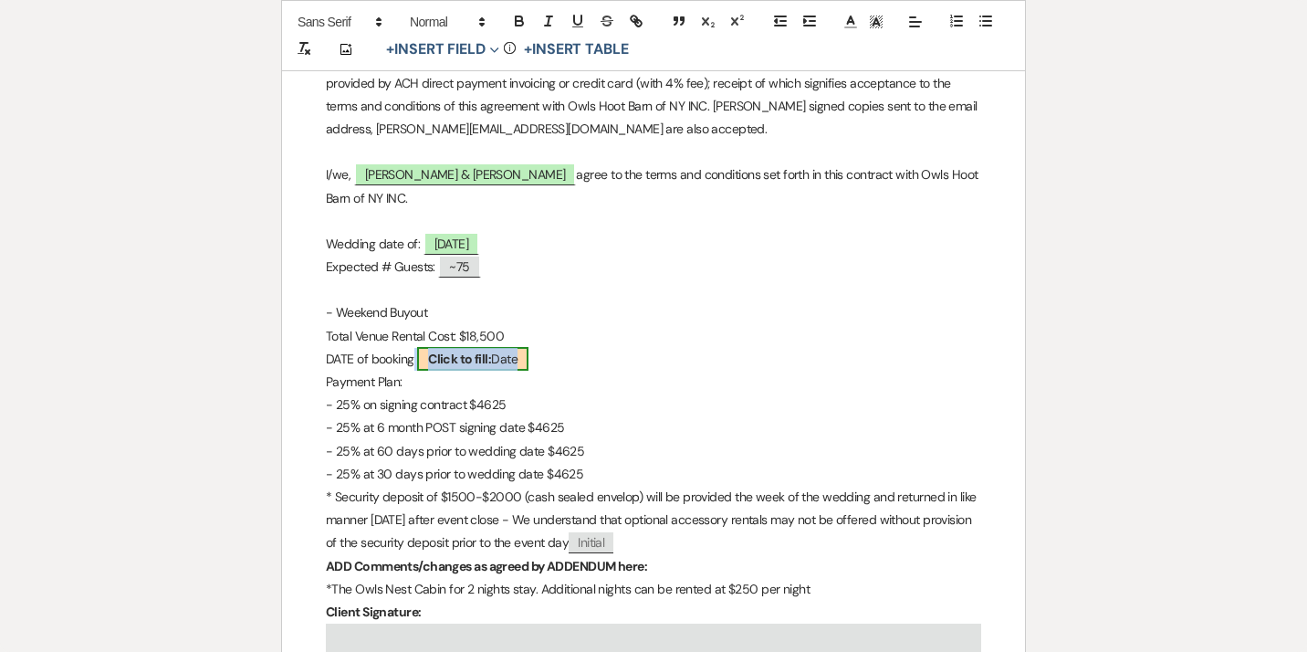
click at [491, 367] on b "Click to fill:" at bounding box center [459, 358] width 63 height 16
select select "Date"
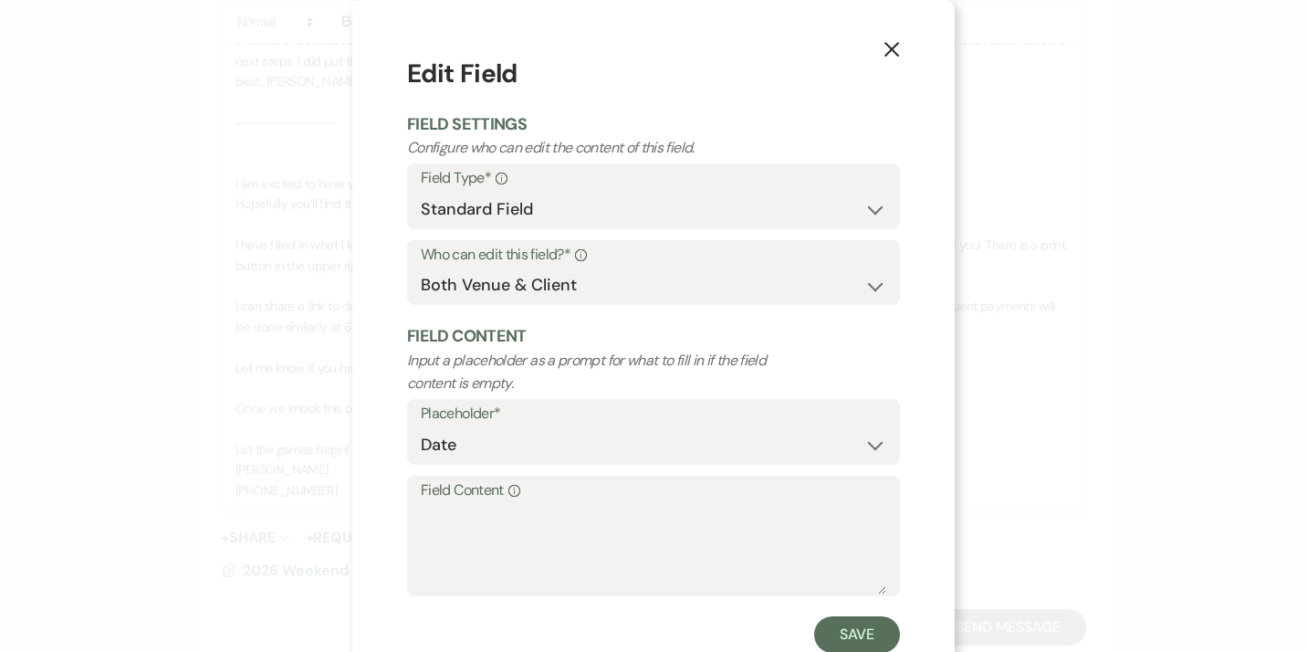
click at [477, 499] on label "Field Content Info" at bounding box center [653, 490] width 465 height 26
click at [477, 503] on textarea "Field Content Info" at bounding box center [653, 548] width 465 height 91
type textarea "[DATE]"
click at [841, 636] on button "Save" at bounding box center [857, 634] width 86 height 37
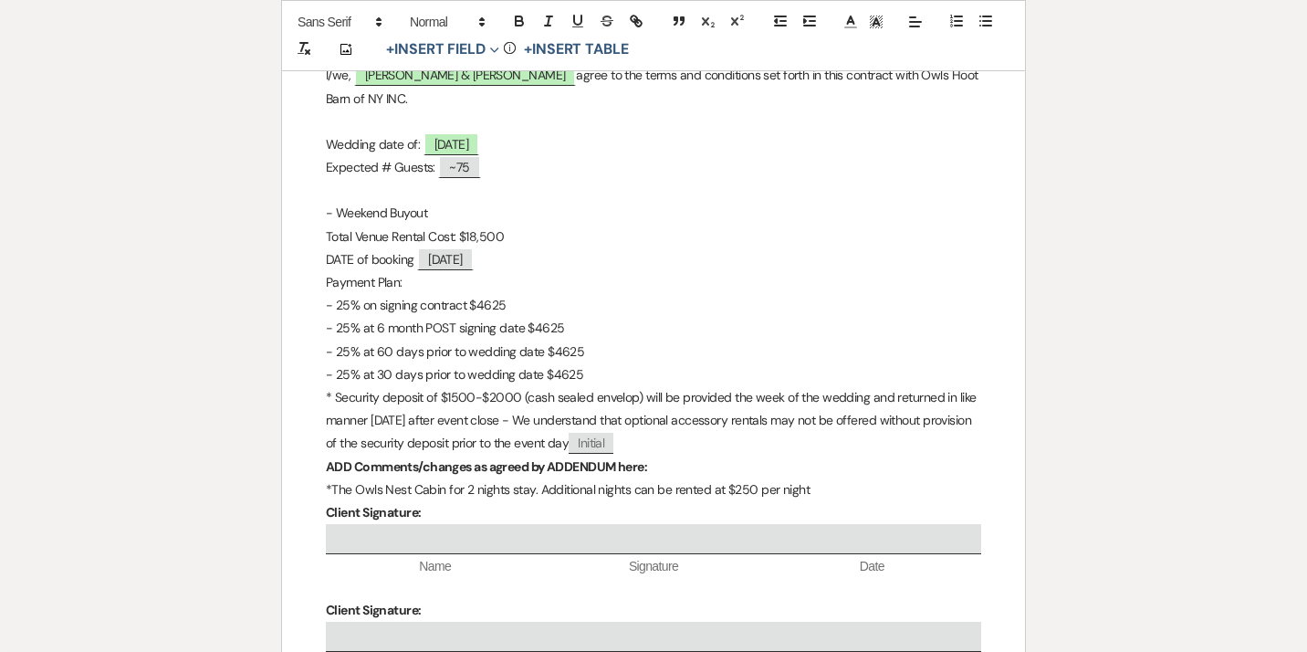
scroll to position [8560, 0]
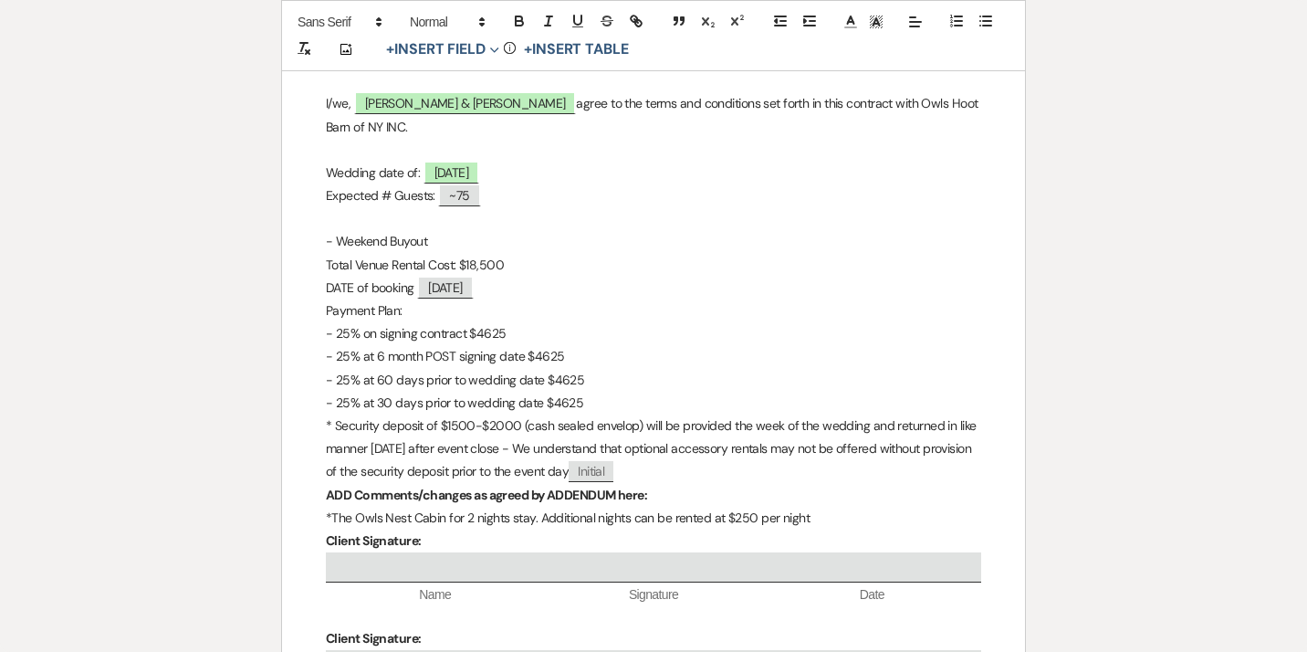
click at [475, 271] on p "Total Venue Rental Cost: $18,500" at bounding box center [653, 265] width 655 height 23
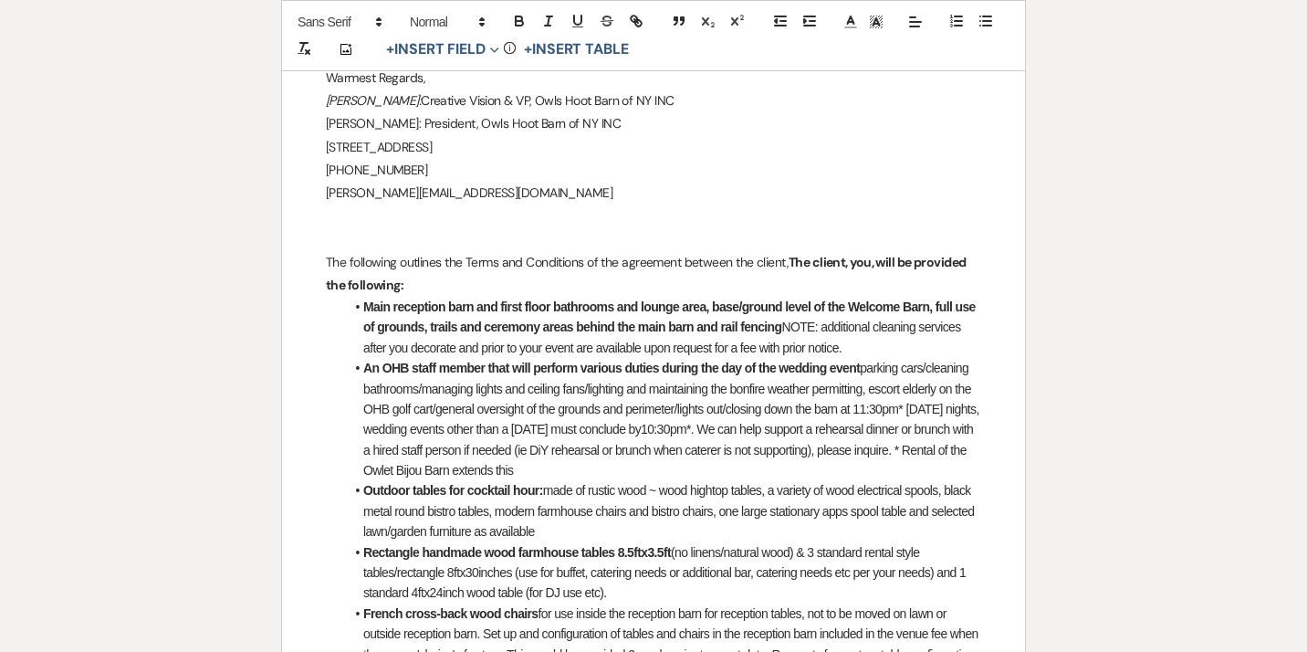
scroll to position [0, 0]
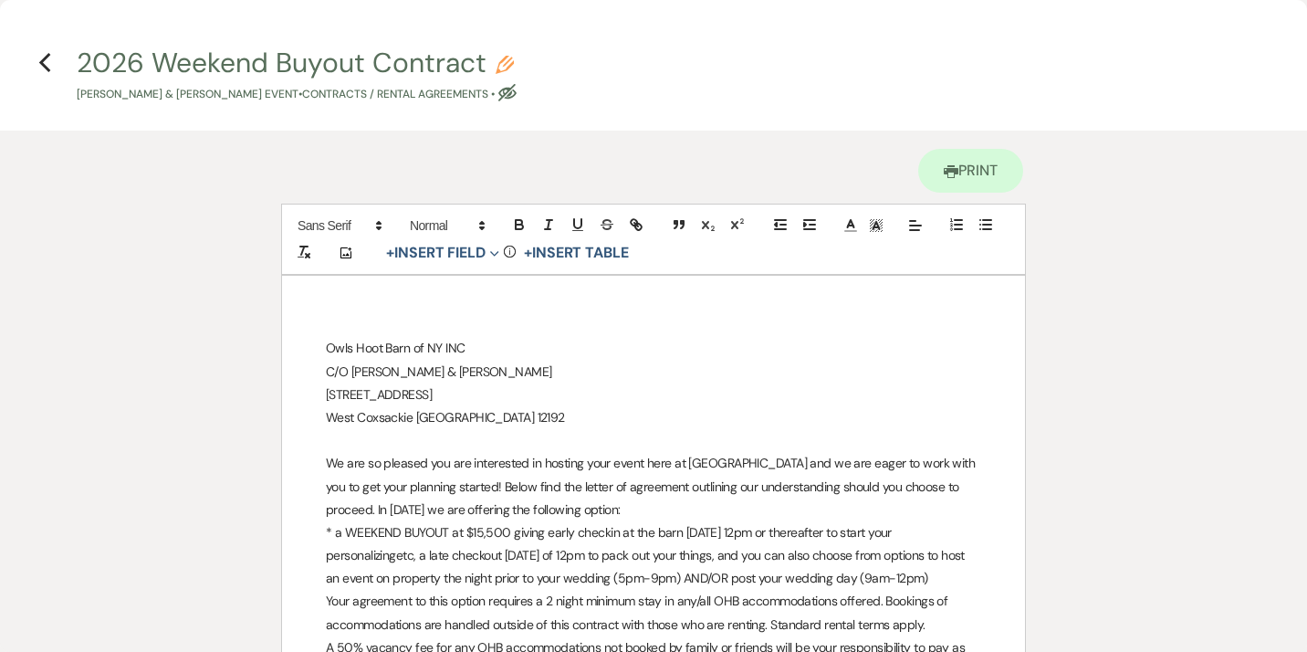
click at [486, 69] on button "2026 Weekend Buyout Contract Pencil [PERSON_NAME] & [PERSON_NAME] Event • Contr…" at bounding box center [297, 76] width 440 height 54
select select "10"
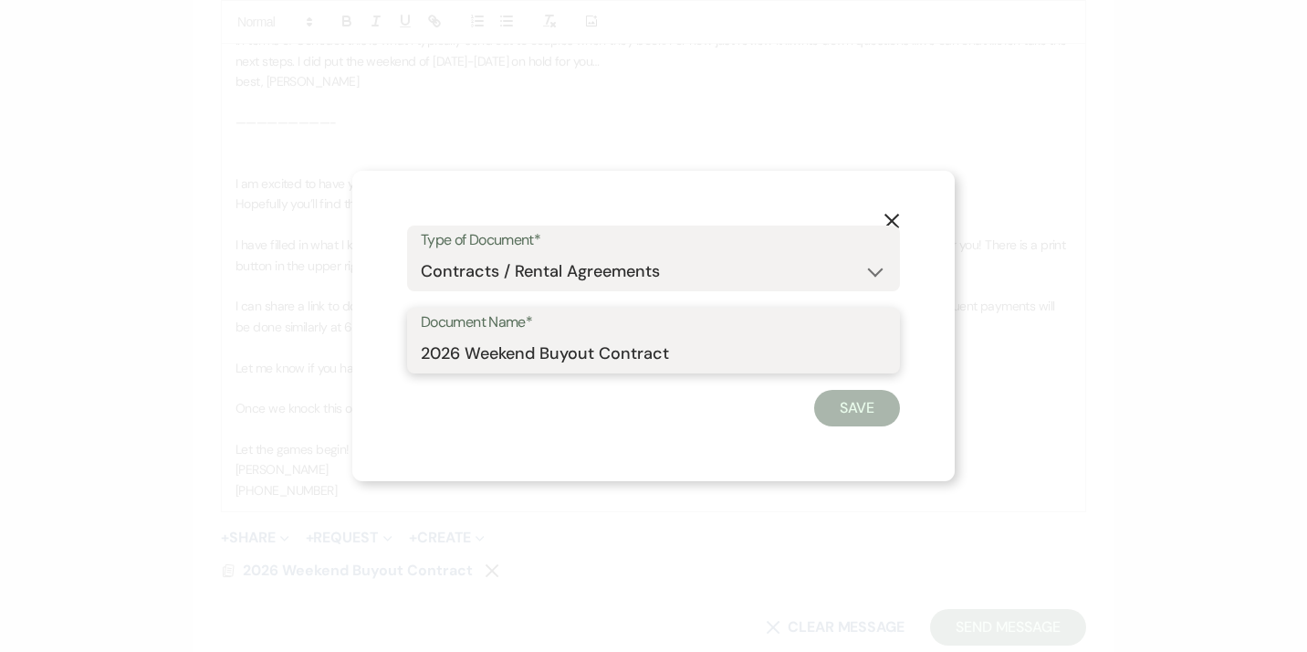
click at [682, 352] on input "2026 Weekend Buyout Contract" at bounding box center [653, 354] width 465 height 36
type input "2026 Weekend Buyout Contract OP"
click at [844, 416] on button "Save" at bounding box center [857, 408] width 86 height 37
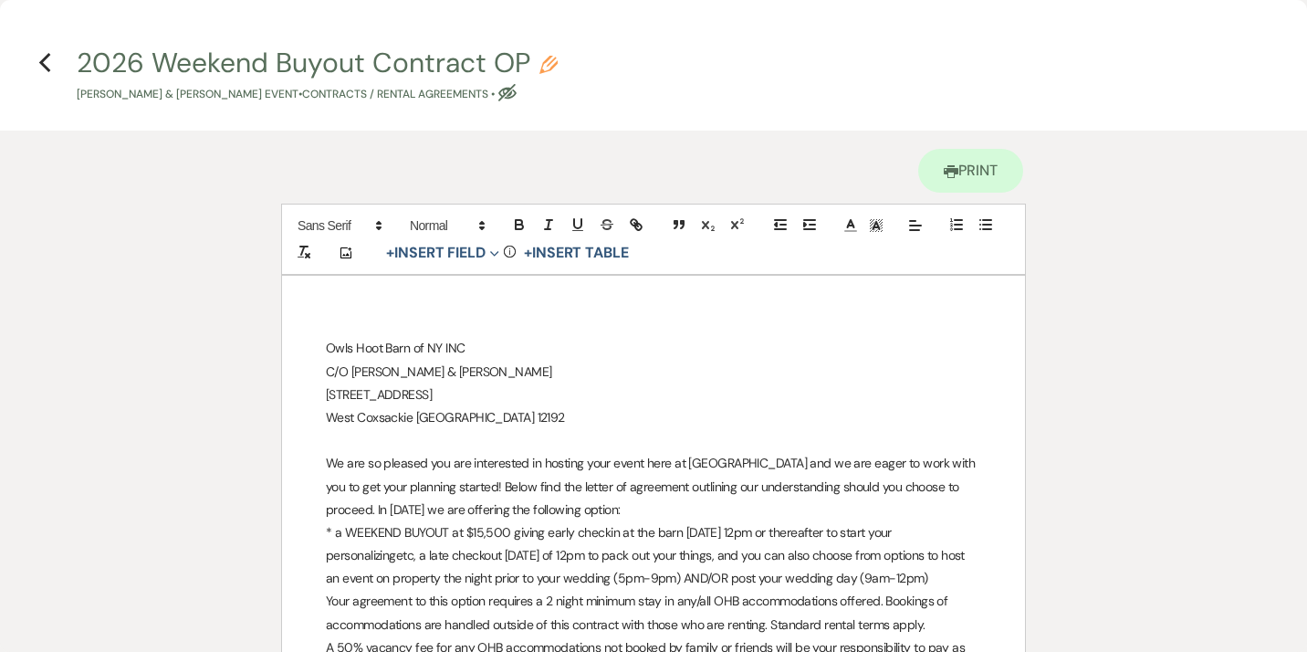
click at [548, 68] on icon "Pencil" at bounding box center [548, 65] width 18 height 18
select select "10"
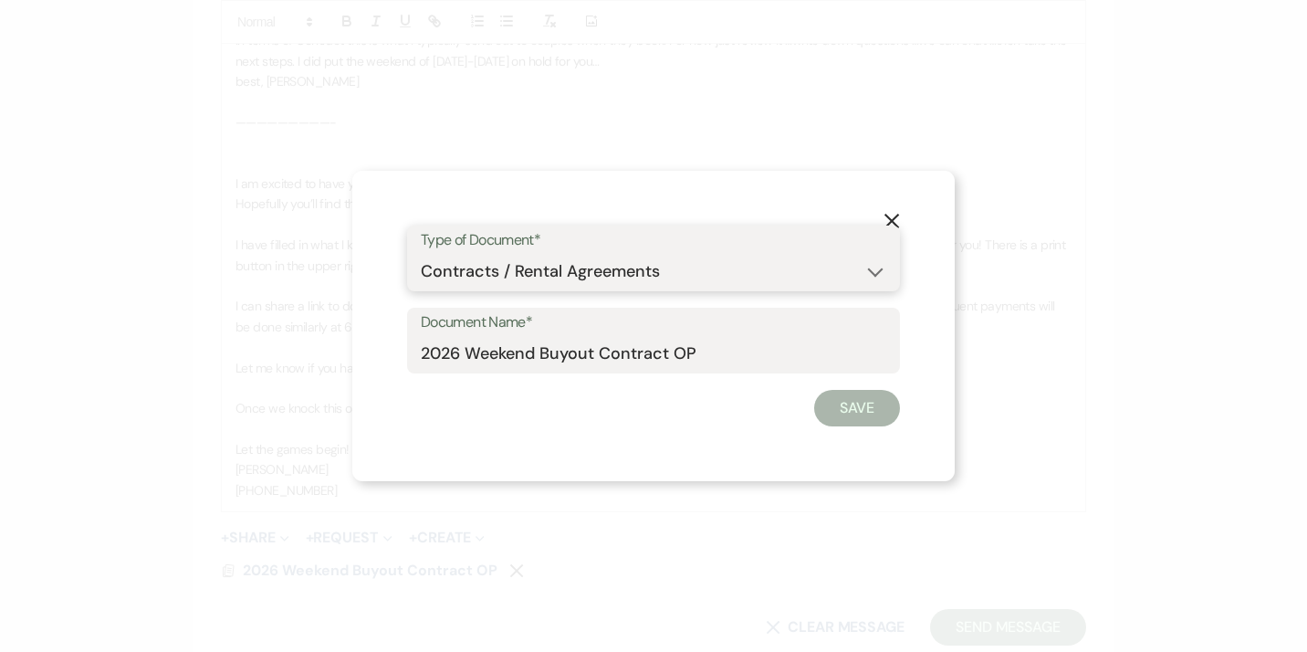
click at [421, 254] on select "Special Event Insurance Vendor Certificate of Insurance Contracts / Rental Agre…" at bounding box center [653, 272] width 465 height 36
click at [852, 409] on button "Save" at bounding box center [857, 408] width 86 height 37
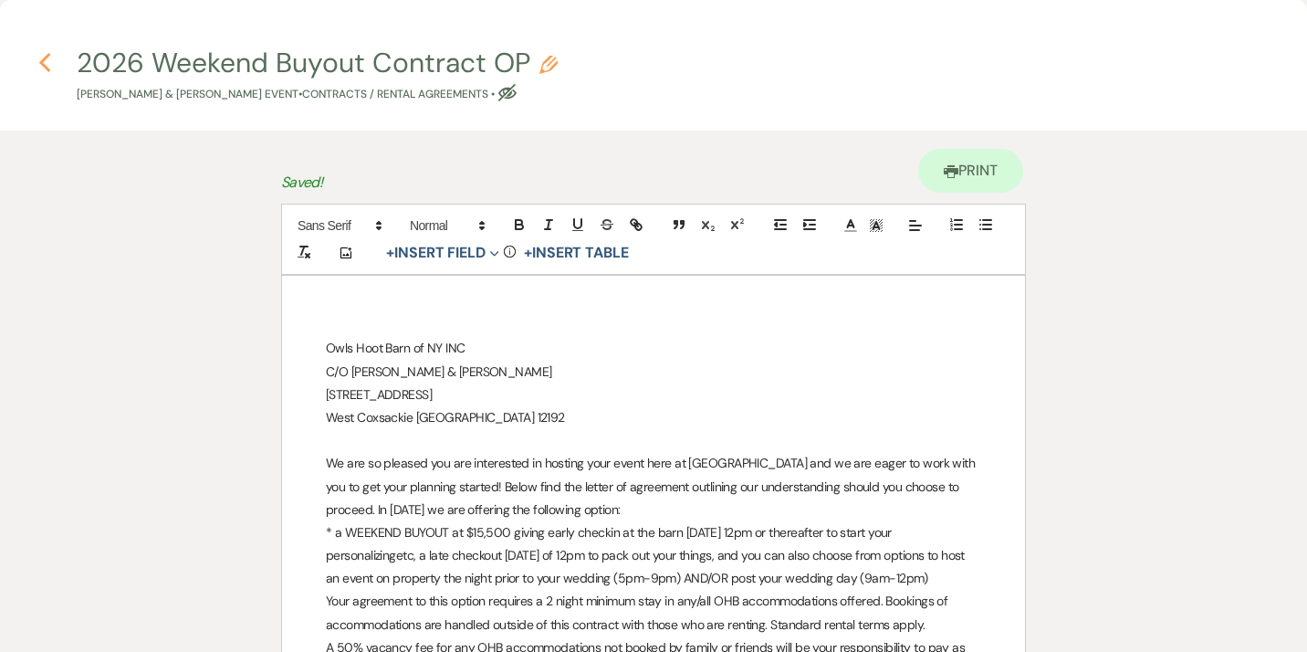
click at [42, 67] on use "button" at bounding box center [44, 63] width 12 height 20
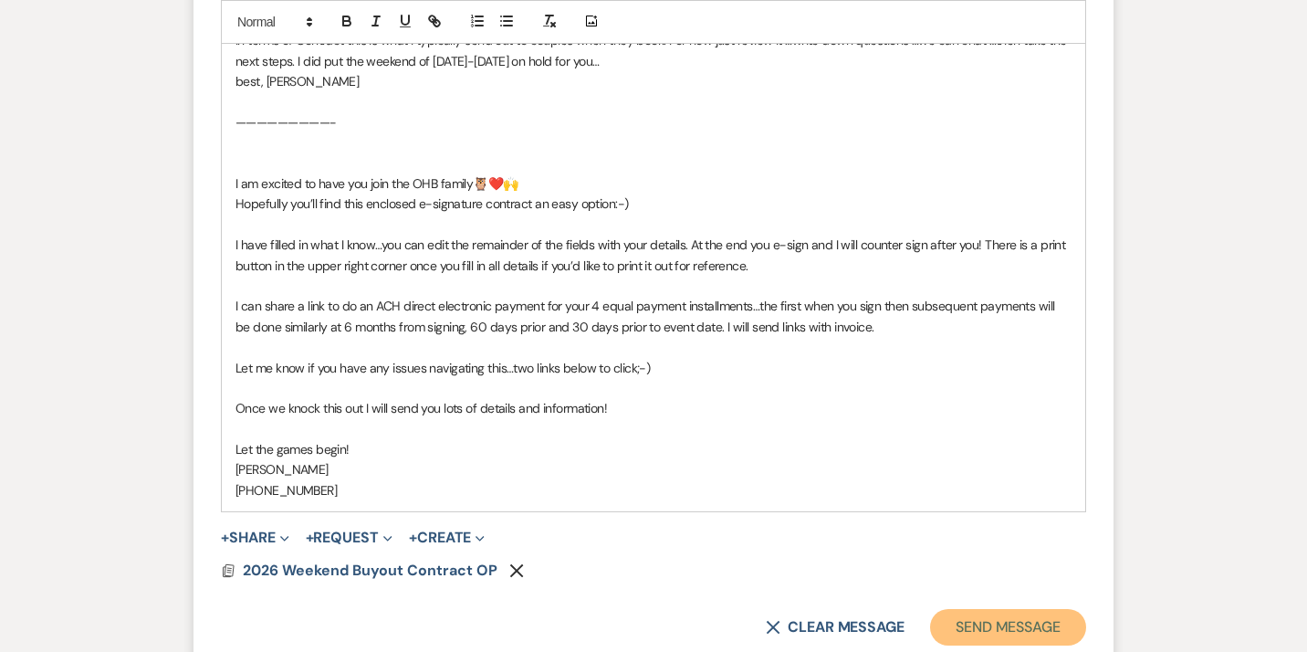
click at [979, 636] on button "Send Message" at bounding box center [1008, 627] width 156 height 37
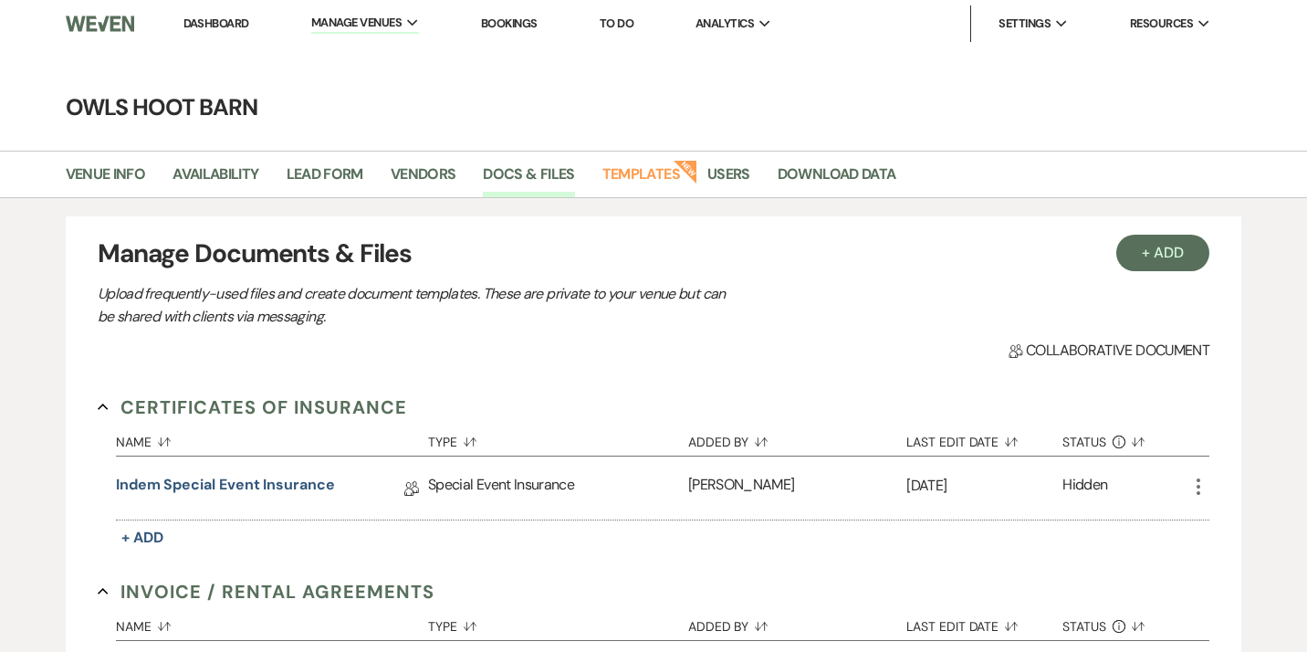
click at [237, 23] on link "Dashboard" at bounding box center [216, 24] width 66 height 16
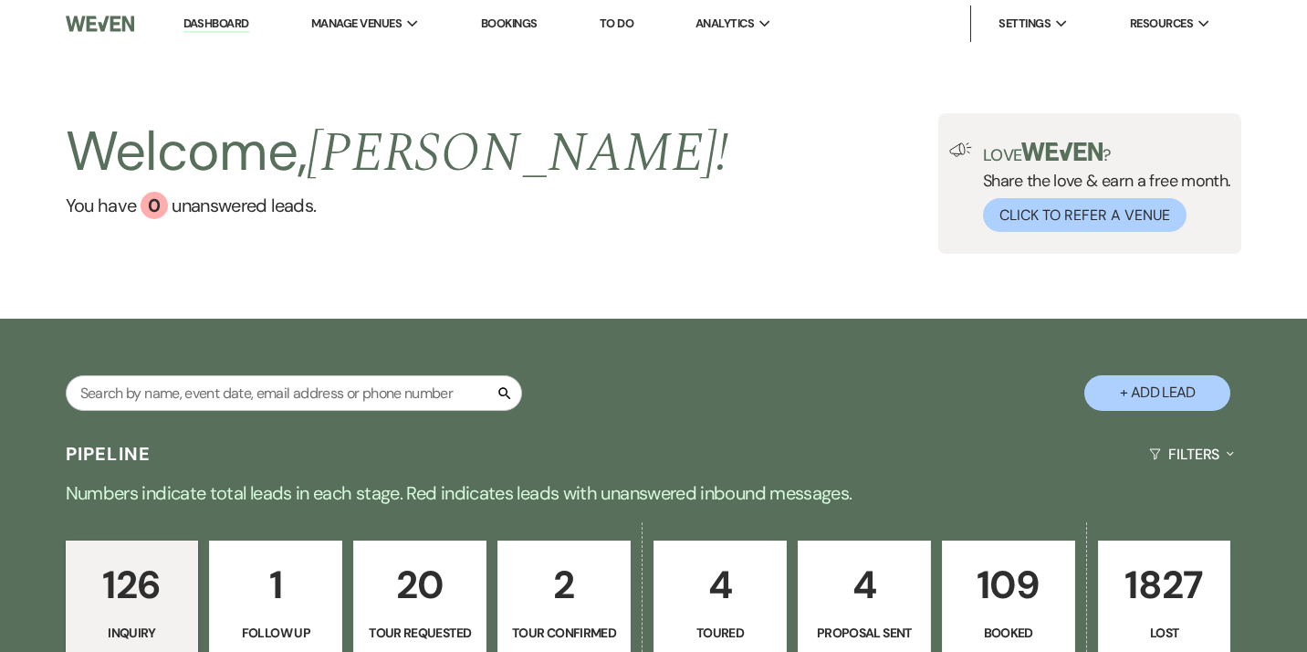
click at [1023, 611] on div "126 Inquiry 1 Follow Up 20 Tour Requested 2 Tour Confirmed 4 Toured 4 Proposal …" at bounding box center [653, 610] width 1307 height 184
